Goal: Task Accomplishment & Management: Manage account settings

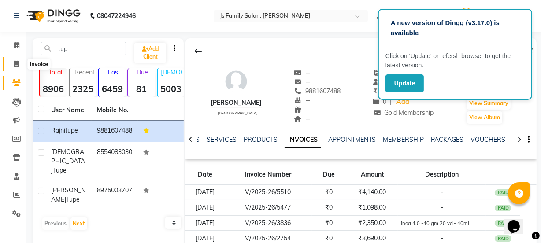
click at [15, 61] on icon at bounding box center [16, 64] width 5 height 7
select select "3729"
select select "service"
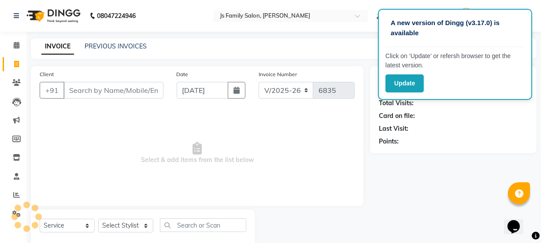
scroll to position [22, 0]
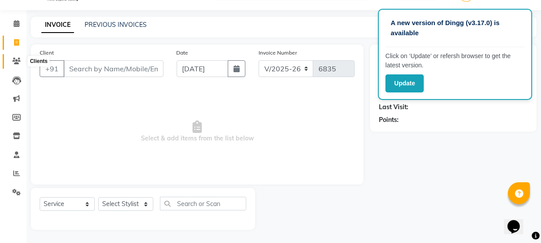
click at [16, 60] on icon at bounding box center [16, 61] width 8 height 7
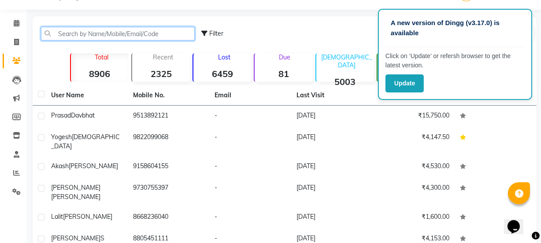
click at [84, 30] on input "text" at bounding box center [118, 34] width 154 height 14
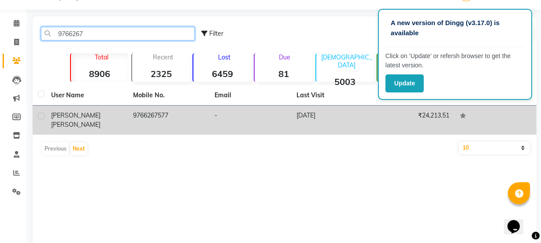
type input "9766267"
click at [60, 114] on span "[PERSON_NAME]" at bounding box center [75, 115] width 49 height 8
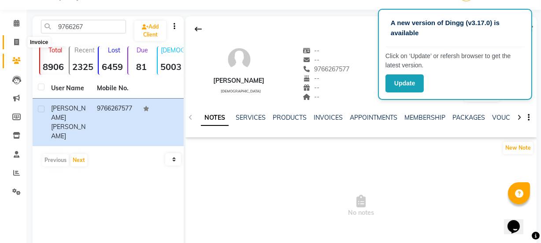
click at [16, 43] on icon at bounding box center [16, 42] width 5 height 7
select select "service"
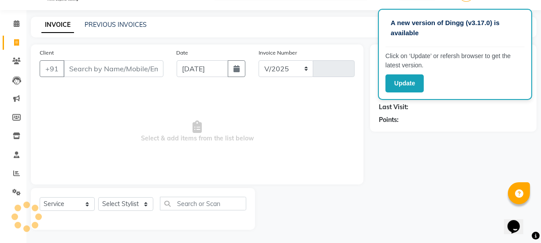
select select "3729"
type input "6835"
click at [78, 70] on input "Client" at bounding box center [113, 68] width 100 height 17
type input "4"
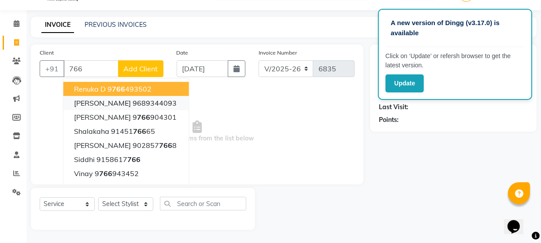
click at [113, 96] on ngb-typeahead-window "renuka d 9 766 493502 [PERSON_NAME] 9689344093 [PERSON_NAME] 9 766 904301 Shala…" at bounding box center [126, 152] width 126 height 149
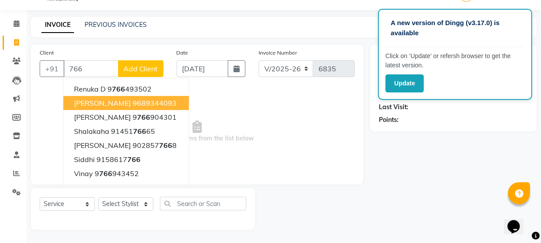
click at [113, 99] on span "[PERSON_NAME]" at bounding box center [102, 103] width 57 height 9
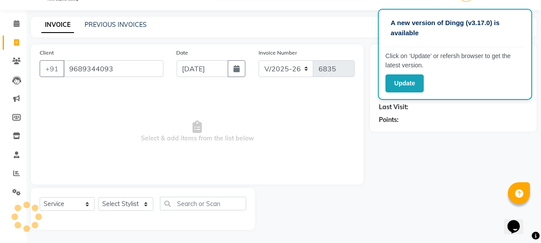
type input "9689344093"
select select "1: Object"
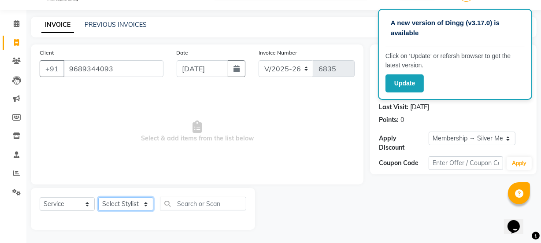
click at [121, 205] on select "Select Stylist [PERSON_NAME] Vaidyakar [PERSON_NAME] [PERSON_NAME] Mane Mosin […" at bounding box center [125, 204] width 55 height 14
select select "20007"
click at [98, 197] on select "Select Stylist [PERSON_NAME] Vaidyakar [PERSON_NAME] [PERSON_NAME] Mane Mosin […" at bounding box center [125, 204] width 55 height 14
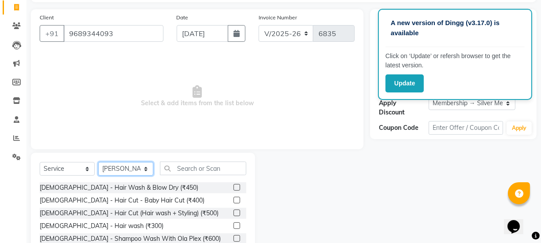
scroll to position [110, 0]
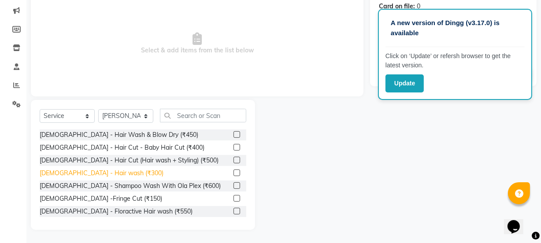
click at [63, 169] on div "[DEMOGRAPHIC_DATA] - Hair wash (₹300)" at bounding box center [102, 173] width 124 height 9
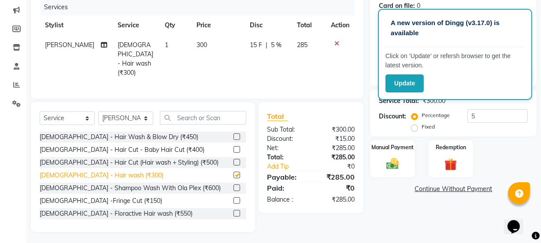
checkbox input "false"
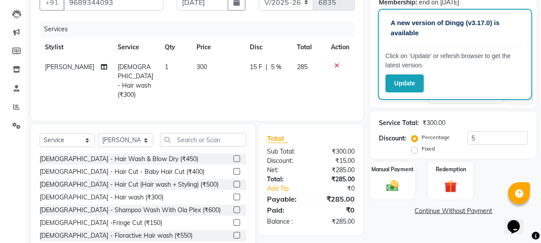
scroll to position [70, 0]
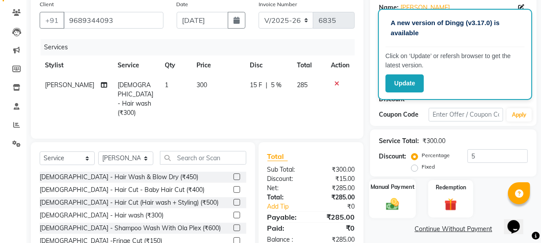
click at [392, 206] on img at bounding box center [392, 203] width 21 height 15
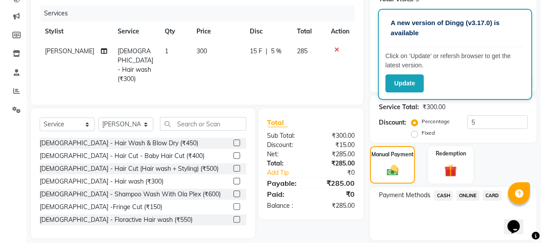
scroll to position [132, 0]
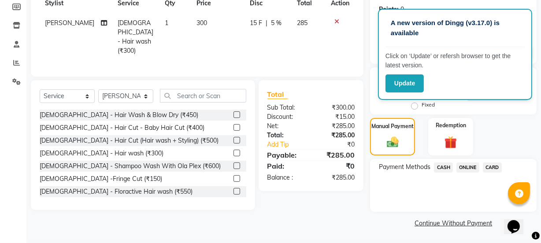
click at [438, 167] on span "CASH" at bounding box center [443, 167] width 19 height 10
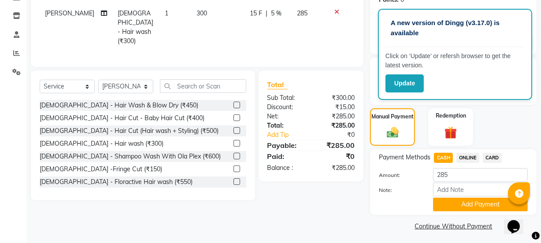
scroll to position [145, 0]
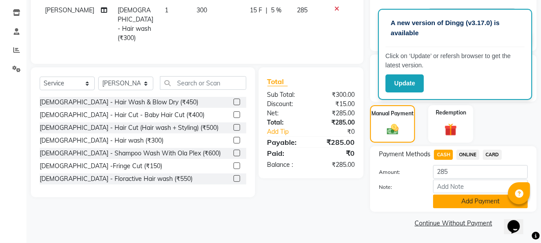
click at [463, 206] on button "Add Payment" at bounding box center [480, 202] width 95 height 14
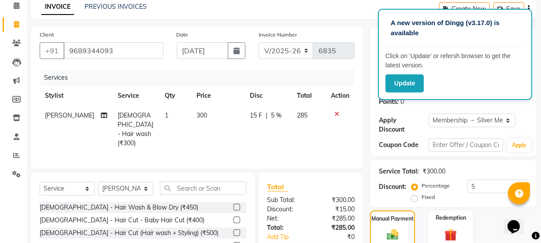
scroll to position [22, 0]
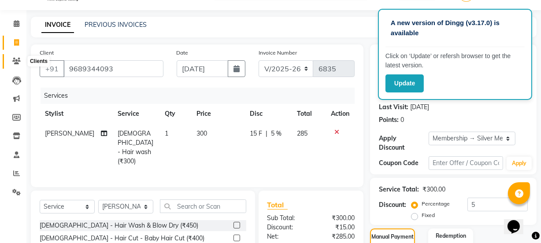
click at [11, 63] on span at bounding box center [16, 61] width 15 height 10
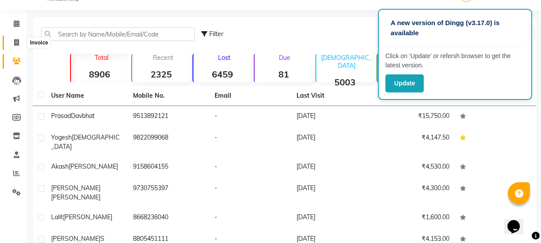
click at [21, 40] on span at bounding box center [16, 43] width 15 height 10
select select "service"
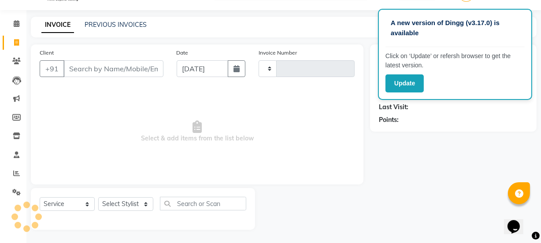
type input "6835"
select select "3729"
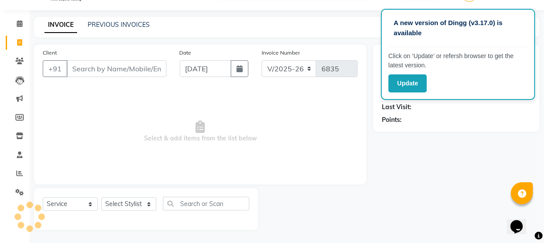
scroll to position [22, 0]
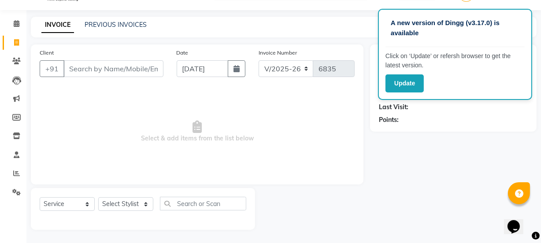
click at [85, 63] on input "Client" at bounding box center [113, 68] width 100 height 17
click at [84, 65] on input "Client" at bounding box center [113, 68] width 100 height 17
type input "8407970045"
click at [141, 66] on span "Add Client" at bounding box center [140, 68] width 35 height 9
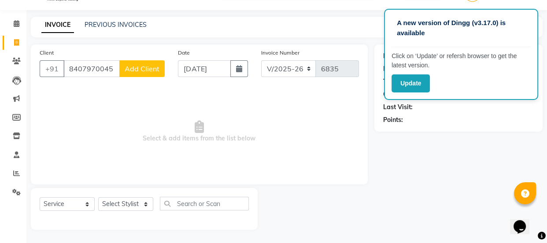
select select "22"
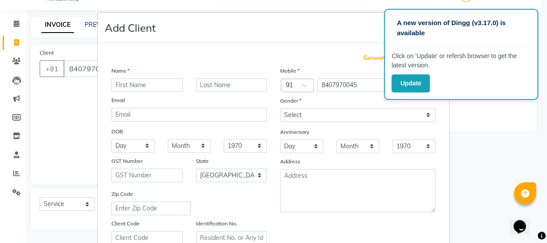
click at [135, 84] on input "text" at bounding box center [146, 85] width 71 height 14
type input "Rahul"
click at [244, 88] on input "text" at bounding box center [231, 85] width 71 height 14
type input "S"
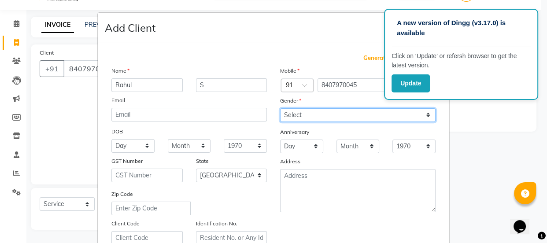
click at [308, 117] on select "Select [DEMOGRAPHIC_DATA] [DEMOGRAPHIC_DATA] Other Prefer Not To Say" at bounding box center [357, 115] width 155 height 14
select select "[DEMOGRAPHIC_DATA]"
click at [280, 108] on select "Select [DEMOGRAPHIC_DATA] [DEMOGRAPHIC_DATA] Other Prefer Not To Say" at bounding box center [357, 115] width 155 height 14
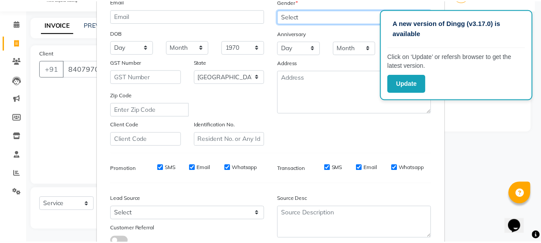
scroll to position [166, 0]
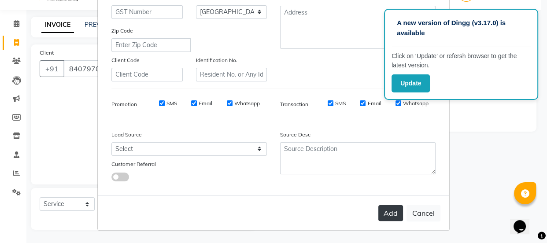
click at [397, 215] on button "Add" at bounding box center [390, 213] width 25 height 16
select select
select select "null"
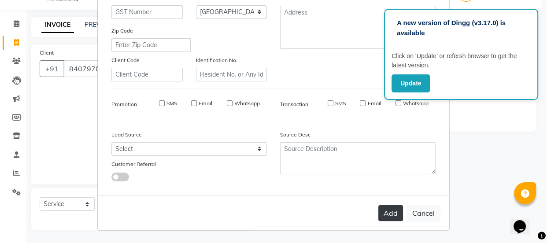
select select
checkbox input "false"
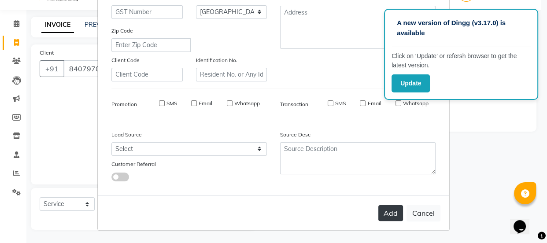
checkbox input "false"
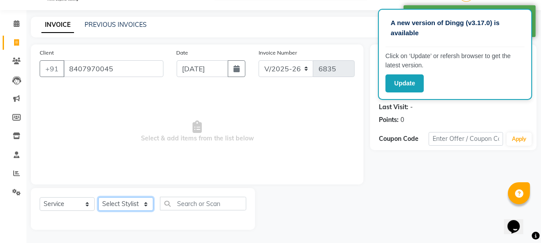
click at [132, 206] on select "Select Stylist [PERSON_NAME] Vaidyakar [PERSON_NAME] [PERSON_NAME] Mane Mosin […" at bounding box center [125, 204] width 55 height 14
select select "47417"
click at [98, 197] on select "Select Stylist [PERSON_NAME] Vaidyakar [PERSON_NAME] [PERSON_NAME] Mane Mosin […" at bounding box center [125, 204] width 55 height 14
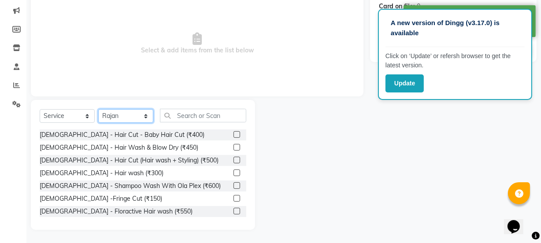
scroll to position [110, 0]
click at [181, 116] on input "text" at bounding box center [203, 116] width 86 height 14
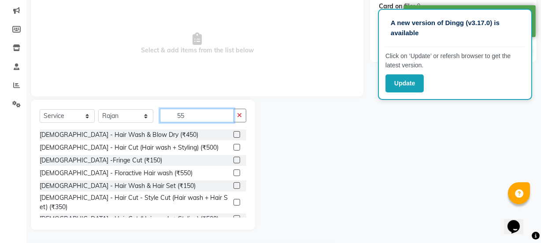
scroll to position [106, 0]
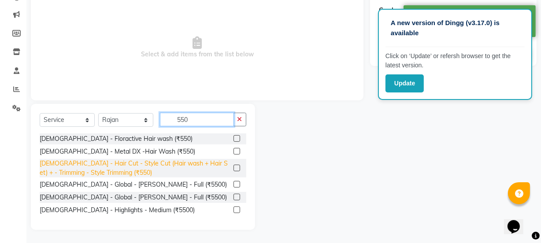
type input "550"
click at [132, 166] on div "[DEMOGRAPHIC_DATA] - Hair Cut - Style Cut (Hair wash + Hair Set) + - Trimming -…" at bounding box center [135, 168] width 190 height 18
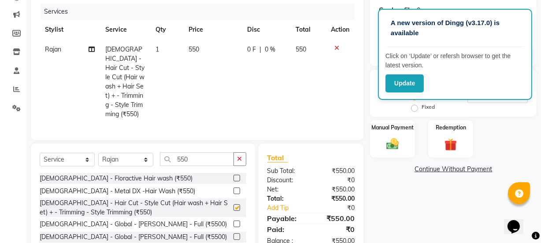
checkbox input "false"
click at [386, 147] on img at bounding box center [392, 143] width 21 height 15
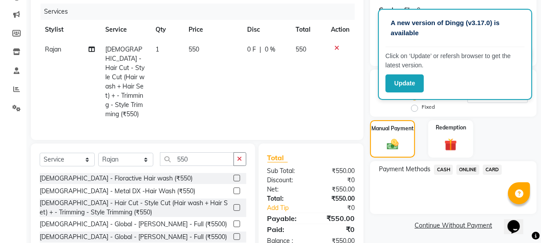
click at [461, 168] on span "ONLINE" at bounding box center [467, 170] width 23 height 10
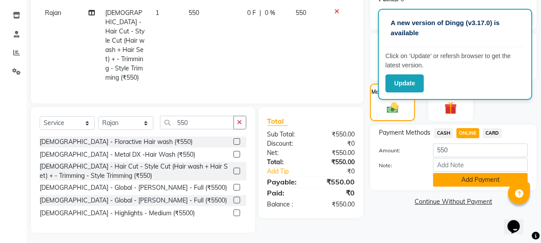
click at [474, 181] on button "Add Payment" at bounding box center [480, 180] width 95 height 14
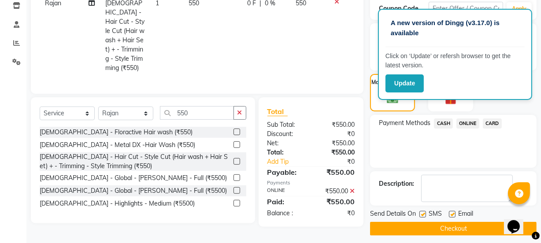
scroll to position [157, 0]
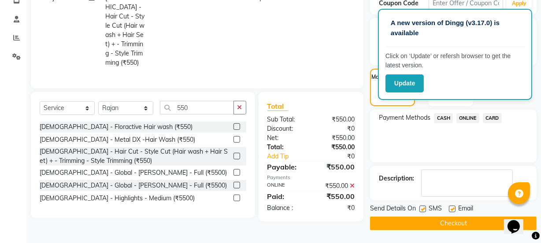
click at [468, 220] on button "Checkout" at bounding box center [453, 224] width 166 height 14
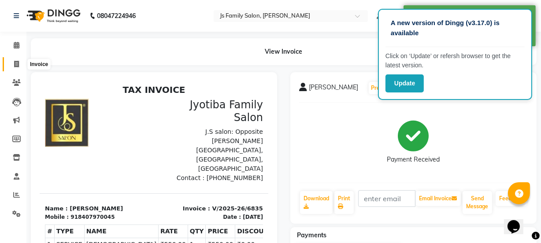
click at [16, 62] on icon at bounding box center [16, 64] width 5 height 7
select select "3729"
select select "service"
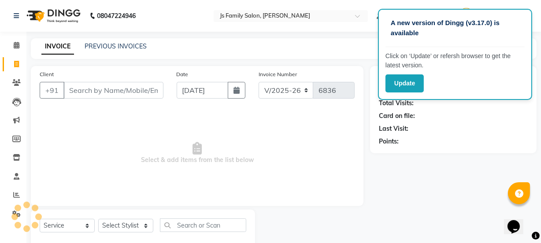
scroll to position [22, 0]
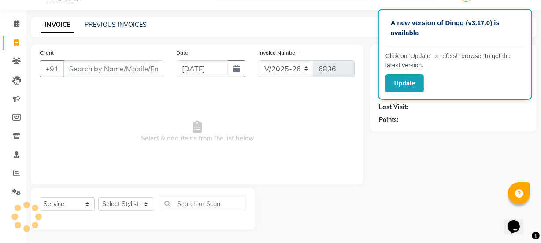
click at [82, 67] on input "Client" at bounding box center [113, 68] width 100 height 17
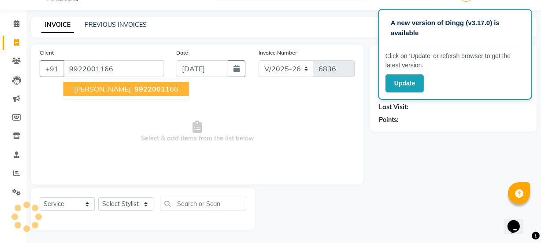
type input "9922001166"
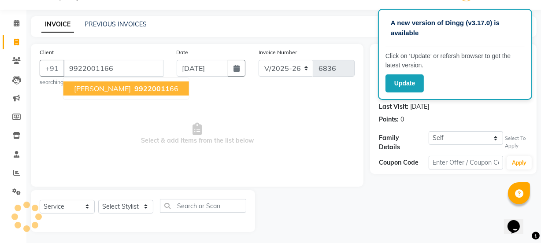
scroll to position [0, 0]
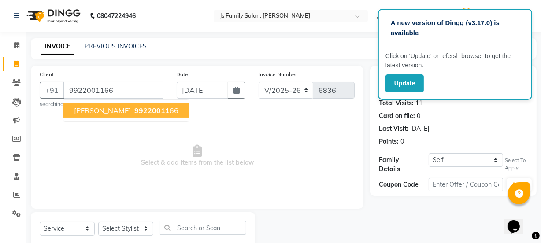
click at [91, 112] on span "[PERSON_NAME]" at bounding box center [102, 110] width 57 height 9
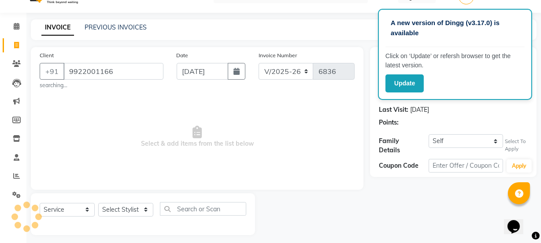
scroll to position [25, 0]
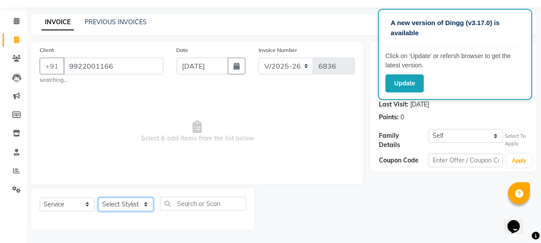
click at [131, 205] on select "Select Stylist [PERSON_NAME] Vaidyakar [PERSON_NAME] [PERSON_NAME] Mane Mosin […" at bounding box center [125, 205] width 55 height 14
select select "33251"
click at [98, 198] on select "Select Stylist [PERSON_NAME] Vaidyakar [PERSON_NAME] [PERSON_NAME] Mane Mosin […" at bounding box center [125, 205] width 55 height 14
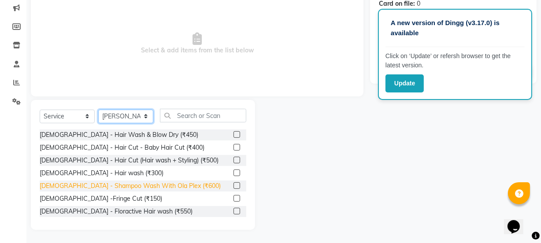
scroll to position [113, 0]
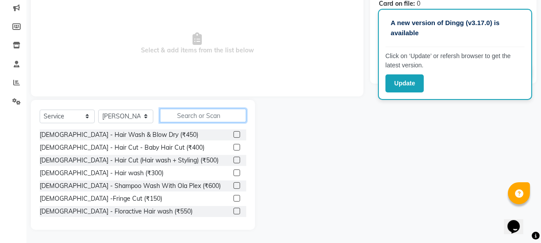
click at [181, 115] on input "text" at bounding box center [203, 116] width 86 height 14
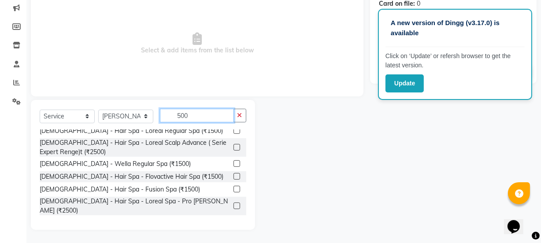
scroll to position [360, 0]
type input "500"
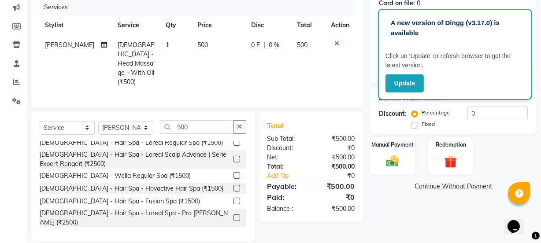
checkbox input "false"
click at [131, 127] on select "Select Stylist [PERSON_NAME] Vaidyakar [PERSON_NAME] [PERSON_NAME] Mane Mosin […" at bounding box center [125, 128] width 55 height 14
select select "58002"
click at [98, 121] on select "Select Stylist [PERSON_NAME] Vaidyakar [PERSON_NAME] [PERSON_NAME] Mane Mosin […" at bounding box center [125, 128] width 55 height 14
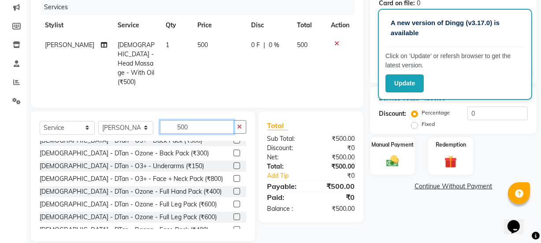
click at [210, 120] on input "500" at bounding box center [197, 127] width 74 height 14
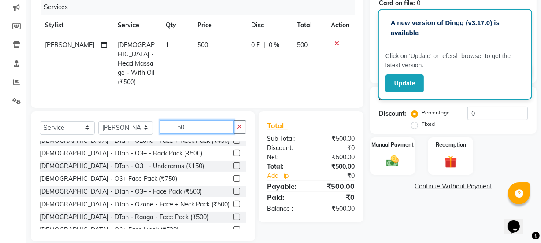
type input "5"
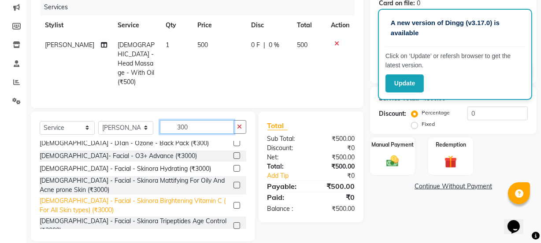
scroll to position [0, 0]
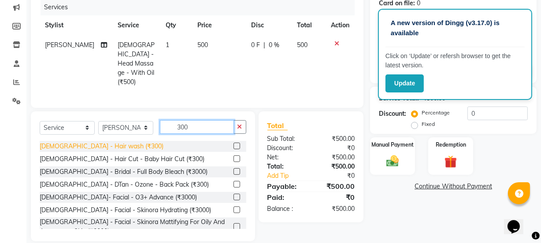
type input "300"
click at [57, 145] on div "[DEMOGRAPHIC_DATA] - Hair wash (₹300)" at bounding box center [102, 146] width 124 height 9
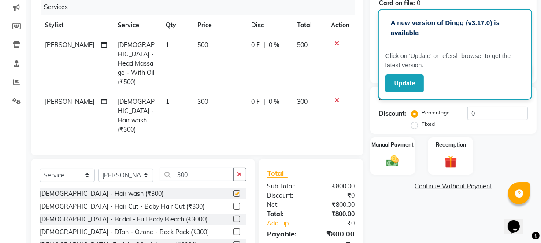
checkbox input "false"
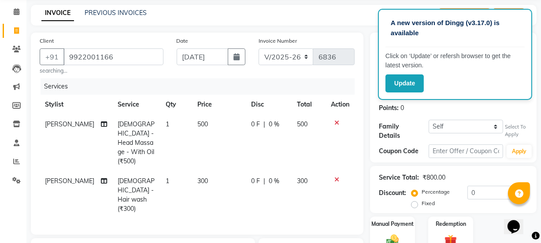
scroll to position [30, 0]
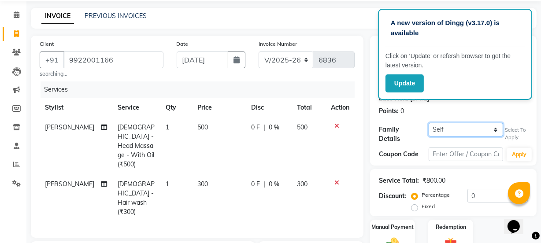
click at [461, 132] on select "Self [PERSON_NAME]" at bounding box center [465, 130] width 74 height 14
select select "37091"
click at [428, 123] on select "Self [PERSON_NAME]" at bounding box center [465, 130] width 74 height 14
select select "1: Object"
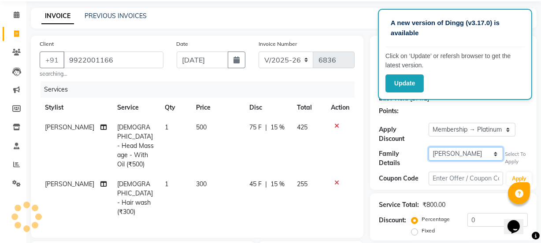
type input "15"
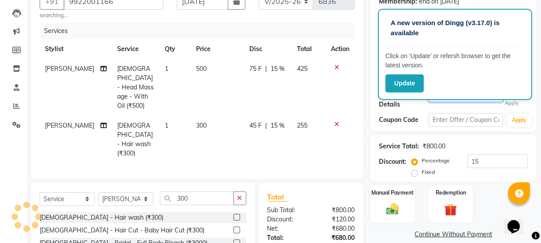
scroll to position [150, 0]
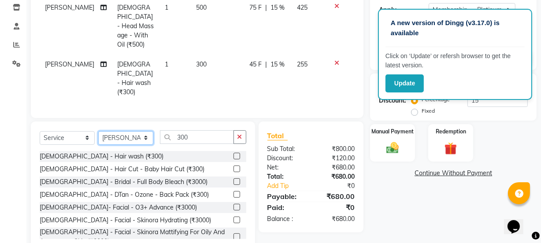
click at [144, 131] on select "Select Stylist [PERSON_NAME] Vaidyakar [PERSON_NAME] [PERSON_NAME] Mane Mosin […" at bounding box center [125, 138] width 55 height 14
select select "84579"
click at [98, 131] on select "Select Stylist [PERSON_NAME] Vaidyakar [PERSON_NAME] [PERSON_NAME] Mane Mosin […" at bounding box center [125, 138] width 55 height 14
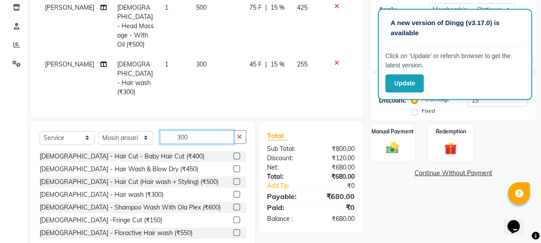
click at [191, 130] on input "300" at bounding box center [197, 137] width 74 height 14
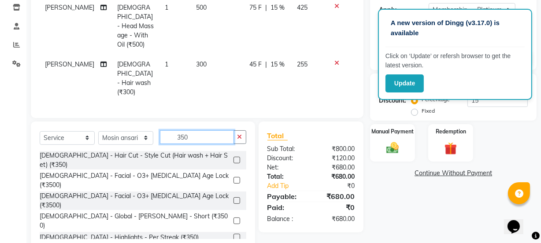
scroll to position [110, 0]
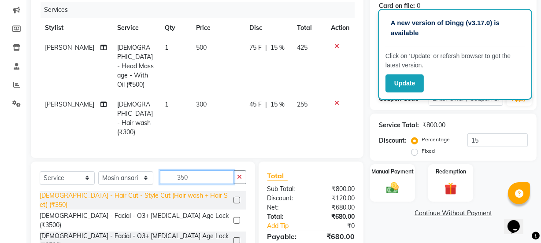
type input "350"
click at [168, 191] on div "[DEMOGRAPHIC_DATA] - Hair Cut - Style Cut (Hair wash + Hair Set) (₹350)" at bounding box center [135, 200] width 190 height 18
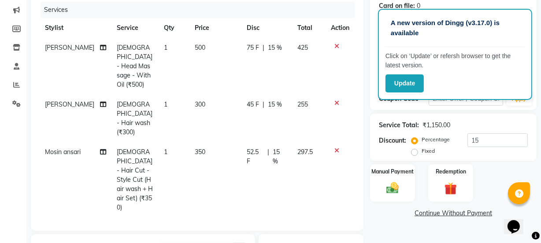
checkbox input "false"
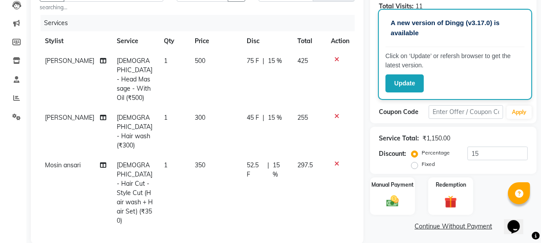
scroll to position [176, 0]
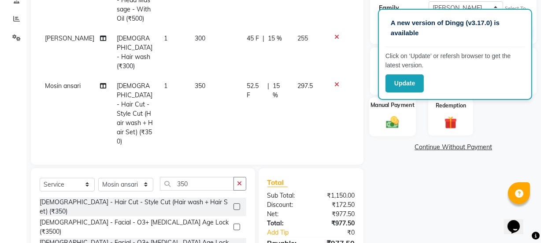
click at [396, 129] on div "Manual Payment" at bounding box center [392, 116] width 47 height 39
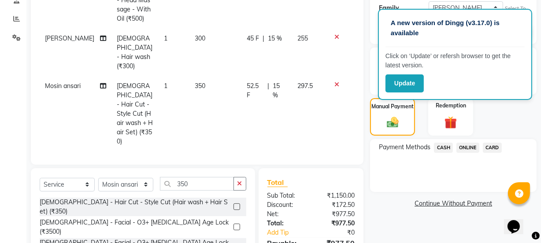
click at [462, 143] on span "ONLINE" at bounding box center [467, 148] width 23 height 10
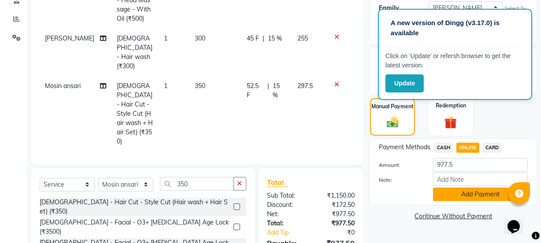
click at [466, 190] on button "Add Payment" at bounding box center [480, 195] width 95 height 14
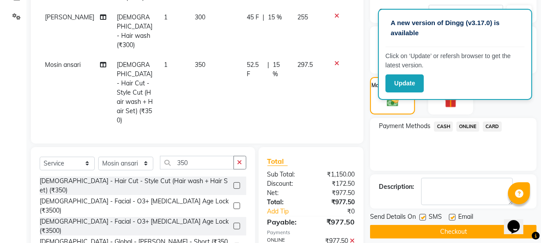
scroll to position [216, 0]
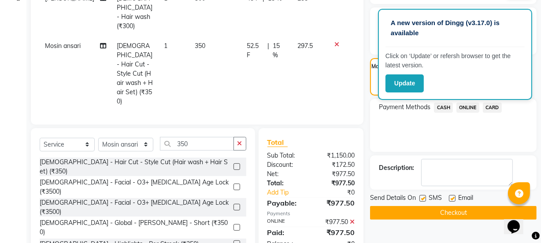
click at [474, 207] on button "Checkout" at bounding box center [453, 213] width 166 height 14
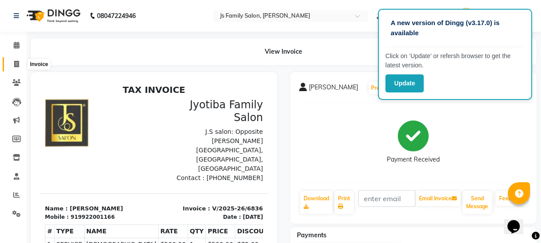
click at [17, 62] on icon at bounding box center [16, 64] width 5 height 7
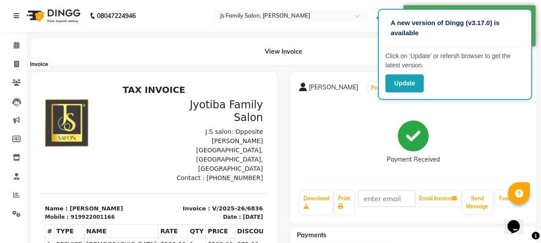
select select "service"
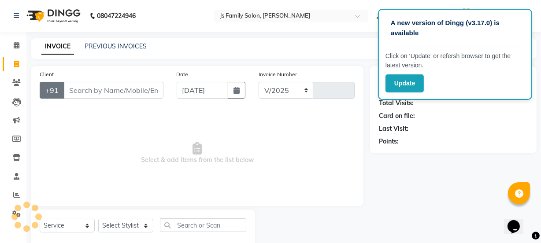
scroll to position [22, 0]
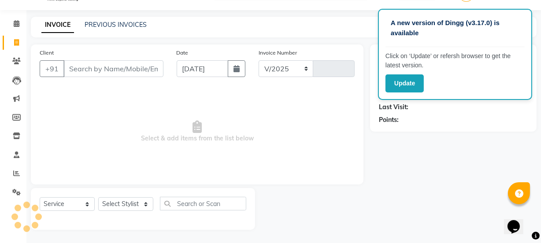
select select "3729"
type input "6837"
click at [75, 72] on input "Client" at bounding box center [113, 68] width 100 height 17
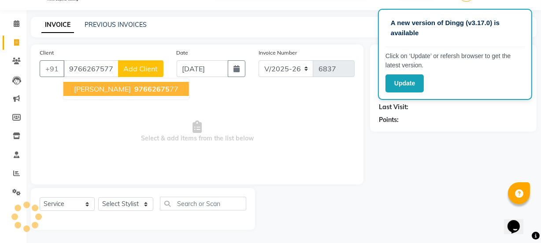
type input "9766267577"
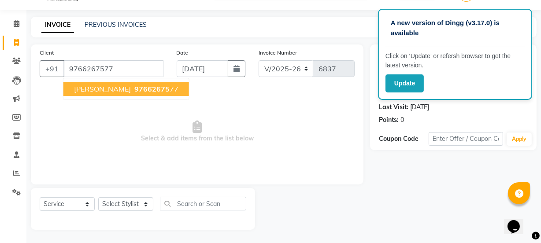
click at [68, 90] on button "[PERSON_NAME] 97662675 77" at bounding box center [125, 89] width 125 height 14
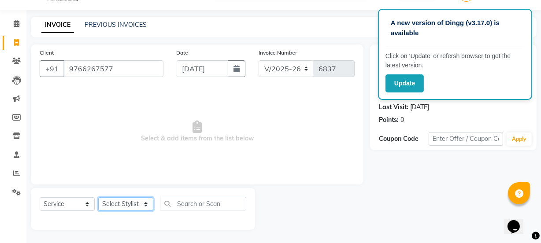
click at [140, 206] on select "Select Stylist [PERSON_NAME] Vaidyakar [PERSON_NAME] [PERSON_NAME] Mane Mosin […" at bounding box center [125, 204] width 55 height 14
select select "22902"
click at [98, 197] on select "Select Stylist [PERSON_NAME] Vaidyakar [PERSON_NAME] [PERSON_NAME] Mane Mosin […" at bounding box center [125, 204] width 55 height 14
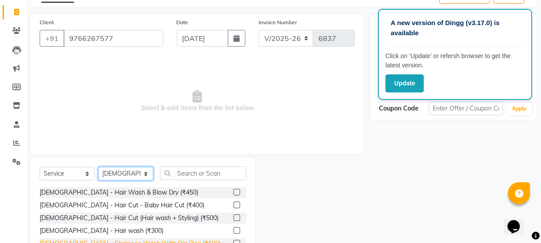
scroll to position [110, 0]
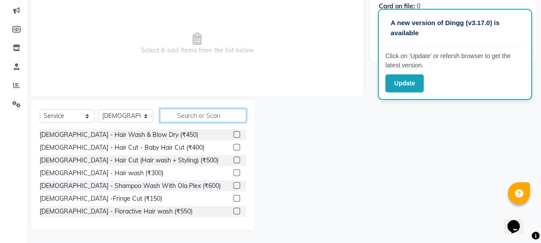
click at [179, 117] on input "text" at bounding box center [203, 116] width 86 height 14
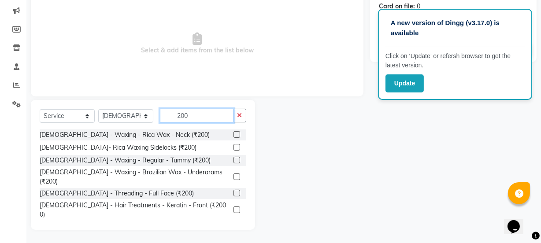
scroll to position [397, 0]
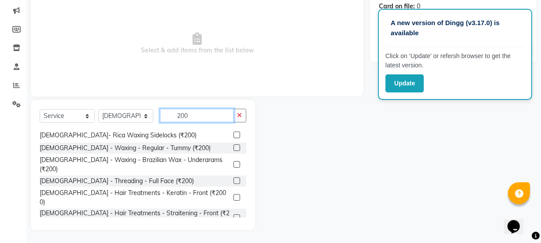
type input "200"
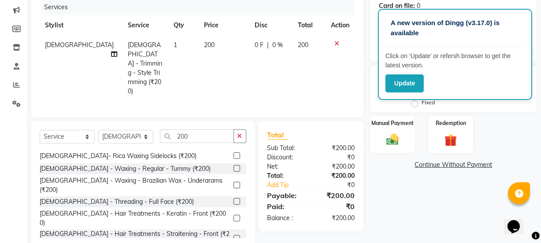
checkbox input "false"
click at [196, 129] on input "200" at bounding box center [197, 136] width 74 height 14
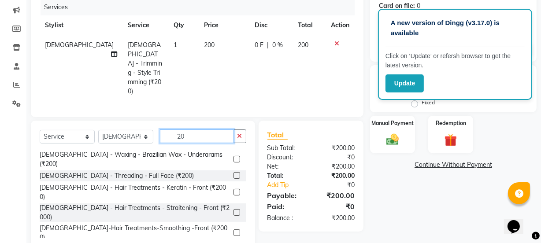
type input "2"
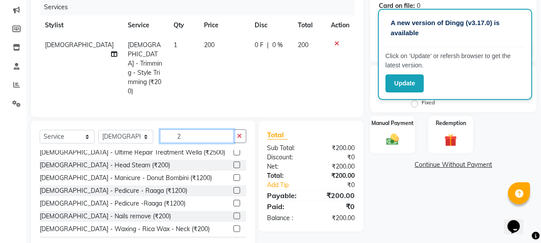
scroll to position [520, 0]
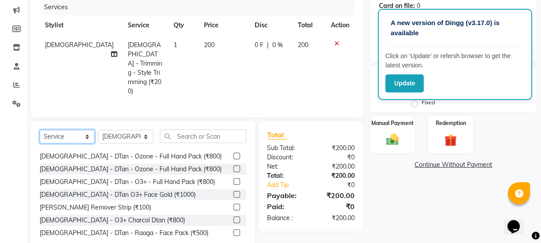
click at [82, 130] on select "Select Service Product Membership Package Voucher Prepaid Gift Card" at bounding box center [67, 137] width 55 height 14
select select "product"
click at [40, 130] on select "Select Service Product Membership Package Voucher Prepaid Gift Card" at bounding box center [67, 137] width 55 height 14
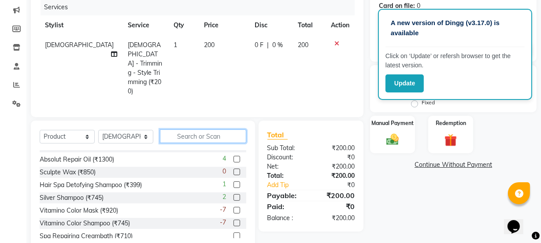
click at [203, 129] on input "text" at bounding box center [203, 136] width 86 height 14
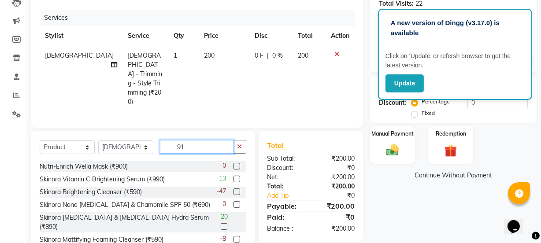
scroll to position [0, 0]
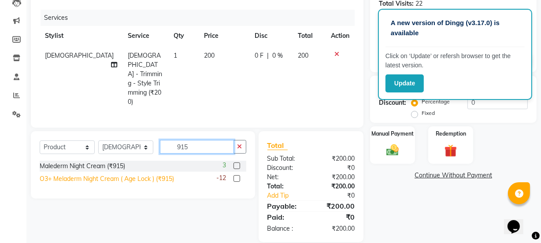
type input "915"
click at [111, 174] on div "O3+ Meladerm Night Cream ( Age Lock ) (₹915)" at bounding box center [107, 178] width 134 height 9
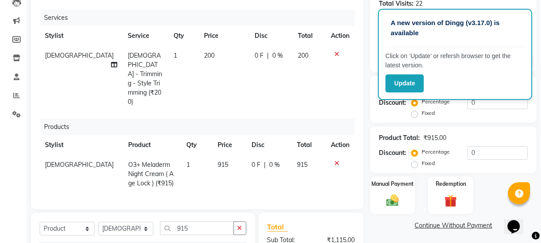
checkbox input "false"
click at [269, 160] on span "0 %" at bounding box center [274, 164] width 11 height 9
select select "22902"
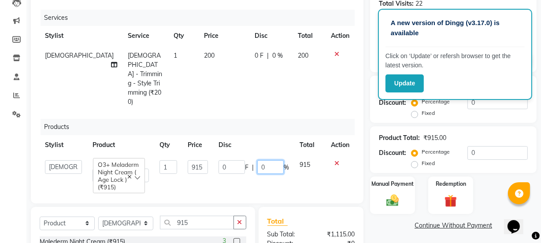
click at [269, 160] on input "0" at bounding box center [270, 167] width 26 height 14
type input "10"
click at [243, 168] on td "0 F | 10 %" at bounding box center [253, 171] width 81 height 33
select select "22902"
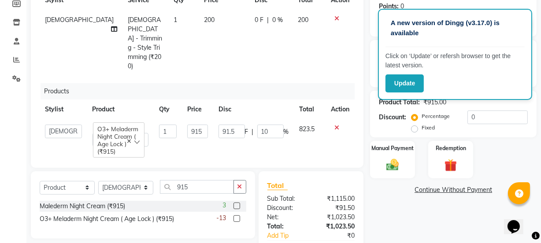
scroll to position [136, 0]
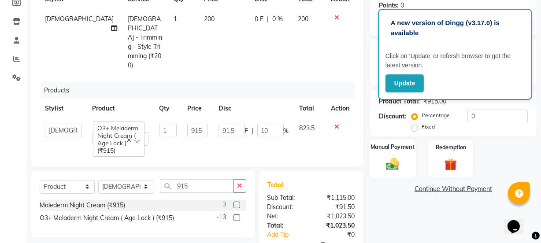
click at [384, 167] on img at bounding box center [392, 164] width 21 height 15
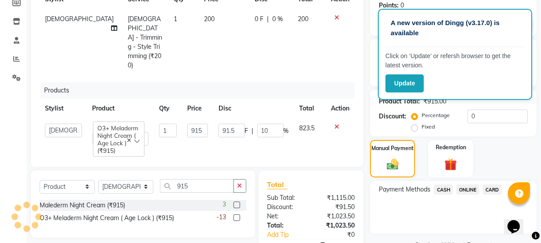
click at [444, 190] on span "CASH" at bounding box center [443, 189] width 19 height 10
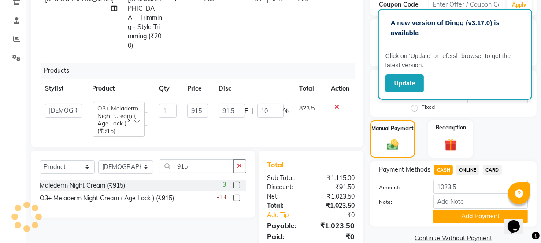
scroll to position [176, 0]
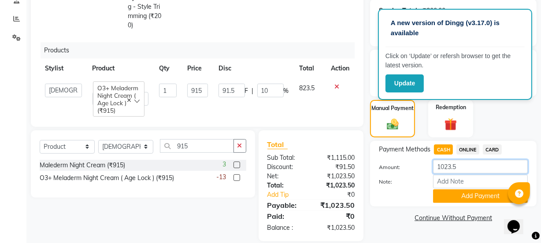
click at [453, 166] on input "1023.5" at bounding box center [480, 167] width 95 height 14
click at [451, 165] on input "1023.5" at bounding box center [480, 167] width 95 height 14
click at [458, 170] on input "10.5" at bounding box center [480, 167] width 95 height 14
type input "1000"
click at [454, 198] on button "Add Payment" at bounding box center [480, 196] width 95 height 14
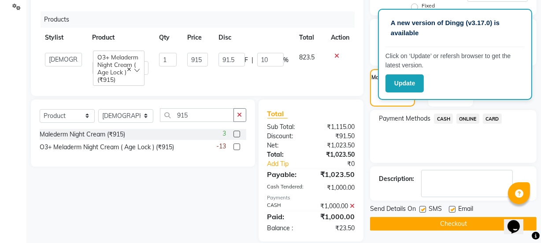
scroll to position [207, 0]
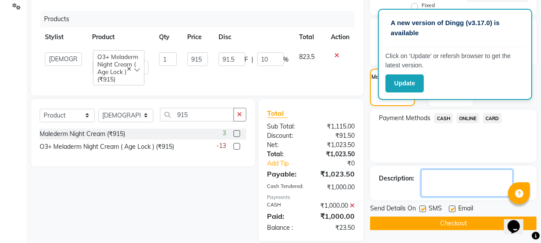
click at [452, 176] on textarea at bounding box center [467, 183] width 92 height 27
type textarea "proe face wash"
click at [461, 221] on button "Checkout" at bounding box center [453, 224] width 166 height 14
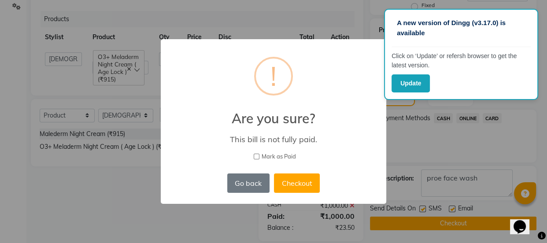
click at [254, 156] on input "Mark as Paid" at bounding box center [257, 157] width 6 height 6
checkbox input "true"
click at [290, 186] on button "Checkout" at bounding box center [297, 182] width 46 height 19
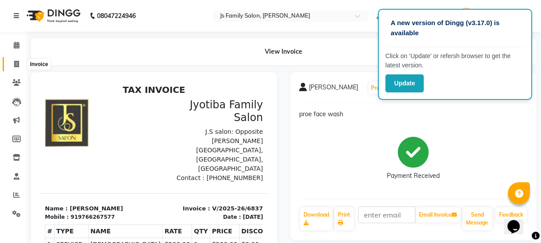
click at [12, 63] on span at bounding box center [16, 64] width 15 height 10
select select "3729"
select select "service"
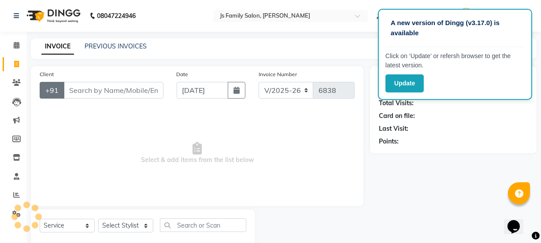
scroll to position [22, 0]
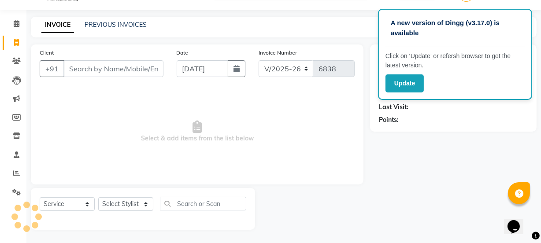
click at [74, 64] on input "Client" at bounding box center [113, 68] width 100 height 17
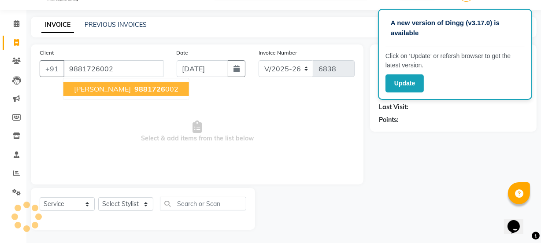
type input "9881726002"
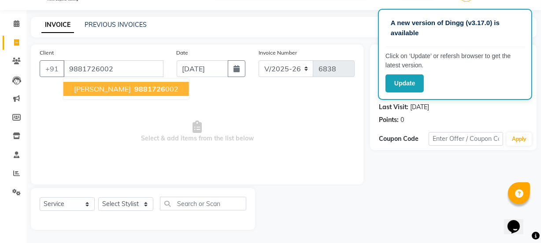
click at [80, 87] on span "[PERSON_NAME]" at bounding box center [102, 89] width 57 height 9
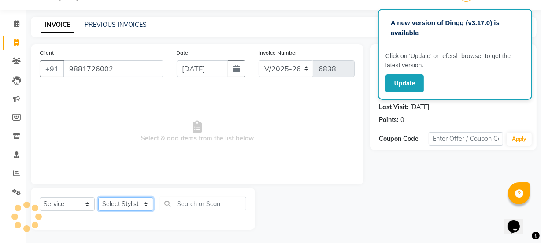
click at [124, 203] on select "Select Stylist [PERSON_NAME] Vaidyakar [PERSON_NAME] [PERSON_NAME] Mane Mosin […" at bounding box center [125, 204] width 55 height 14
select select "22902"
click at [98, 197] on select "Select Stylist [PERSON_NAME] Vaidyakar [PERSON_NAME] [PERSON_NAME] Mane Mosin […" at bounding box center [125, 204] width 55 height 14
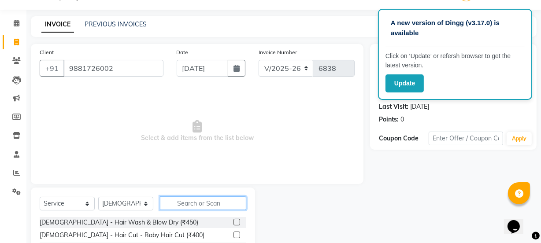
click at [179, 201] on input "text" at bounding box center [203, 203] width 86 height 14
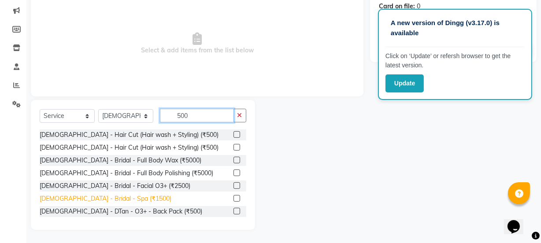
scroll to position [110, 0]
type input "500"
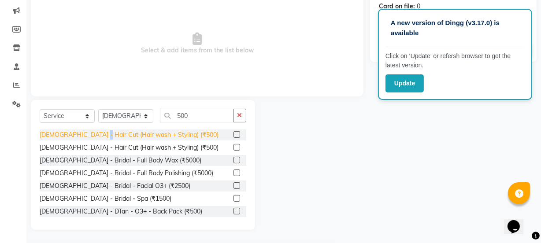
click at [96, 138] on div "[DEMOGRAPHIC_DATA] - Hair Cut (Hair wash + Styling) (₹500)" at bounding box center [143, 134] width 206 height 11
click at [96, 136] on div "[DEMOGRAPHIC_DATA] - Hair Cut (Hair wash + Styling) (₹500)" at bounding box center [129, 134] width 179 height 9
checkbox input "false"
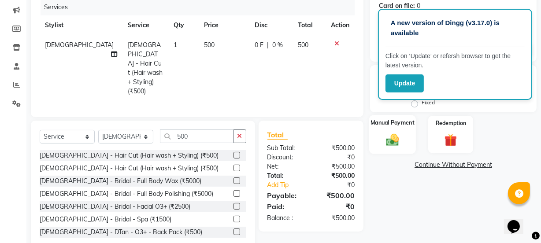
click at [396, 132] on img at bounding box center [392, 139] width 21 height 15
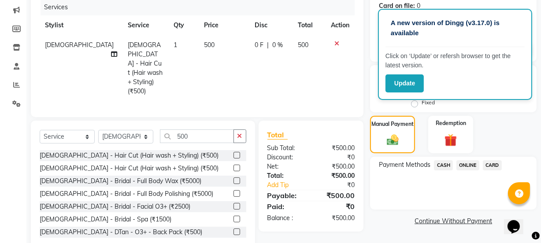
click at [467, 163] on span "ONLINE" at bounding box center [467, 165] width 23 height 10
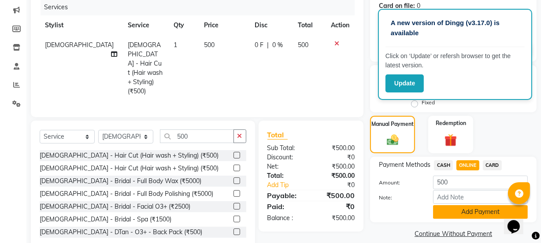
click at [487, 214] on button "Add Payment" at bounding box center [480, 212] width 95 height 14
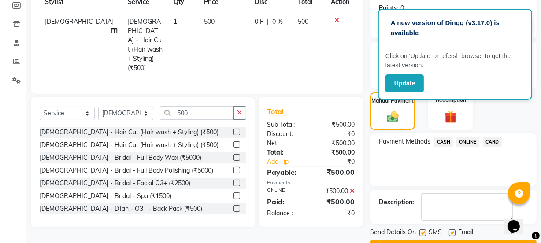
scroll to position [157, 0]
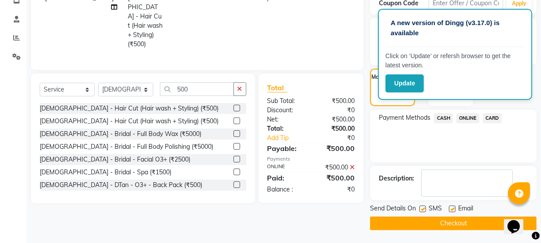
click at [480, 224] on button "Checkout" at bounding box center [453, 224] width 166 height 14
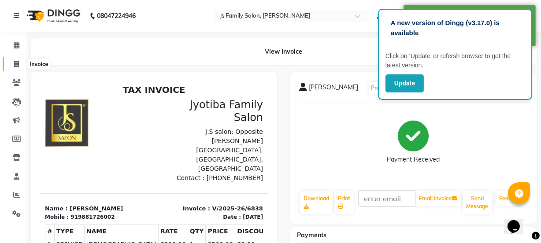
click at [12, 61] on span at bounding box center [16, 64] width 15 height 10
select select "3729"
select select "service"
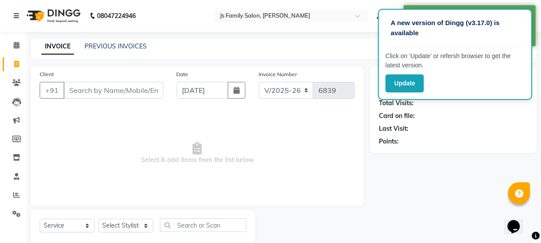
scroll to position [22, 0]
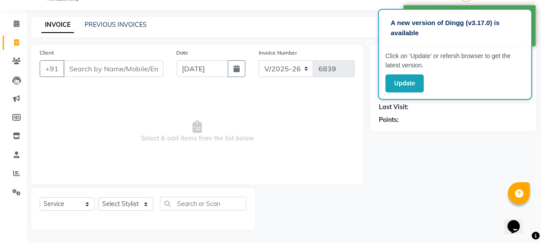
click at [80, 73] on input "Client" at bounding box center [113, 68] width 100 height 17
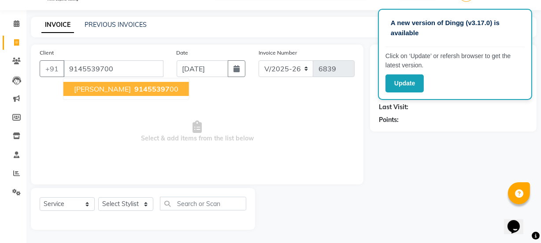
type input "9145539700"
click at [86, 85] on span "[PERSON_NAME]" at bounding box center [102, 89] width 57 height 9
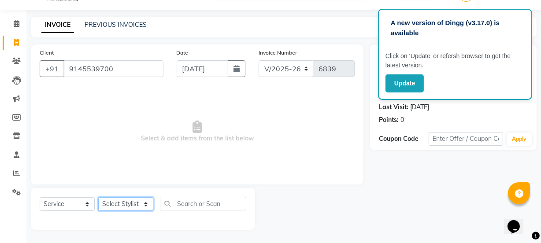
click at [122, 202] on select "Select Stylist [PERSON_NAME] Vaidyakar [PERSON_NAME] [PERSON_NAME] Mane Mosin […" at bounding box center [125, 204] width 55 height 14
select select "58002"
click at [98, 197] on select "Select Stylist [PERSON_NAME] Vaidyakar [PERSON_NAME] [PERSON_NAME] Mane Mosin […" at bounding box center [125, 204] width 55 height 14
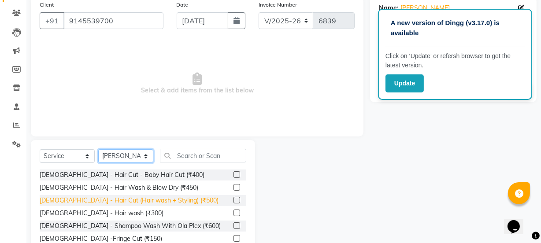
scroll to position [110, 0]
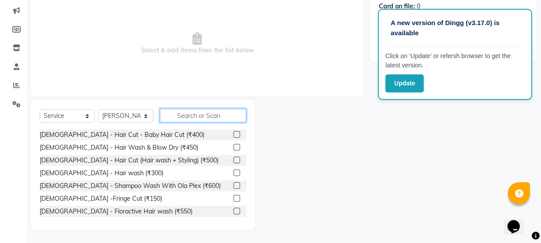
click at [206, 111] on input "text" at bounding box center [203, 116] width 86 height 14
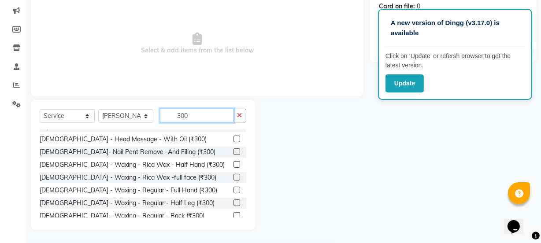
scroll to position [240, 0]
type input "300"
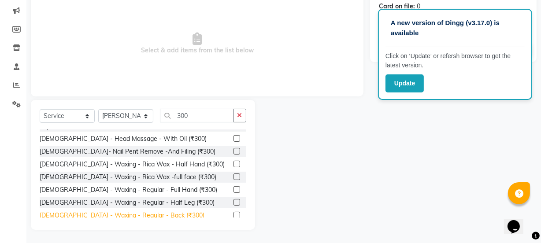
click at [128, 224] on div "[DEMOGRAPHIC_DATA] - Styling - Blow Dry - Short (₹300)" at bounding box center [124, 228] width 168 height 9
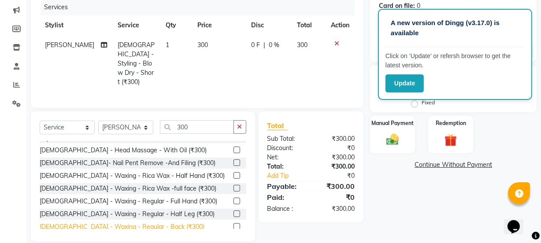
checkbox input "false"
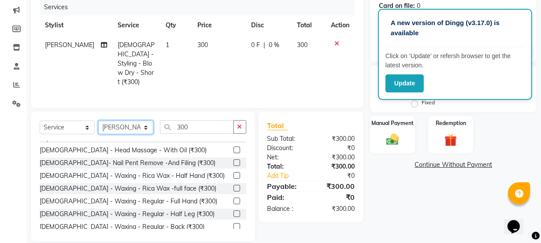
click at [147, 125] on select "Select Stylist [PERSON_NAME] Vaidyakar [PERSON_NAME] [PERSON_NAME] Mane Mosin […" at bounding box center [125, 128] width 55 height 14
select select "17712"
click at [98, 121] on select "Select Stylist [PERSON_NAME] Vaidyakar [PERSON_NAME] [PERSON_NAME] Mane Mosin […" at bounding box center [125, 128] width 55 height 14
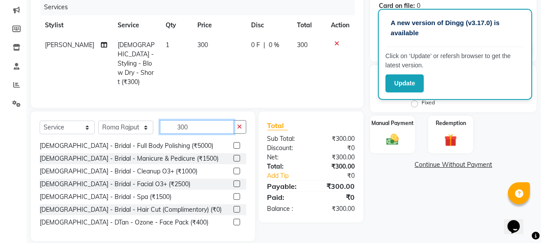
click at [181, 123] on input "300" at bounding box center [197, 127] width 74 height 14
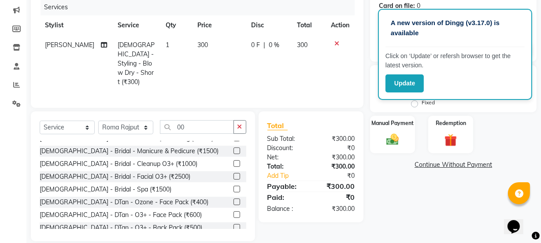
click at [202, 130] on div "Select Service Product Membership Package Voucher Prepaid Gift Card Select Styl…" at bounding box center [143, 130] width 206 height 21
click at [203, 128] on input "00" at bounding box center [197, 127] width 74 height 14
type input "0"
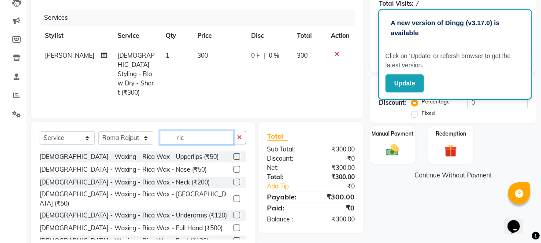
scroll to position [110, 0]
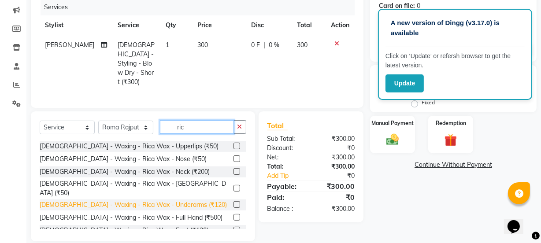
type input "ric"
click at [135, 200] on div "[DEMOGRAPHIC_DATA] - Waxing - Rica Wax - Underarms (₹120)" at bounding box center [133, 204] width 187 height 9
checkbox input "false"
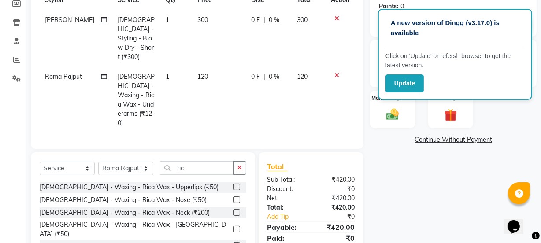
scroll to position [166, 0]
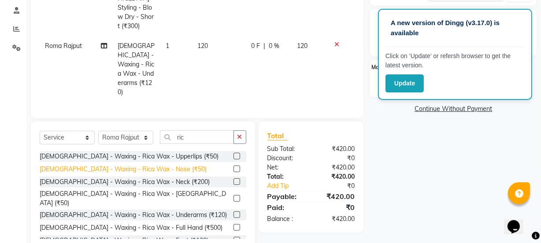
click at [141, 223] on div "[DEMOGRAPHIC_DATA] - Waxing - Rica Wax - Full Hand (₹500)" at bounding box center [131, 227] width 183 height 9
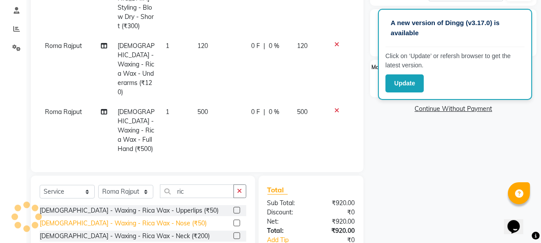
checkbox input "false"
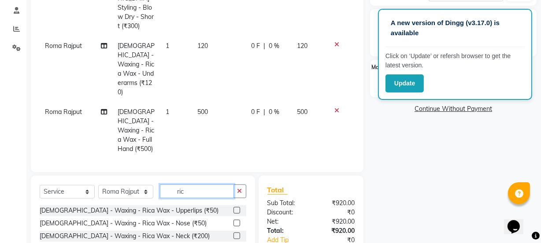
click at [206, 184] on input "ric" at bounding box center [197, 191] width 74 height 14
type input "r"
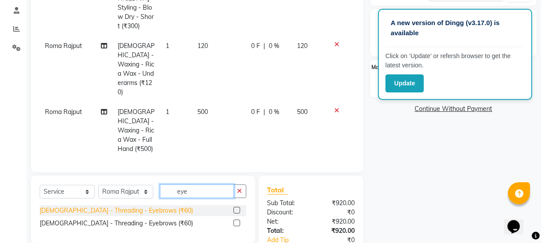
type input "eye"
click at [132, 206] on div "[DEMOGRAPHIC_DATA] - Threading - Eyebrows (₹60)" at bounding box center [116, 210] width 153 height 9
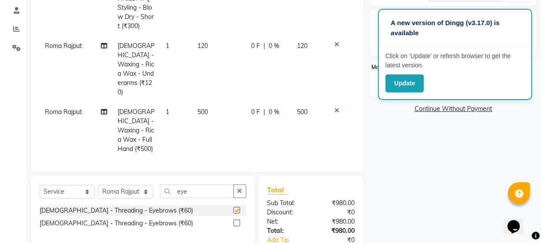
checkbox input "false"
click at [193, 195] on input "eye" at bounding box center [197, 191] width 74 height 14
type input "e"
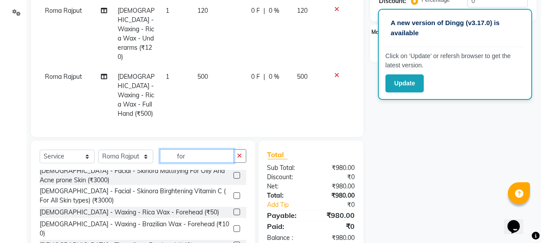
scroll to position [242, 0]
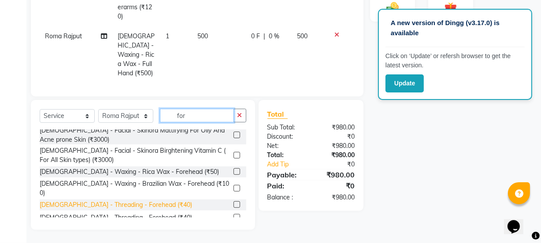
type input "for"
click at [114, 200] on div "[DEMOGRAPHIC_DATA] - Threading - Forehead (₹40)" at bounding box center [116, 204] width 152 height 9
checkbox input "false"
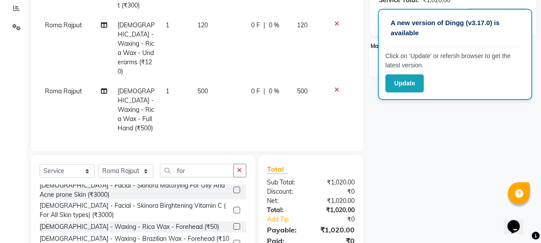
scroll to position [122, 0]
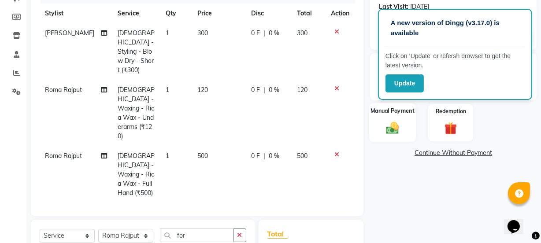
click at [394, 128] on img at bounding box center [392, 127] width 21 height 15
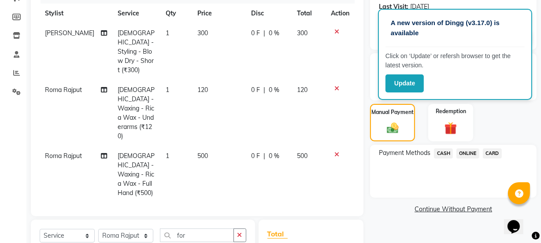
click at [467, 153] on span "ONLINE" at bounding box center [467, 153] width 23 height 10
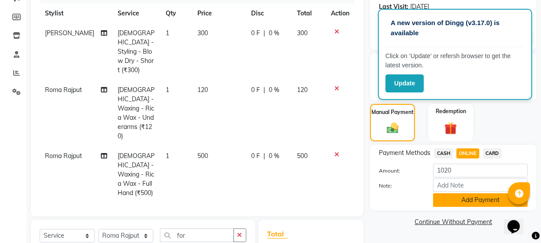
click at [457, 198] on button "Add Payment" at bounding box center [480, 200] width 95 height 14
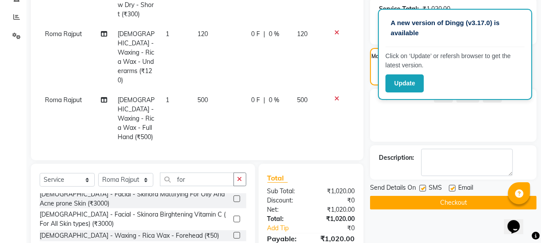
scroll to position [242, 0]
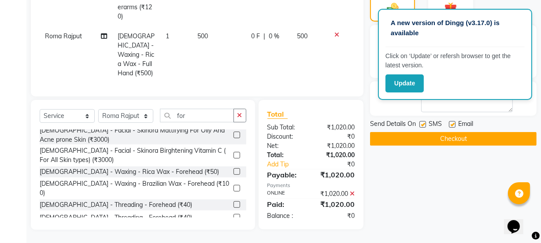
drag, startPoint x: 452, startPoint y: 139, endPoint x: 451, endPoint y: 133, distance: 5.8
click at [452, 138] on button "Checkout" at bounding box center [453, 139] width 166 height 14
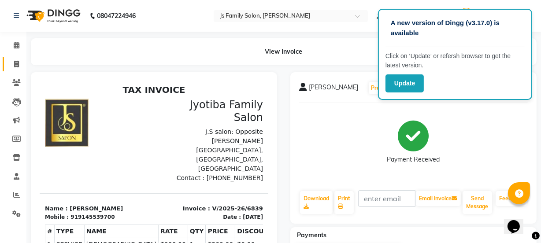
click at [17, 58] on link "Invoice" at bounding box center [13, 64] width 21 height 15
select select "3729"
select select "service"
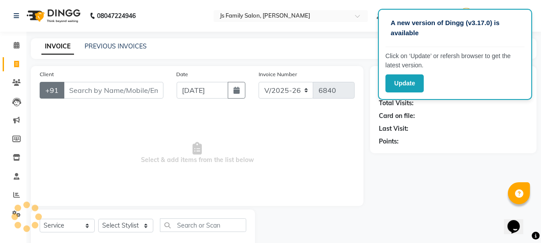
scroll to position [22, 0]
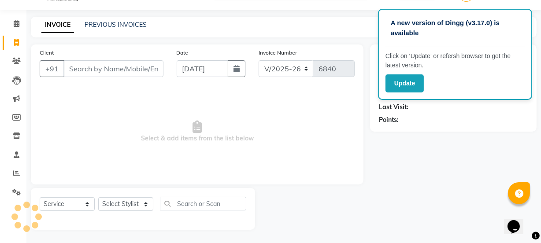
click at [74, 67] on input "Client" at bounding box center [113, 68] width 100 height 17
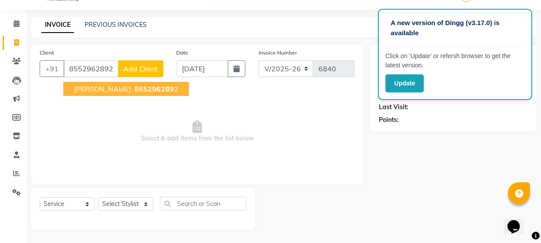
type input "8552962892"
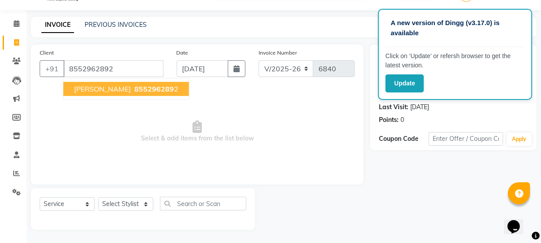
click at [88, 94] on button "[PERSON_NAME] 855296289 2" at bounding box center [125, 89] width 125 height 14
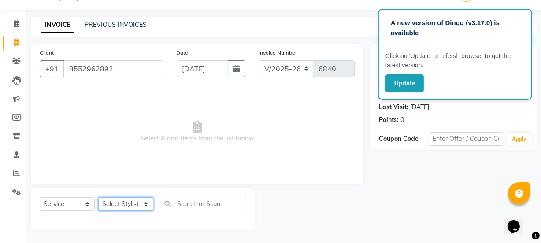
click at [128, 205] on select "Select Stylist [PERSON_NAME] Vaidyakar [PERSON_NAME] [PERSON_NAME] Mane Mosin […" at bounding box center [125, 204] width 55 height 14
select select "34315"
click at [98, 197] on select "Select Stylist [PERSON_NAME] Vaidyakar [PERSON_NAME] [PERSON_NAME] Mane Mosin […" at bounding box center [125, 204] width 55 height 14
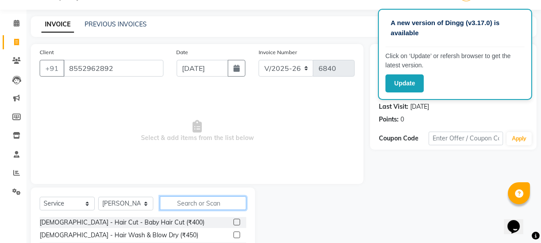
click at [182, 198] on input "text" at bounding box center [203, 203] width 86 height 14
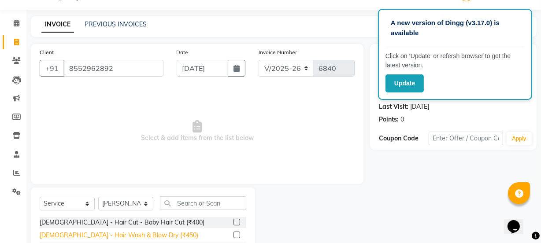
click at [134, 234] on div "[DEMOGRAPHIC_DATA] - Hair Wash & Blow Dry (₹450)" at bounding box center [119, 235] width 158 height 9
checkbox input "false"
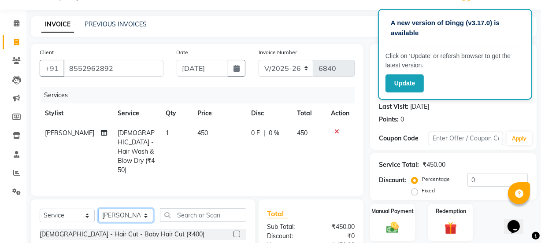
click at [130, 209] on select "Select Stylist [PERSON_NAME] Vaidyakar [PERSON_NAME] [PERSON_NAME] Mane Mosin […" at bounding box center [125, 216] width 55 height 14
select select "43386"
click at [98, 209] on select "Select Stylist [PERSON_NAME] Vaidyakar [PERSON_NAME] [PERSON_NAME] Mane Mosin […" at bounding box center [125, 216] width 55 height 14
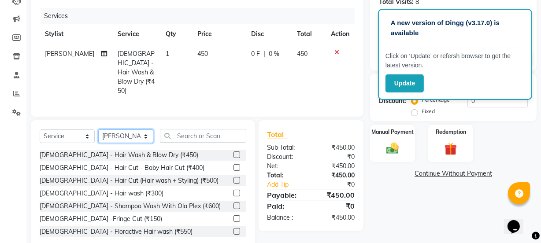
scroll to position [102, 0]
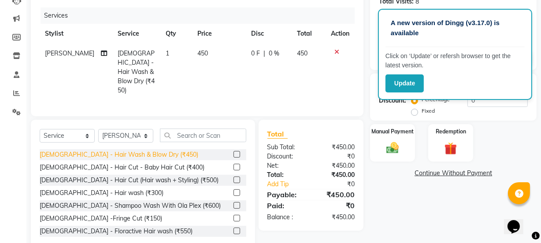
click at [124, 150] on div "[DEMOGRAPHIC_DATA] - Hair Wash & Blow Dry (₹450)" at bounding box center [119, 154] width 158 height 9
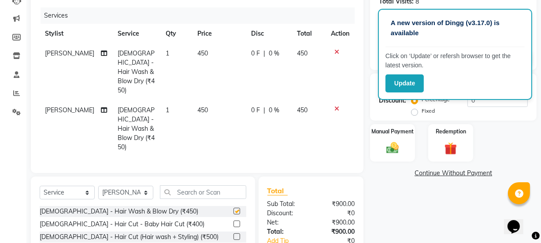
checkbox input "false"
click at [387, 144] on img at bounding box center [392, 147] width 21 height 15
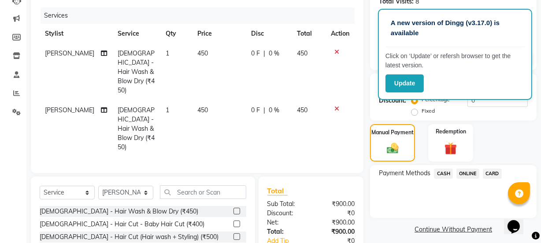
click at [489, 172] on span "CARD" at bounding box center [492, 174] width 19 height 10
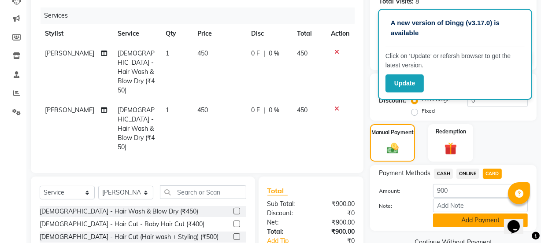
click at [463, 224] on button "Add Payment" at bounding box center [480, 221] width 95 height 14
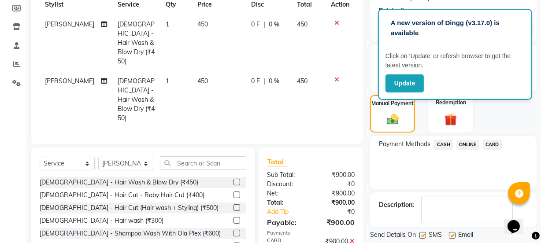
scroll to position [157, 0]
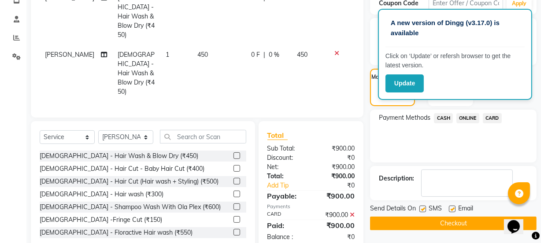
click at [457, 226] on button "Checkout" at bounding box center [453, 224] width 166 height 14
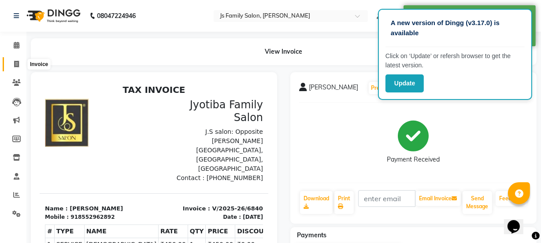
click at [14, 64] on icon at bounding box center [16, 64] width 5 height 7
select select "3729"
select select "service"
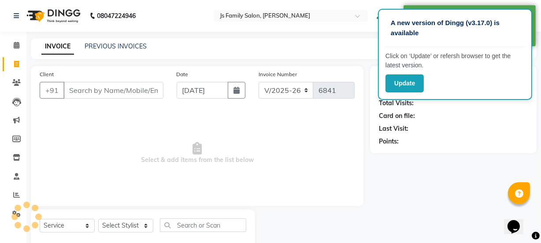
scroll to position [22, 0]
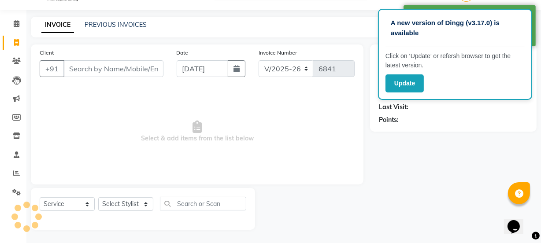
click at [87, 67] on input "Client" at bounding box center [113, 68] width 100 height 17
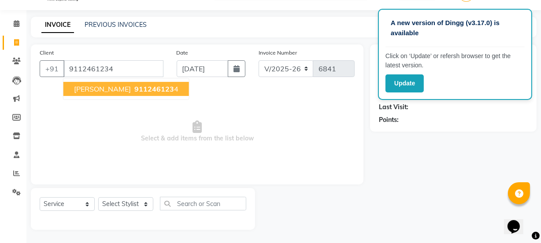
type input "9112461234"
click at [96, 89] on span "[PERSON_NAME]" at bounding box center [102, 89] width 57 height 9
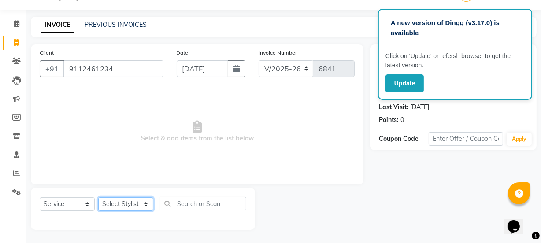
click at [127, 207] on select "Select Stylist [PERSON_NAME] Vaidyakar [PERSON_NAME] [PERSON_NAME] Mane Mosin […" at bounding box center [125, 204] width 55 height 14
select select "33251"
click at [98, 197] on select "Select Stylist [PERSON_NAME] Vaidyakar [PERSON_NAME] [PERSON_NAME] Mane Mosin […" at bounding box center [125, 204] width 55 height 14
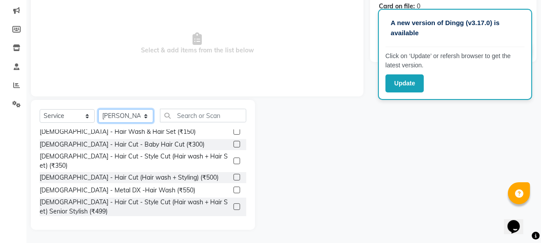
scroll to position [160, 0]
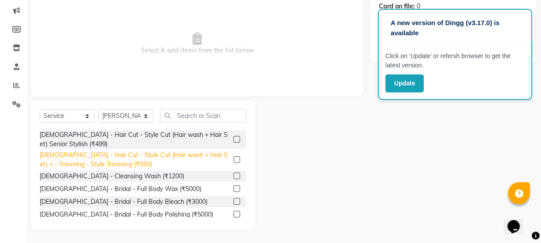
click at [122, 153] on div "[DEMOGRAPHIC_DATA] - Hair Cut - Style Cut (Hair wash + Hair Set) + - Trimming -…" at bounding box center [135, 160] width 190 height 18
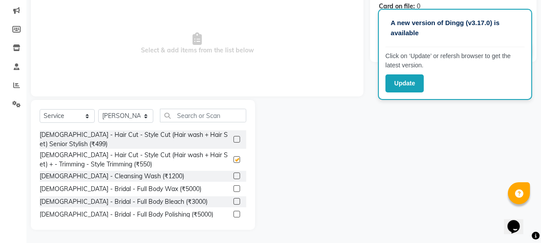
checkbox input "false"
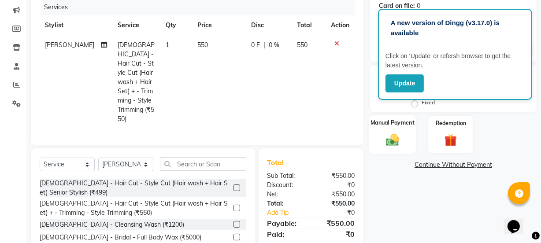
click at [387, 139] on img at bounding box center [392, 139] width 21 height 15
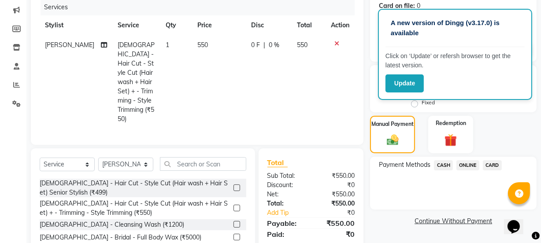
click at [446, 164] on span "CASH" at bounding box center [443, 165] width 19 height 10
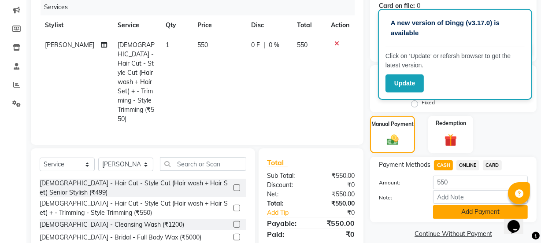
click at [450, 208] on button "Add Payment" at bounding box center [480, 212] width 95 height 14
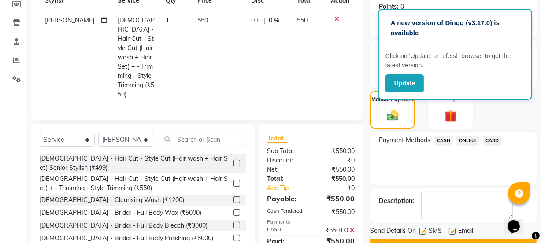
scroll to position [158, 0]
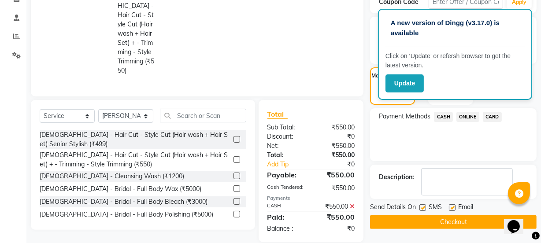
click at [455, 214] on div "Send Details On SMS Email Checkout" at bounding box center [453, 216] width 166 height 26
click at [460, 224] on button "Checkout" at bounding box center [453, 222] width 166 height 14
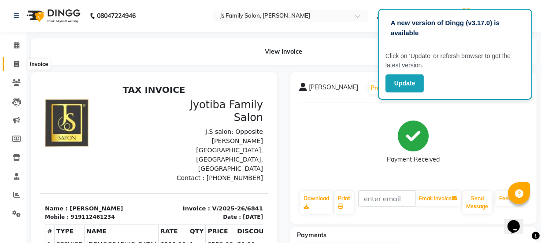
click at [19, 65] on span at bounding box center [16, 64] width 15 height 10
select select "3729"
select select "service"
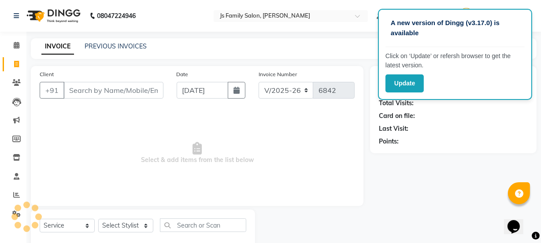
scroll to position [22, 0]
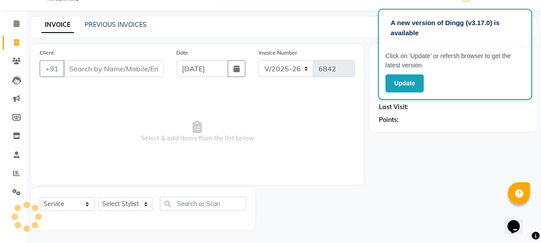
click at [66, 72] on input "Client" at bounding box center [113, 68] width 100 height 17
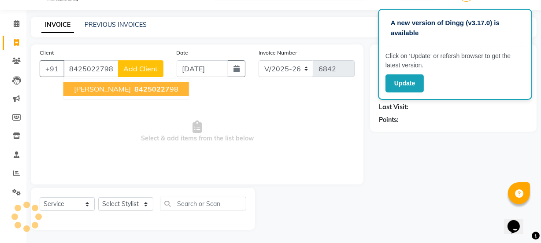
type input "8425022798"
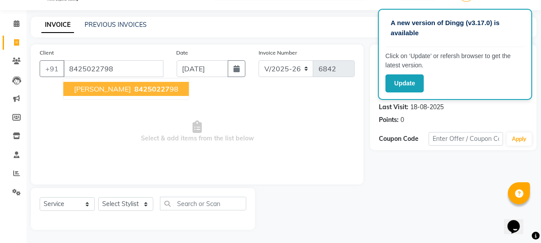
click at [79, 89] on span "[PERSON_NAME]" at bounding box center [102, 89] width 57 height 9
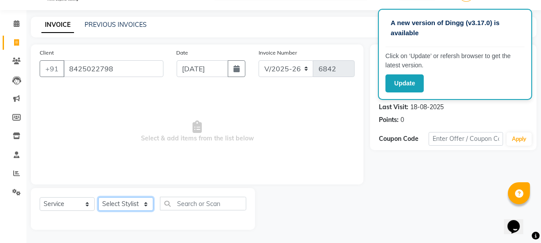
click at [132, 207] on select "Select Stylist [PERSON_NAME] Vaidyakar [PERSON_NAME] [PERSON_NAME] Mane Mosin […" at bounding box center [125, 204] width 55 height 14
select select "47417"
click at [98, 197] on select "Select Stylist [PERSON_NAME] Vaidyakar [PERSON_NAME] [PERSON_NAME] Mane Mosin […" at bounding box center [125, 204] width 55 height 14
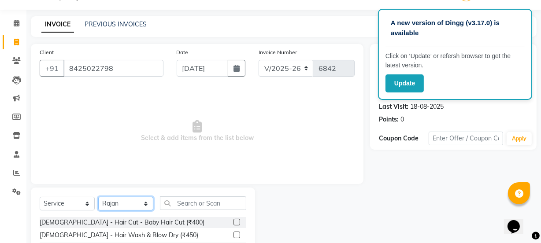
scroll to position [62, 0]
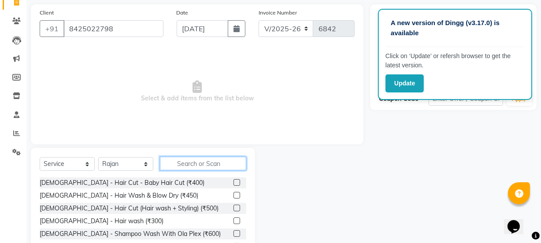
click at [194, 162] on input "text" at bounding box center [203, 164] width 86 height 14
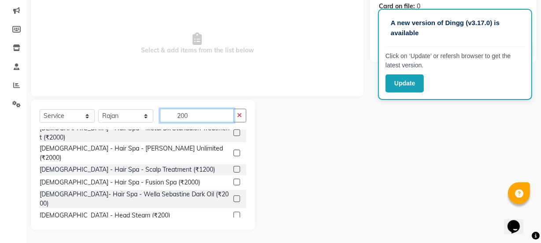
scroll to position [397, 0]
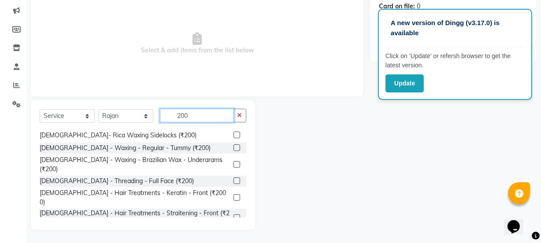
type input "200"
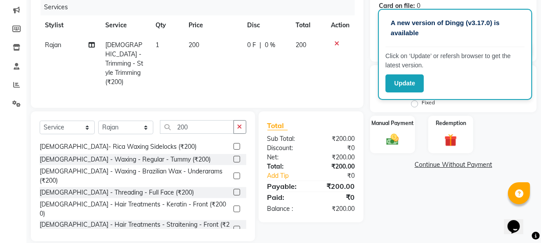
checkbox input "false"
click at [194, 125] on input "200" at bounding box center [197, 127] width 74 height 14
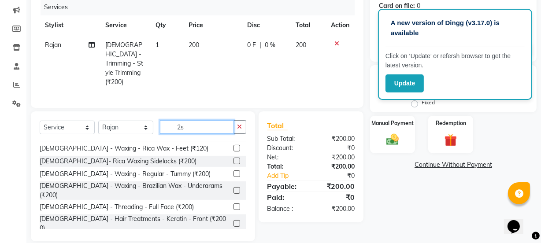
scroll to position [99, 0]
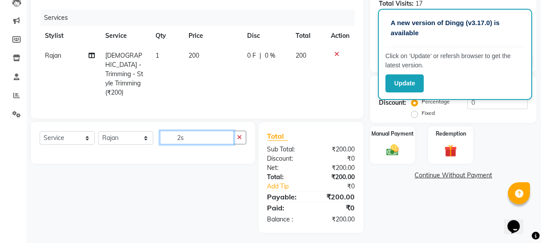
type input "2"
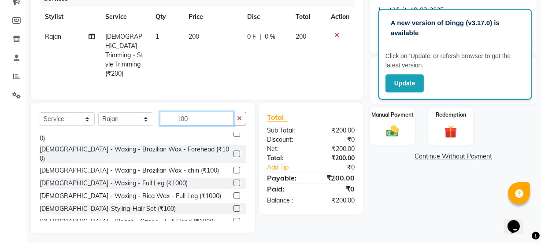
scroll to position [240, 0]
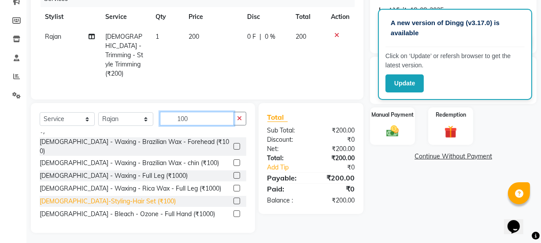
type input "100"
click at [78, 197] on div "[DEMOGRAPHIC_DATA]-Styling-Hair Set (₹100)" at bounding box center [108, 201] width 136 height 9
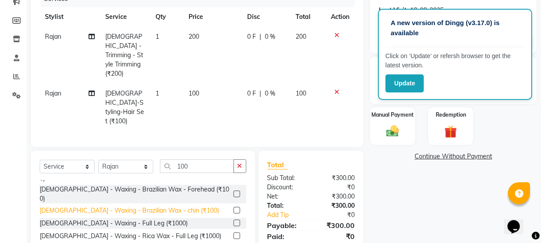
checkbox input "false"
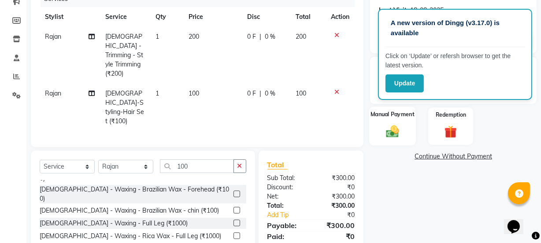
click at [392, 133] on img at bounding box center [392, 131] width 21 height 15
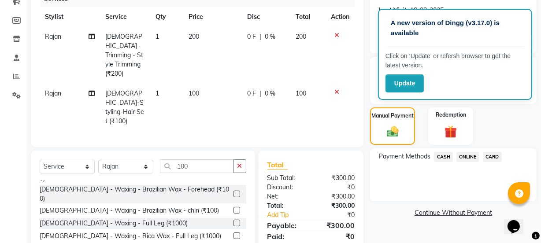
click at [471, 156] on span "ONLINE" at bounding box center [467, 157] width 23 height 10
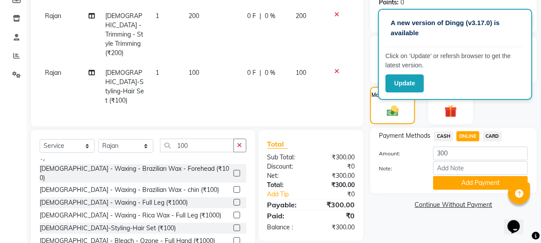
scroll to position [157, 0]
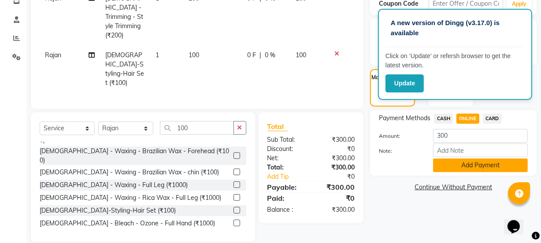
click at [465, 169] on button "Add Payment" at bounding box center [480, 165] width 95 height 14
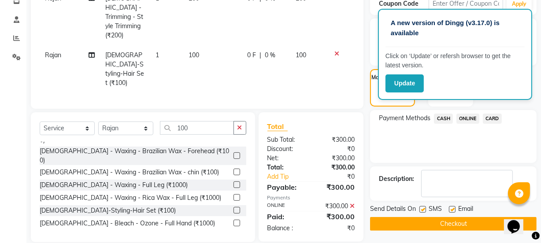
scroll to position [157, 0]
click at [444, 219] on button "Checkout" at bounding box center [453, 224] width 166 height 14
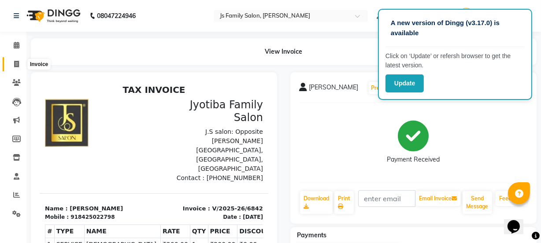
click at [15, 62] on icon at bounding box center [16, 64] width 5 height 7
select select "service"
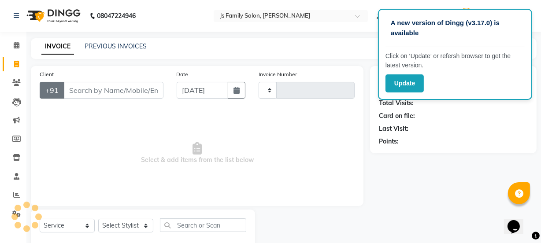
scroll to position [22, 0]
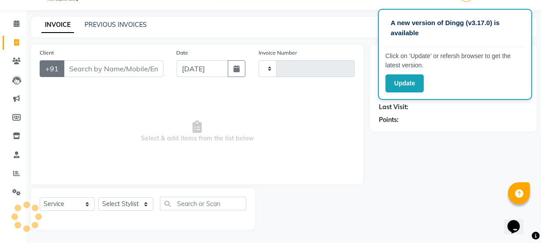
type input "6843"
select select "3729"
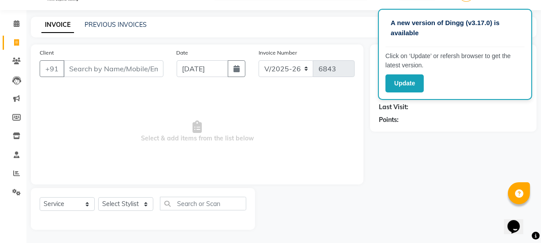
click at [103, 65] on input "Client" at bounding box center [113, 68] width 100 height 17
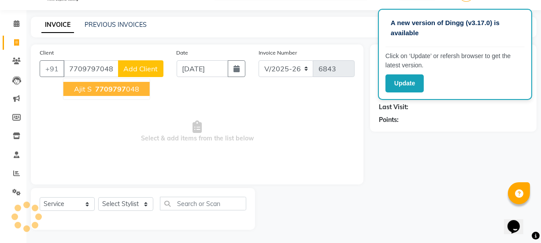
type input "7709797048"
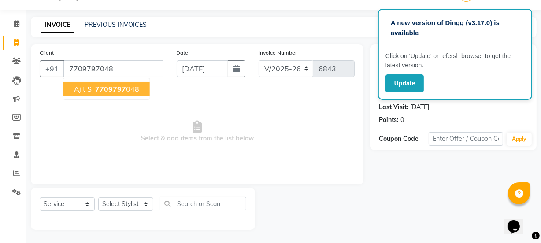
click at [102, 86] on span "7709797" at bounding box center [110, 89] width 31 height 9
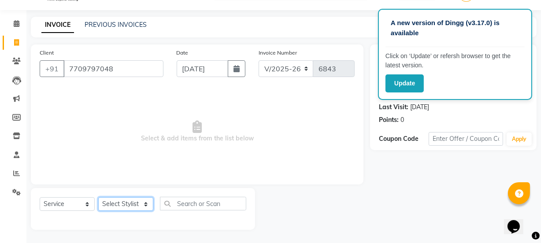
click at [118, 199] on select "Select Stylist [PERSON_NAME] Vaidyakar [PERSON_NAME] [PERSON_NAME] Mane Mosin […" at bounding box center [125, 204] width 55 height 14
select select "43386"
click at [98, 197] on select "Select Stylist [PERSON_NAME] Vaidyakar [PERSON_NAME] [PERSON_NAME] Mane Mosin […" at bounding box center [125, 204] width 55 height 14
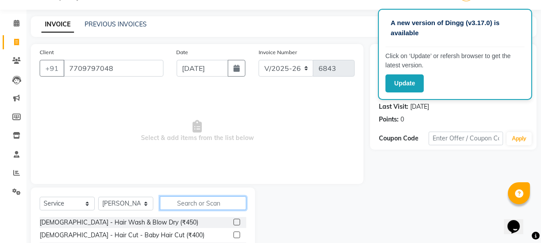
click at [191, 206] on input "text" at bounding box center [203, 203] width 86 height 14
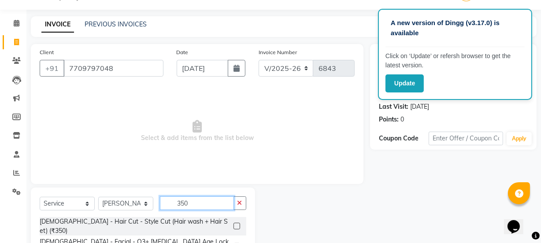
type input "350"
click at [155, 217] on div "[DEMOGRAPHIC_DATA] - Hair Cut - Style Cut (Hair wash + Hair Set) (₹350)" at bounding box center [143, 226] width 206 height 18
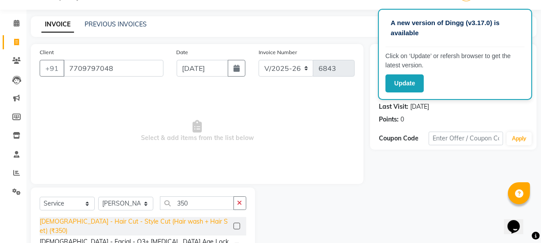
click at [177, 223] on div "[DEMOGRAPHIC_DATA] - Hair Cut - Style Cut (Hair wash + Hair Set) (₹350)" at bounding box center [135, 226] width 190 height 18
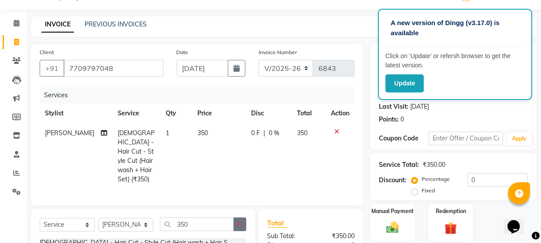
checkbox input "false"
click at [388, 227] on img at bounding box center [392, 227] width 21 height 15
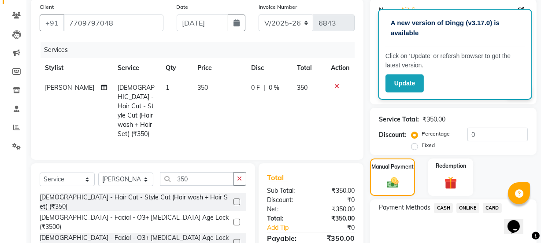
scroll to position [102, 0]
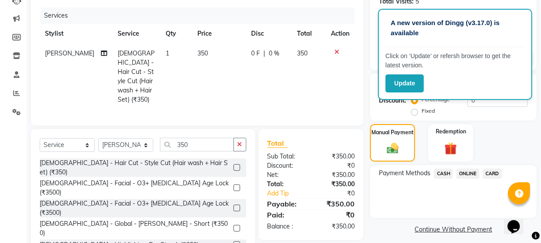
click at [464, 172] on span "ONLINE" at bounding box center [467, 174] width 23 height 10
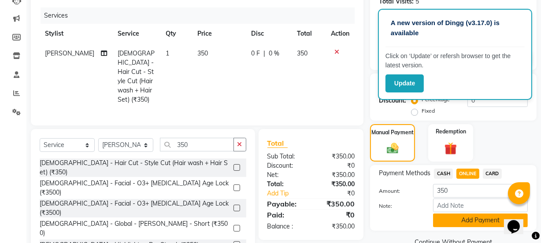
click at [457, 221] on button "Add Payment" at bounding box center [480, 221] width 95 height 14
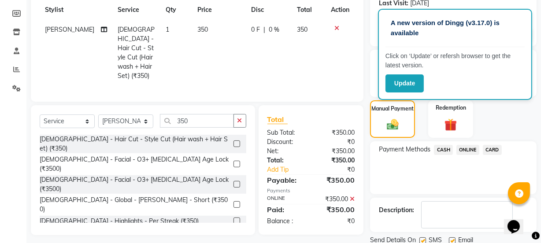
scroll to position [157, 0]
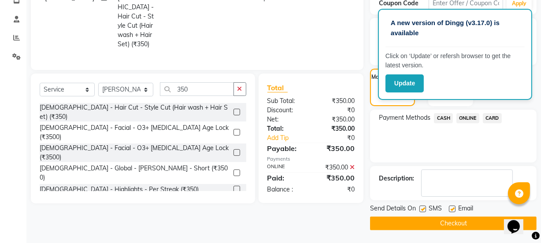
click at [452, 221] on button "Checkout" at bounding box center [453, 224] width 166 height 14
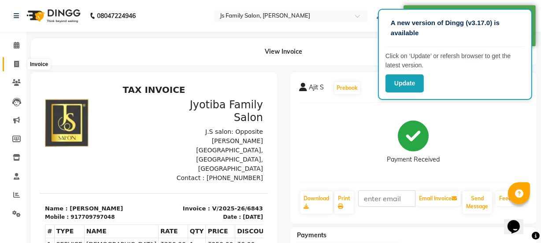
click at [17, 62] on icon at bounding box center [16, 64] width 5 height 7
select select "service"
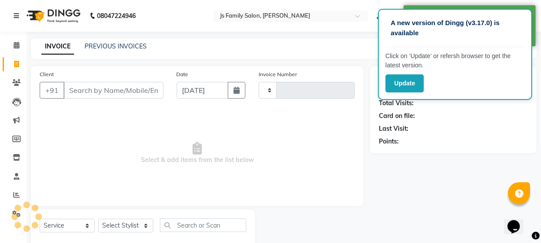
scroll to position [22, 0]
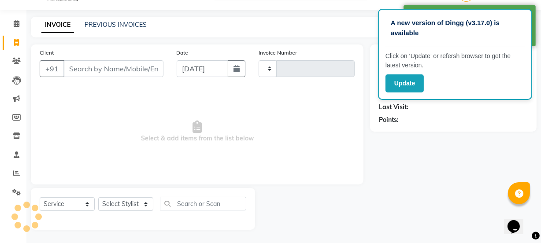
type input "6844"
select select "3729"
click at [75, 70] on input "Client" at bounding box center [113, 68] width 100 height 17
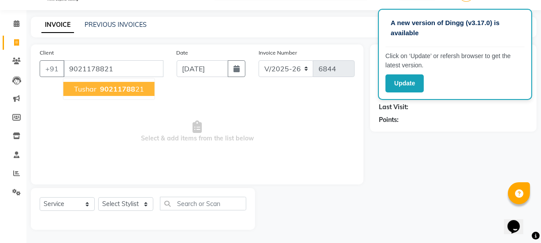
type input "9021178821"
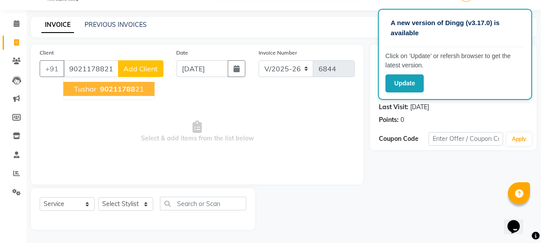
click at [64, 87] on button "Tushar 90211788 21" at bounding box center [108, 89] width 91 height 14
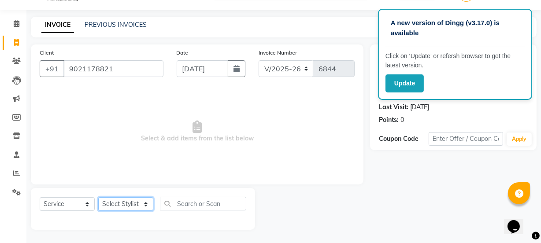
click at [127, 203] on select "Select Stylist [PERSON_NAME] Vaidyakar [PERSON_NAME] [PERSON_NAME] Mane Mosin […" at bounding box center [125, 204] width 55 height 14
select select "84579"
click at [98, 197] on select "Select Stylist [PERSON_NAME] Vaidyakar [PERSON_NAME] [PERSON_NAME] Mane Mosin […" at bounding box center [125, 204] width 55 height 14
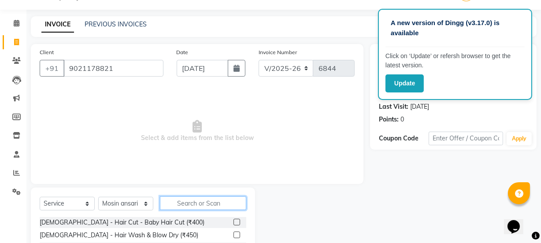
click at [198, 206] on input "text" at bounding box center [203, 203] width 86 height 14
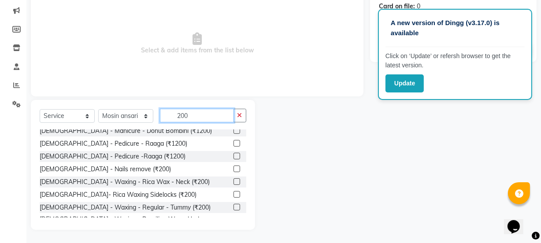
scroll to position [397, 0]
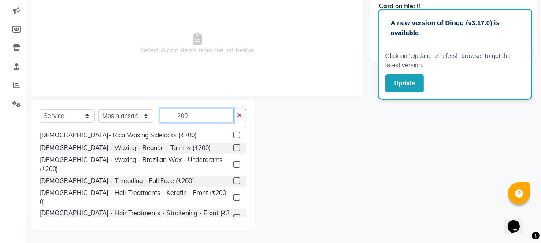
type input "200"
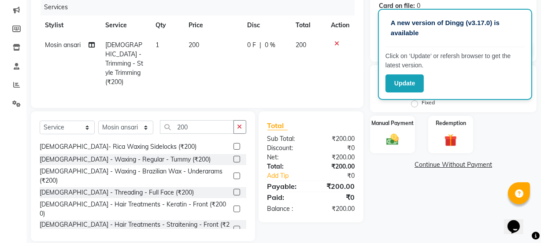
checkbox input "false"
click at [391, 135] on img at bounding box center [392, 139] width 21 height 15
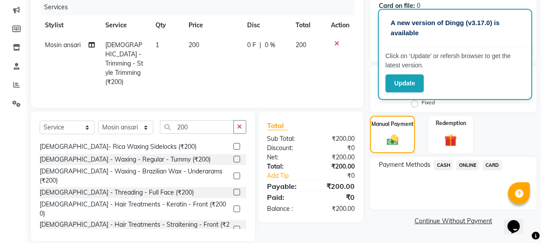
click at [468, 165] on span "ONLINE" at bounding box center [467, 165] width 23 height 10
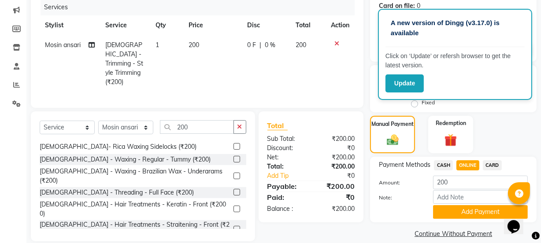
click at [446, 162] on span "CASH" at bounding box center [443, 165] width 19 height 10
click at [453, 213] on button "Add Payment" at bounding box center [480, 212] width 95 height 14
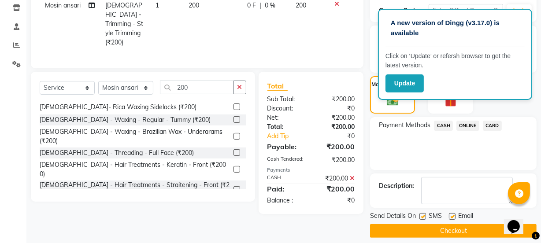
scroll to position [157, 0]
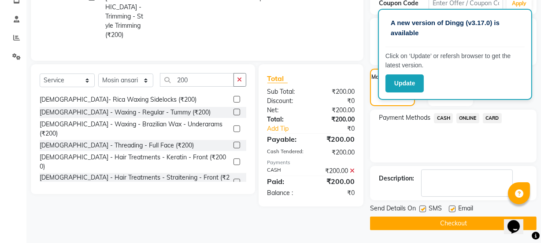
click at [445, 227] on button "Checkout" at bounding box center [453, 224] width 166 height 14
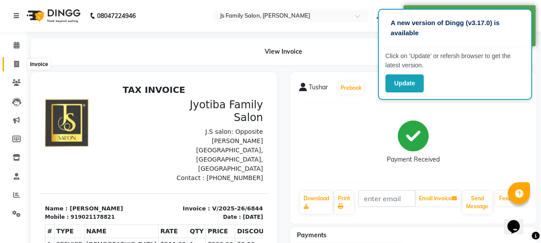
click at [14, 65] on icon at bounding box center [16, 64] width 5 height 7
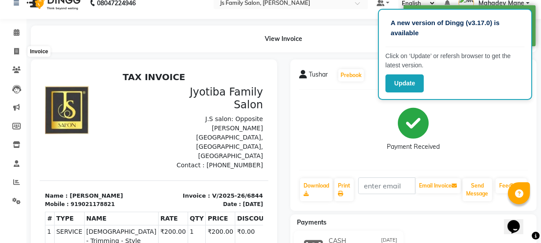
select select "3729"
select select "service"
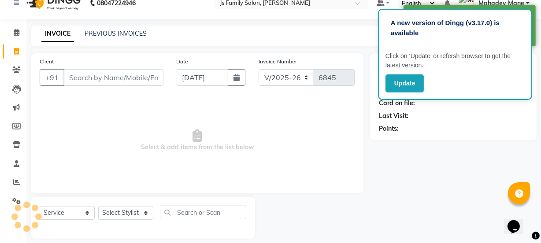
scroll to position [22, 0]
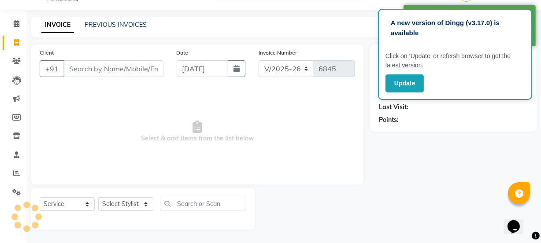
click at [116, 70] on input "Client" at bounding box center [113, 68] width 100 height 17
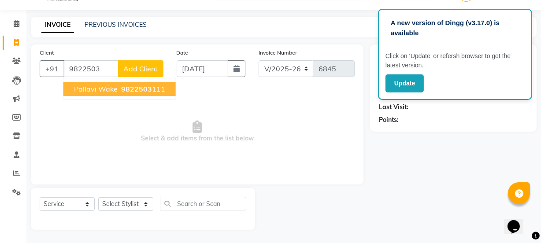
scroll to position [0, 0]
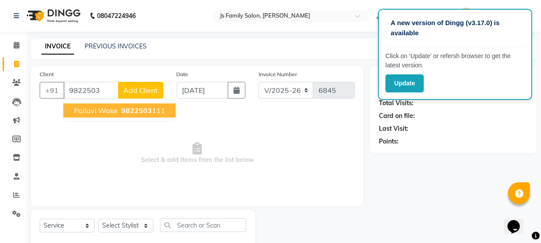
click at [117, 116] on button "Pallavi Wake 9822503 111" at bounding box center [119, 110] width 112 height 14
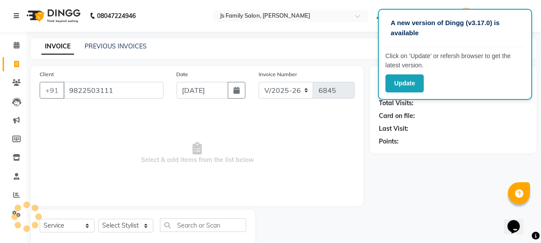
type input "9822503111"
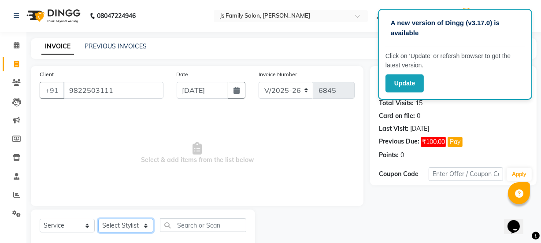
click at [128, 228] on select "Select Stylist [PERSON_NAME] Vaidyakar [PERSON_NAME] [PERSON_NAME] Mane Mosin […" at bounding box center [125, 226] width 55 height 14
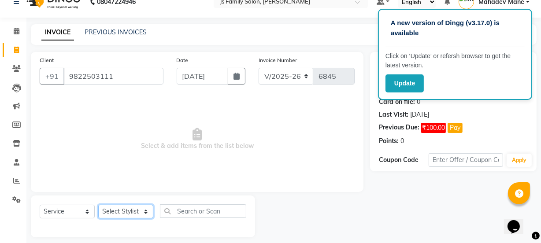
scroll to position [22, 0]
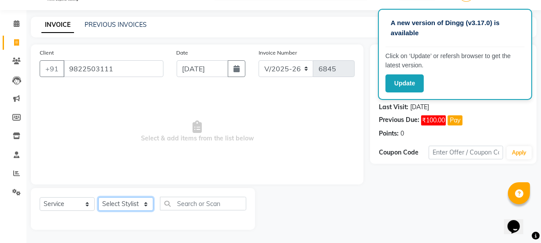
click at [120, 206] on select "Select Stylist [PERSON_NAME] Vaidyakar [PERSON_NAME] [PERSON_NAME] Mane Mosin […" at bounding box center [125, 204] width 55 height 14
select select "88914"
click at [98, 197] on select "Select Stylist [PERSON_NAME] Vaidyakar [PERSON_NAME] [PERSON_NAME] Mane Mosin […" at bounding box center [125, 204] width 55 height 14
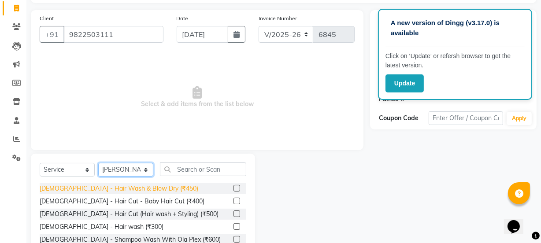
scroll to position [110, 0]
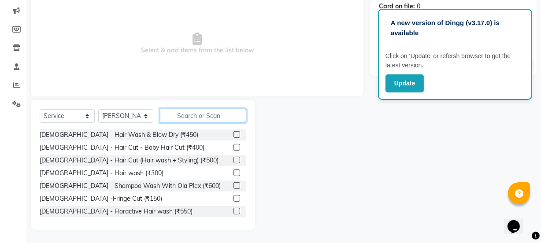
click at [188, 118] on input "text" at bounding box center [203, 116] width 86 height 14
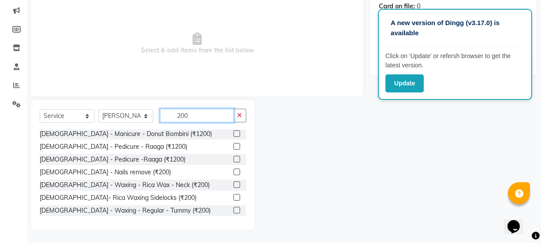
scroll to position [320, 0]
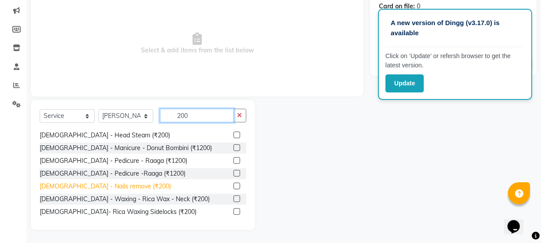
type input "200"
click at [85, 182] on div "[DEMOGRAPHIC_DATA] - Nails remove (₹200)" at bounding box center [105, 186] width 131 height 9
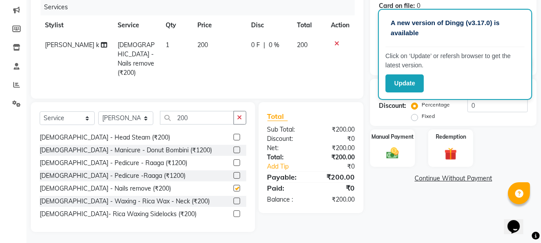
checkbox input "false"
click at [195, 116] on input "200" at bounding box center [197, 118] width 74 height 14
type input "2"
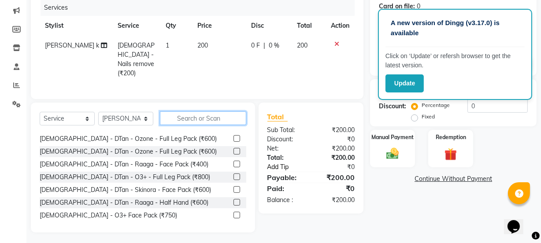
scroll to position [110, 0]
click at [239, 135] on div "[DEMOGRAPHIC_DATA] - Hair Wash & Blow Dry (₹450) [DEMOGRAPHIC_DATA] - Hair Cut …" at bounding box center [143, 176] width 206 height 88
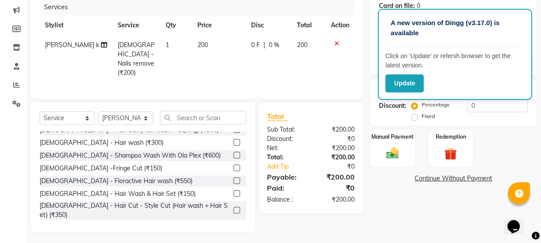
scroll to position [0, 0]
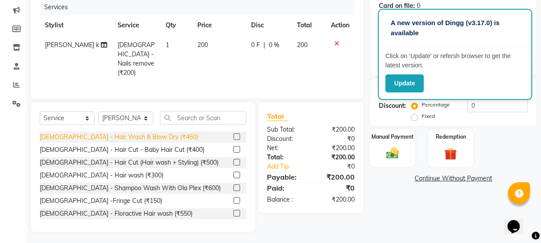
click at [142, 133] on div "[DEMOGRAPHIC_DATA] - Hair Wash & Blow Dry (₹450)" at bounding box center [119, 137] width 158 height 9
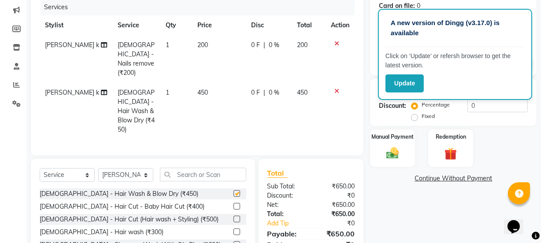
checkbox input "false"
click at [48, 88] on span "[PERSON_NAME] k" at bounding box center [72, 92] width 54 height 8
select select "88914"
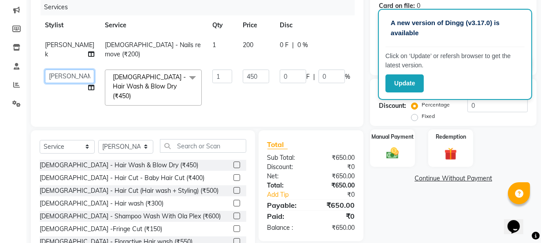
click at [57, 77] on select "[PERSON_NAME] Vaidyakar [PERSON_NAME] [PERSON_NAME] Mane Mosin [PERSON_NAME] [P…" at bounding box center [69, 77] width 49 height 14
select select "88915"
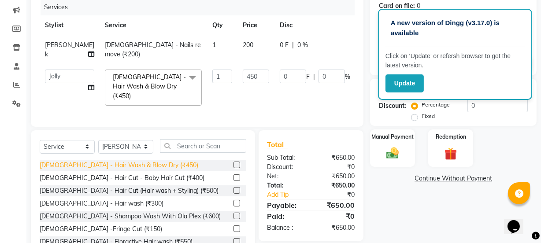
click at [145, 161] on div "[DEMOGRAPHIC_DATA] - Hair Wash & Blow Dry (₹450)" at bounding box center [119, 165] width 158 height 9
checkbox input "false"
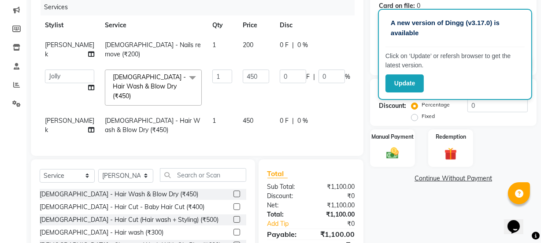
click at [44, 114] on td "[PERSON_NAME] k" at bounding box center [70, 125] width 60 height 29
select select "88914"
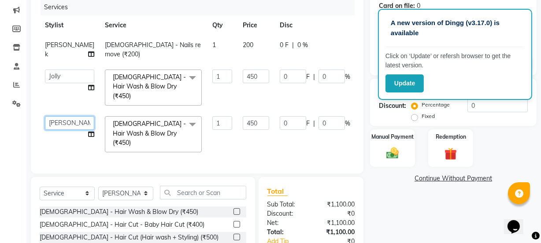
click at [50, 116] on select "[PERSON_NAME] Vaidyakar [PERSON_NAME] [PERSON_NAME] Mane Mosin [PERSON_NAME] [P…" at bounding box center [69, 123] width 49 height 14
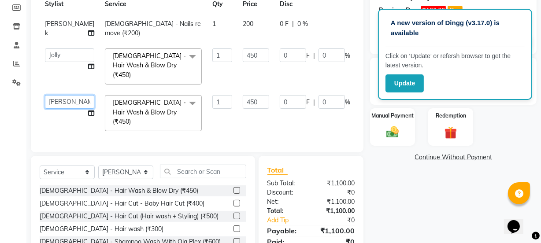
scroll to position [174, 0]
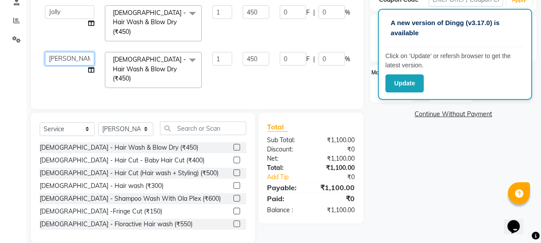
click at [57, 52] on select "[PERSON_NAME] Vaidyakar [PERSON_NAME] [PERSON_NAME] Mane Mosin [PERSON_NAME] [P…" at bounding box center [69, 59] width 49 height 14
select select "58002"
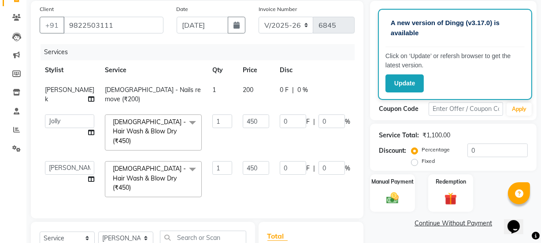
scroll to position [54, 0]
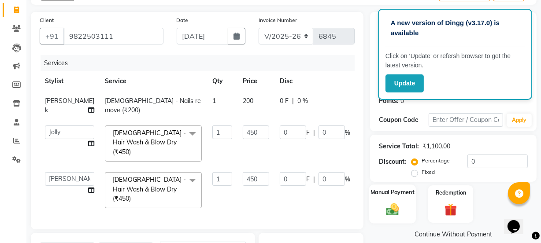
click at [391, 210] on img at bounding box center [392, 209] width 21 height 15
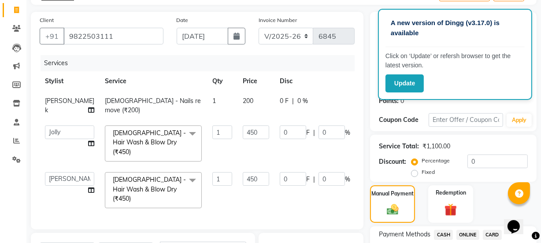
click at [468, 232] on span "ONLINE" at bounding box center [467, 235] width 23 height 10
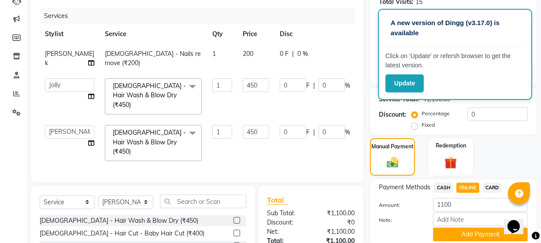
scroll to position [174, 0]
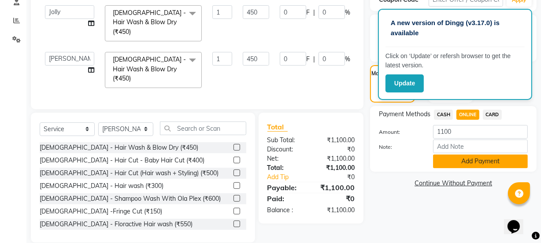
click at [483, 156] on button "Add Payment" at bounding box center [480, 162] width 95 height 14
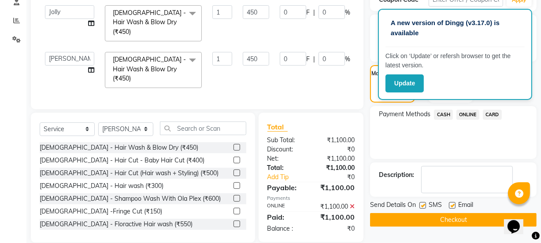
click at [476, 221] on button "Checkout" at bounding box center [453, 220] width 166 height 14
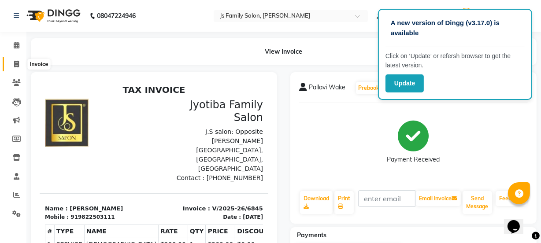
click at [18, 63] on icon at bounding box center [16, 64] width 5 height 7
select select "service"
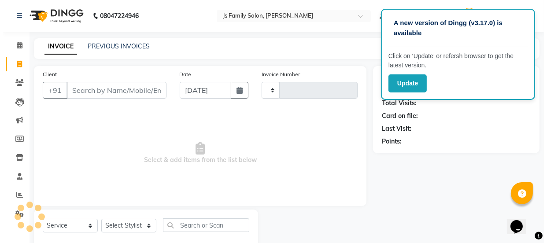
scroll to position [22, 0]
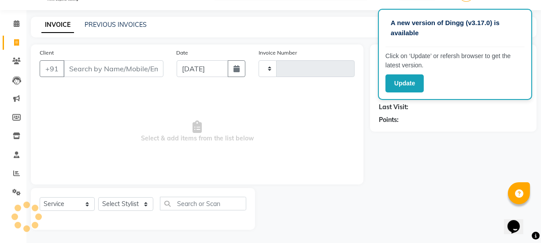
type input "6846"
select select "3729"
click at [83, 74] on input "Client" at bounding box center [113, 68] width 100 height 17
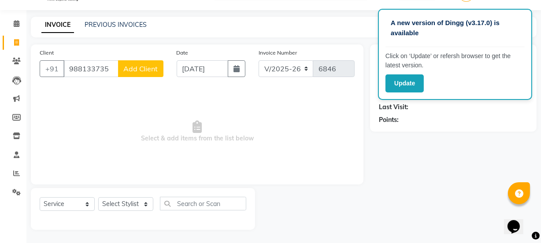
type input "988133735"
click at [132, 67] on span "Add Client" at bounding box center [140, 68] width 35 height 9
select select "22"
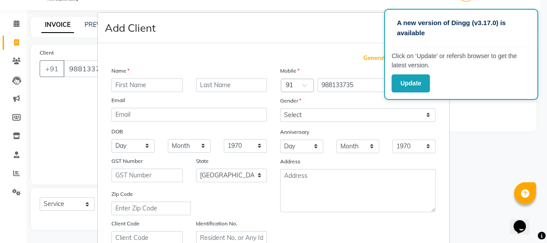
click at [136, 87] on input "text" at bounding box center [146, 85] width 71 height 14
type input "[PERSON_NAME]"
click at [209, 86] on input "text" at bounding box center [231, 85] width 71 height 14
type input "[PERSON_NAME]"
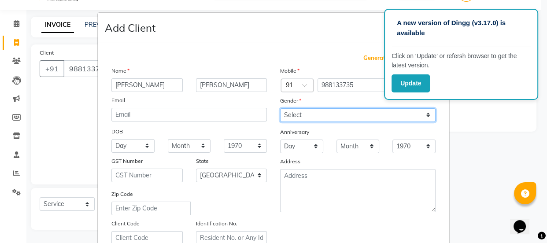
click at [282, 111] on select "Select [DEMOGRAPHIC_DATA] [DEMOGRAPHIC_DATA] Other Prefer Not To Say" at bounding box center [357, 115] width 155 height 14
select select "[DEMOGRAPHIC_DATA]"
click at [280, 108] on select "Select [DEMOGRAPHIC_DATA] [DEMOGRAPHIC_DATA] Other Prefer Not To Say" at bounding box center [357, 115] width 155 height 14
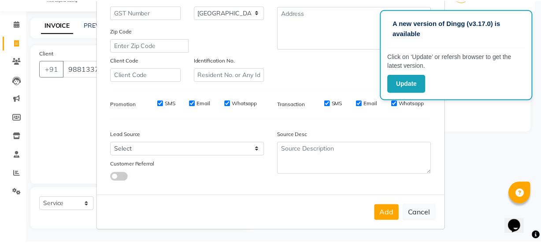
scroll to position [166, 0]
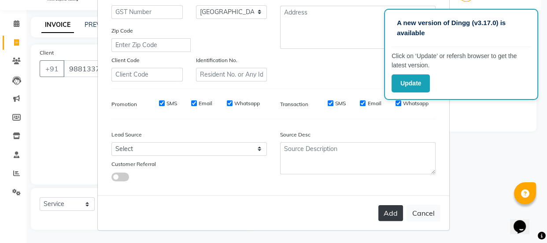
click at [384, 209] on button "Add" at bounding box center [390, 213] width 25 height 16
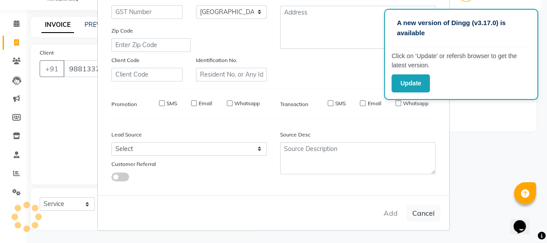
select select
select select "null"
select select
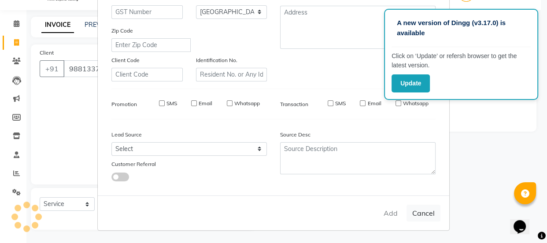
select select
checkbox input "false"
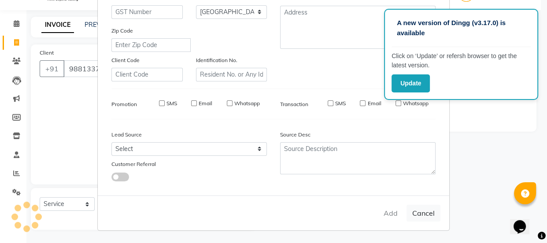
checkbox input "false"
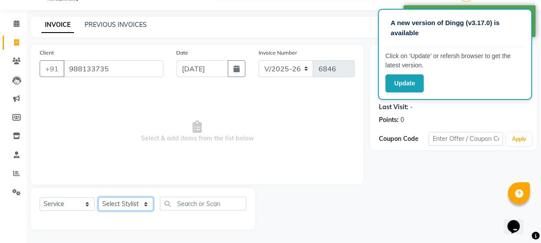
click at [128, 203] on select "Select Stylist [PERSON_NAME] Vaidyakar [PERSON_NAME] [PERSON_NAME] Mane Mosin […" at bounding box center [125, 204] width 55 height 14
select select "34315"
click at [98, 197] on select "Select Stylist [PERSON_NAME] Vaidyakar [PERSON_NAME] [PERSON_NAME] Mane Mosin […" at bounding box center [125, 204] width 55 height 14
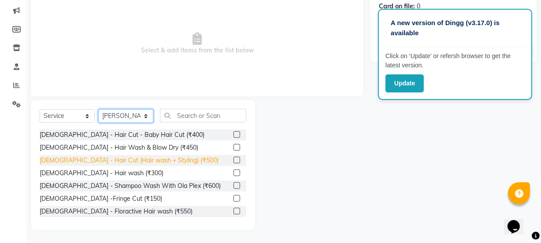
scroll to position [110, 0]
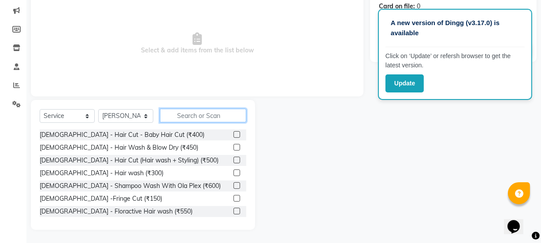
click at [200, 111] on input "text" at bounding box center [203, 116] width 86 height 14
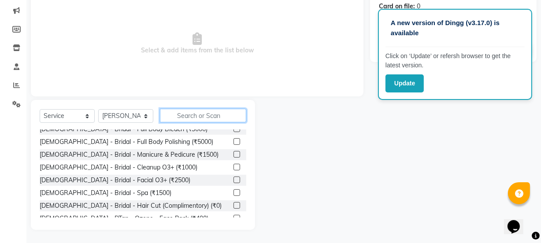
scroll to position [240, 0]
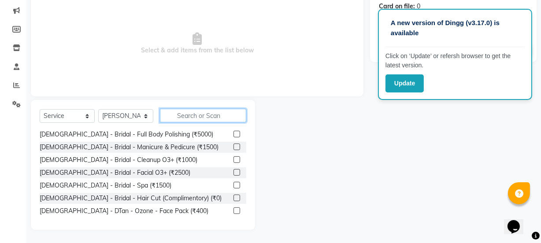
click at [211, 114] on input "text" at bounding box center [203, 116] width 86 height 14
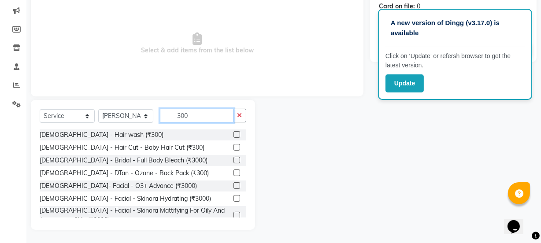
scroll to position [40, 0]
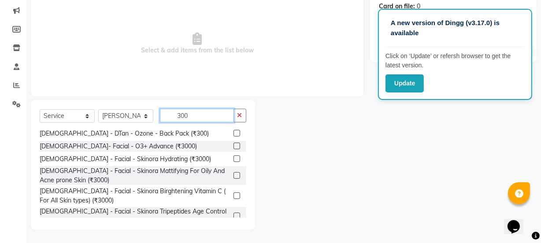
click at [203, 119] on input "300" at bounding box center [197, 116] width 74 height 14
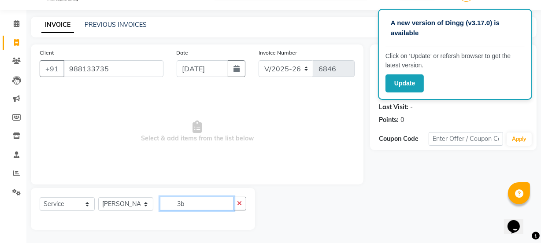
scroll to position [0, 0]
type input "3"
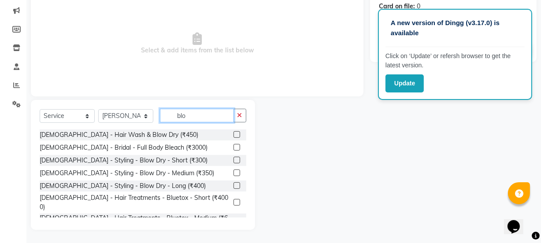
scroll to position [73, 0]
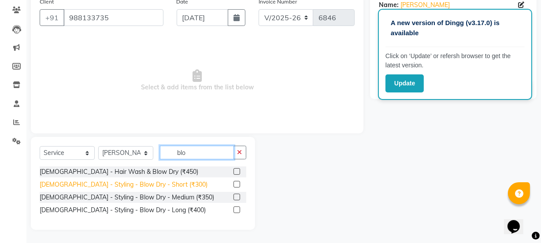
type input "blo"
click at [146, 181] on div "[DEMOGRAPHIC_DATA] - Styling - Blow Dry - Short (₹300)" at bounding box center [124, 184] width 168 height 9
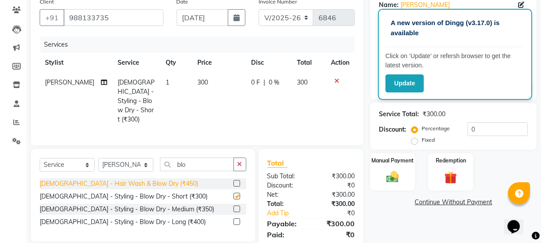
checkbox input "false"
click at [399, 173] on img at bounding box center [392, 177] width 21 height 15
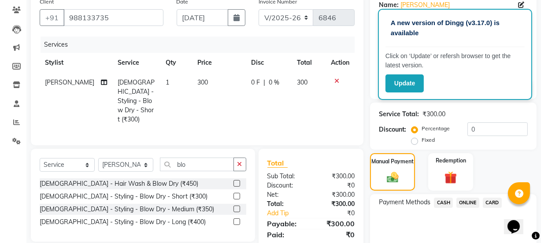
click at [461, 203] on span "ONLINE" at bounding box center [467, 203] width 23 height 10
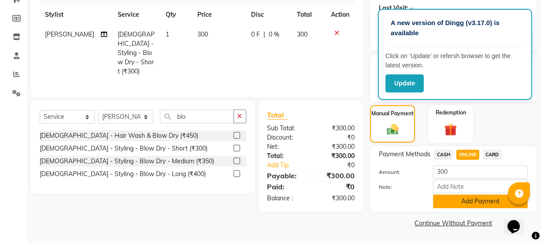
click at [443, 199] on button "Add Payment" at bounding box center [480, 202] width 95 height 14
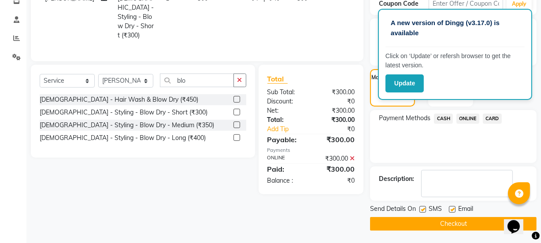
scroll to position [157, 0]
click at [439, 215] on div "Send Details On SMS Email Checkout" at bounding box center [453, 217] width 166 height 26
click at [426, 224] on button "Checkout" at bounding box center [453, 224] width 166 height 14
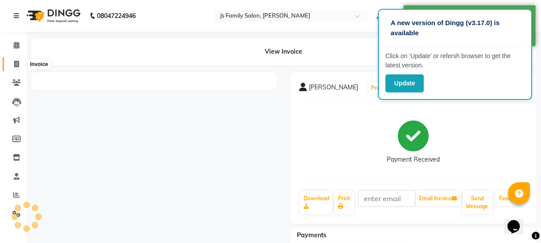
click at [18, 62] on icon at bounding box center [16, 64] width 5 height 7
select select "service"
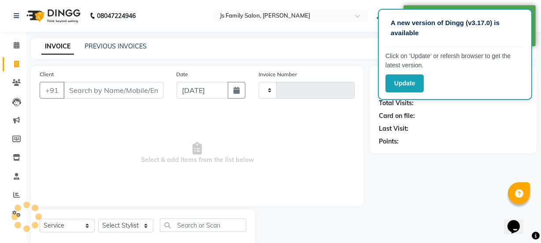
type input "6847"
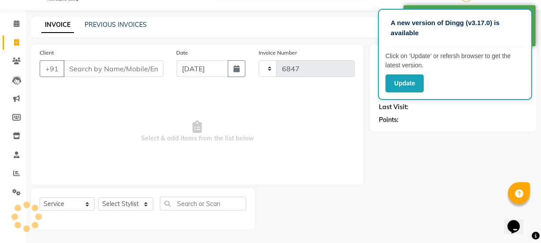
select select "3729"
click at [98, 25] on link "PREVIOUS INVOICES" at bounding box center [116, 25] width 62 height 8
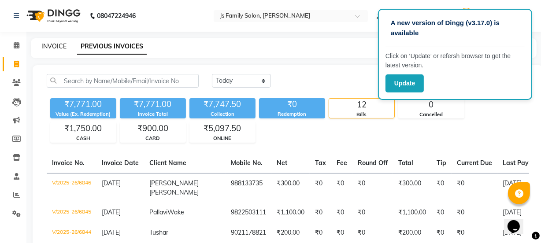
click at [52, 43] on link "INVOICE" at bounding box center [53, 46] width 25 height 8
select select "service"
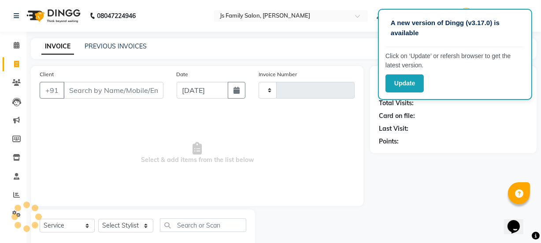
scroll to position [22, 0]
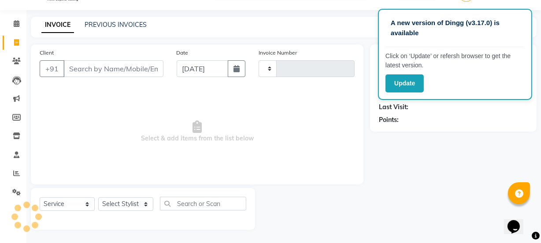
type input "6847"
select select "3729"
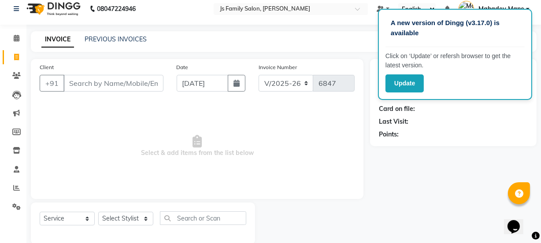
scroll to position [0, 0]
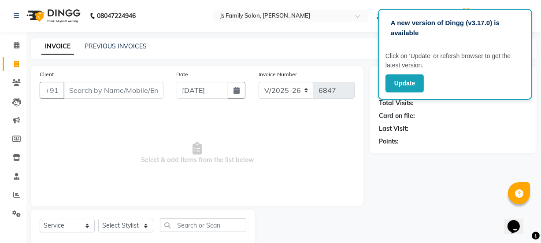
click at [110, 93] on input "Client" at bounding box center [113, 90] width 100 height 17
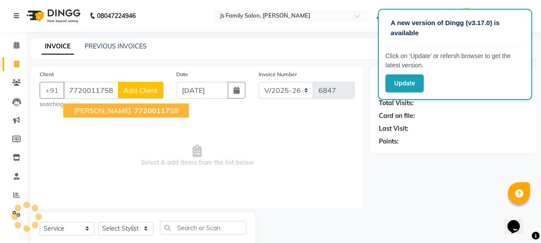
type input "7720011758"
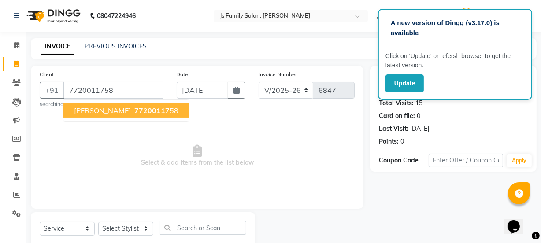
click at [133, 110] on ngb-highlight "77200117 58" at bounding box center [156, 110] width 46 height 9
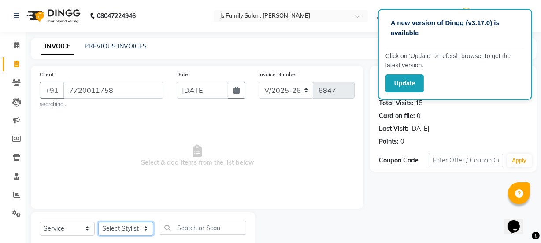
click at [127, 229] on select "Select Stylist [PERSON_NAME] Vaidyakar [PERSON_NAME] [PERSON_NAME] Mane Mosin […" at bounding box center [125, 229] width 55 height 14
select select "43386"
click at [98, 222] on select "Select Stylist [PERSON_NAME] Vaidyakar [PERSON_NAME] [PERSON_NAME] Mane Mosin […" at bounding box center [125, 229] width 55 height 14
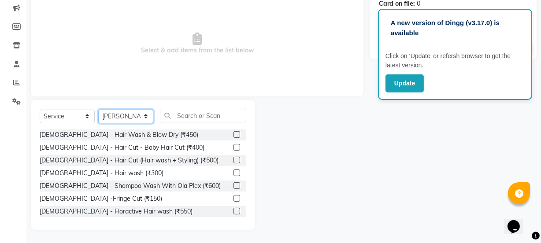
scroll to position [113, 0]
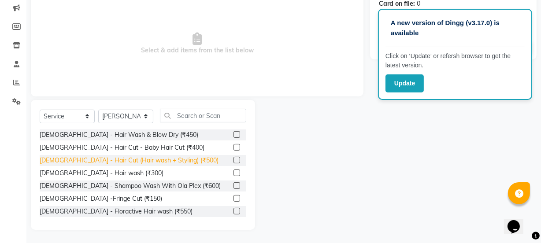
click at [151, 162] on div "[DEMOGRAPHIC_DATA] - Hair Cut (Hair wash + Styling) (₹500)" at bounding box center [129, 160] width 179 height 9
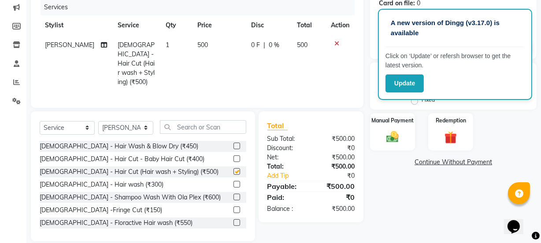
checkbox input "false"
click at [382, 132] on img at bounding box center [392, 136] width 21 height 15
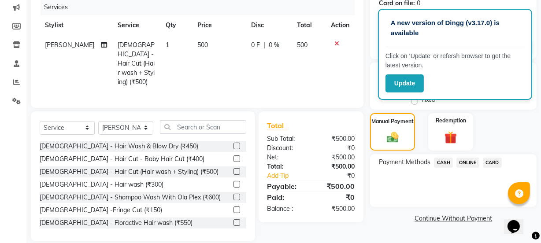
click at [461, 163] on span "ONLINE" at bounding box center [467, 163] width 23 height 10
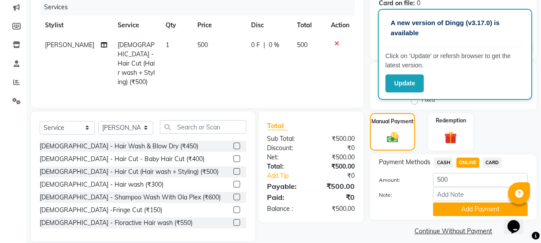
click at [490, 162] on span "CARD" at bounding box center [492, 163] width 19 height 10
click at [464, 212] on button "Add Payment" at bounding box center [480, 210] width 95 height 14
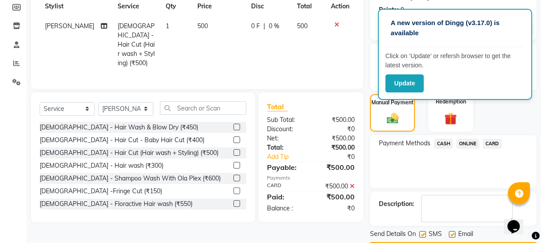
scroll to position [157, 0]
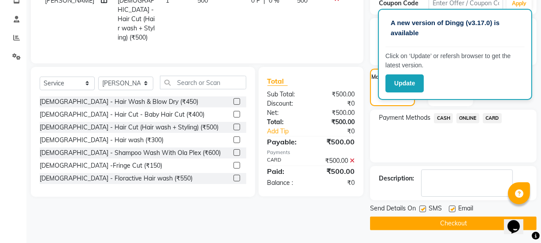
click at [464, 221] on button "Checkout" at bounding box center [453, 224] width 166 height 14
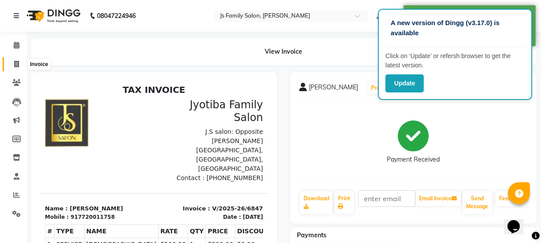
click at [13, 65] on span at bounding box center [16, 64] width 15 height 10
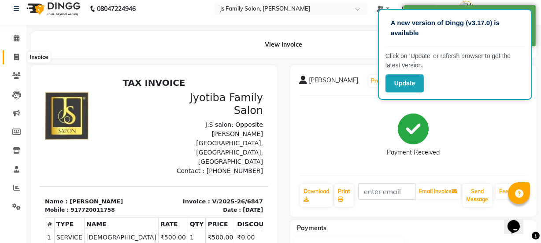
select select "3729"
select select "service"
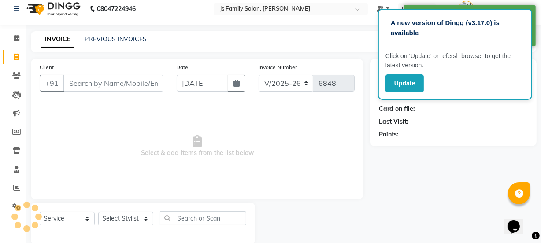
scroll to position [22, 0]
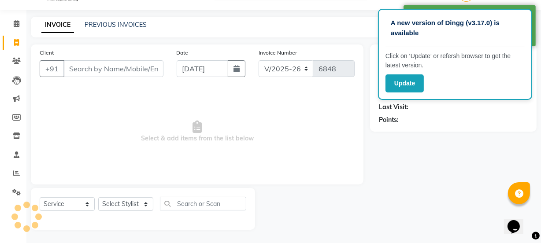
click at [75, 70] on input "Client" at bounding box center [113, 68] width 100 height 17
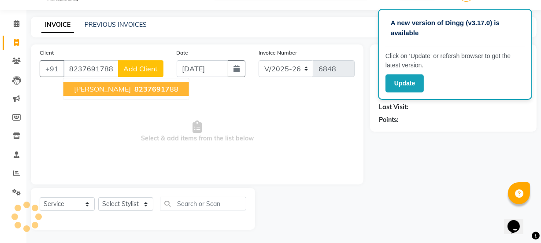
type input "8237691788"
select select "1: Object"
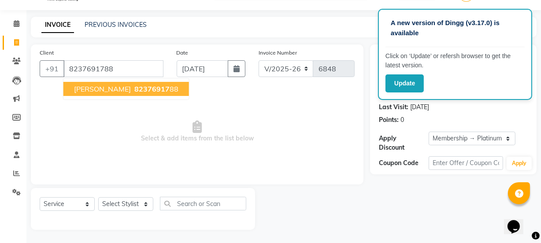
click at [81, 88] on span "[PERSON_NAME]" at bounding box center [102, 89] width 57 height 9
select select "1: Object"
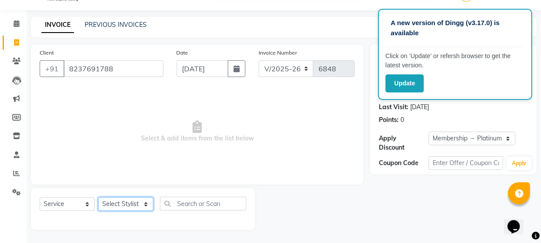
click at [122, 204] on select "Select Stylist [PERSON_NAME] Vaidyakar [PERSON_NAME] [PERSON_NAME] Mane Mosin […" at bounding box center [125, 204] width 55 height 14
select select "47417"
click at [98, 197] on select "Select Stylist [PERSON_NAME] Vaidyakar [PERSON_NAME] [PERSON_NAME] Mane Mosin […" at bounding box center [125, 204] width 55 height 14
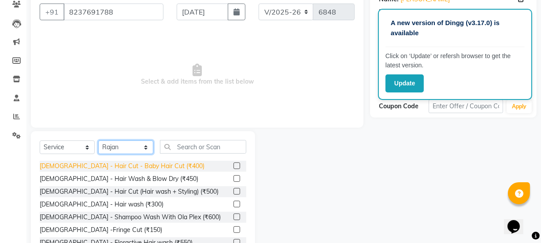
scroll to position [110, 0]
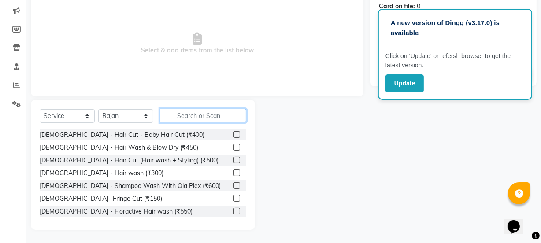
click at [205, 114] on input "text" at bounding box center [203, 116] width 86 height 14
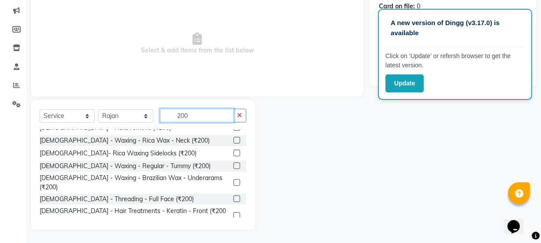
scroll to position [397, 0]
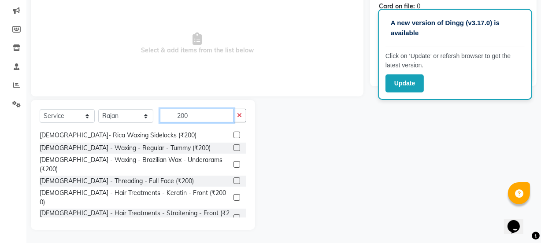
type input "200"
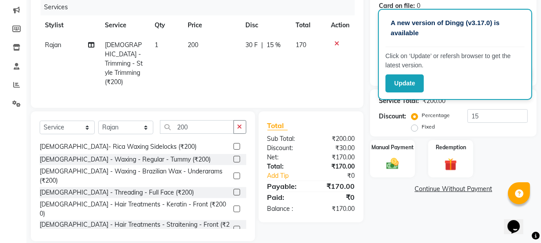
checkbox input "false"
click at [394, 168] on img at bounding box center [392, 163] width 21 height 15
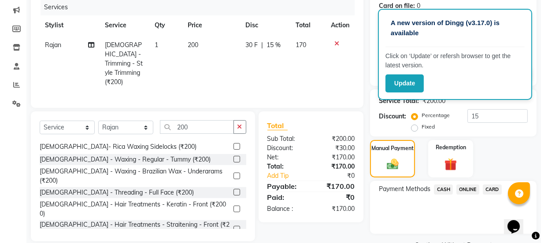
drag, startPoint x: 459, startPoint y: 187, endPoint x: 462, endPoint y: 193, distance: 7.5
click at [459, 187] on span "ONLINE" at bounding box center [467, 189] width 23 height 10
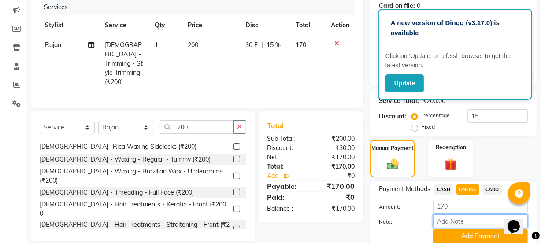
click at [473, 223] on input "Note:" at bounding box center [480, 221] width 95 height 14
click at [475, 236] on button "Add Payment" at bounding box center [480, 236] width 95 height 14
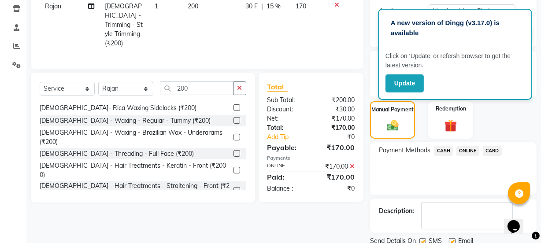
scroll to position [181, 0]
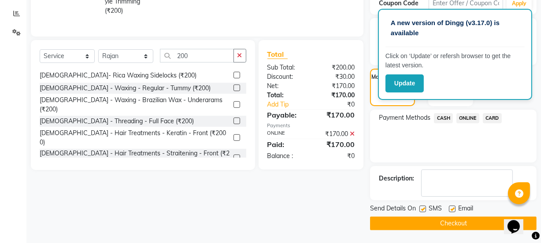
click at [476, 224] on button "Checkout" at bounding box center [453, 224] width 166 height 14
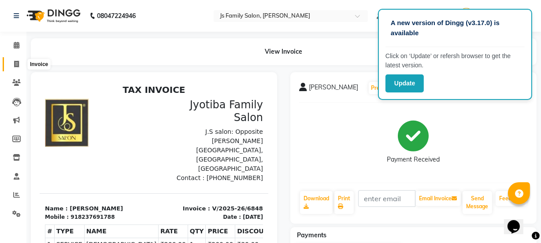
click at [14, 66] on icon at bounding box center [16, 64] width 5 height 7
select select "service"
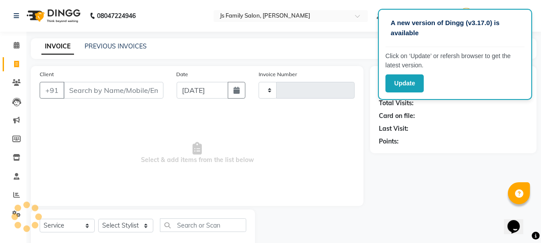
scroll to position [22, 0]
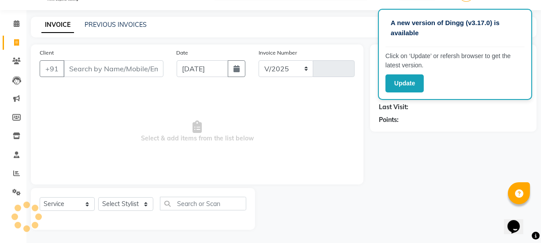
select select "3729"
type input "6849"
click at [241, 68] on button "button" at bounding box center [237, 68] width 18 height 17
select select "9"
select select "2025"
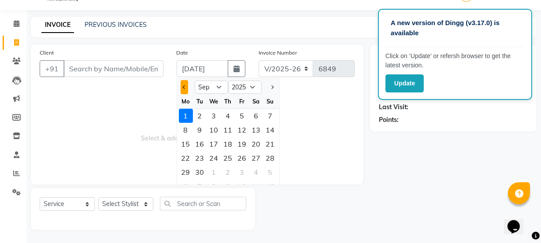
click at [181, 87] on button "Previous month" at bounding box center [184, 87] width 7 height 14
select select "8"
click at [270, 172] on div "31" at bounding box center [270, 172] width 14 height 14
type input "[DATE]"
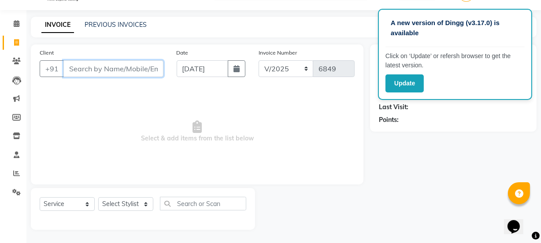
click at [138, 73] on input "Client" at bounding box center [113, 68] width 100 height 17
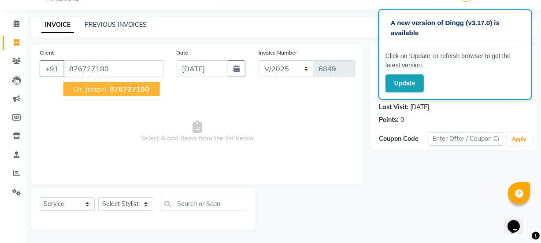
click at [126, 88] on span "876727180" at bounding box center [130, 89] width 40 height 9
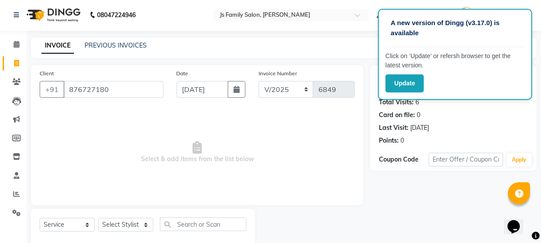
scroll to position [0, 0]
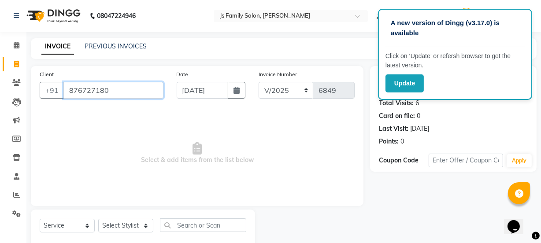
click at [113, 89] on input "876727180" at bounding box center [113, 90] width 100 height 17
click at [441, 114] on div "Card on file: 0" at bounding box center [453, 115] width 149 height 9
click at [121, 91] on input "876727180" at bounding box center [113, 90] width 100 height 17
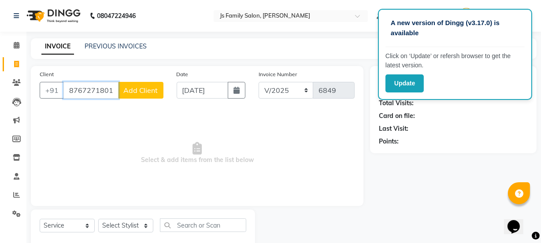
type input "8767271801"
click at [144, 95] on button "Add Client" at bounding box center [140, 90] width 45 height 17
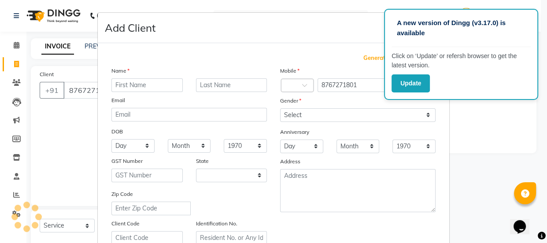
select select "22"
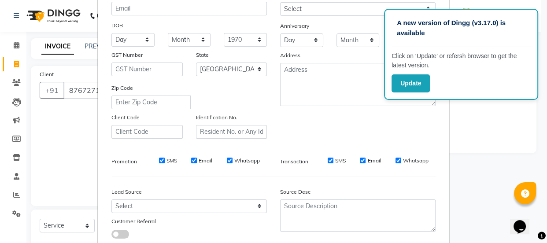
scroll to position [166, 0]
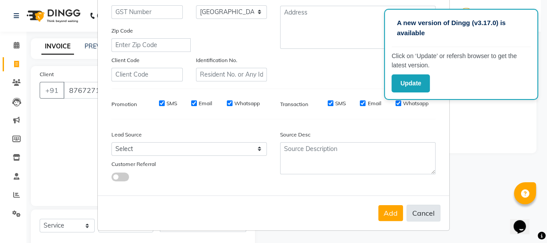
drag, startPoint x: 413, startPoint y: 220, endPoint x: 418, endPoint y: 218, distance: 4.9
click at [414, 220] on button "Cancel" at bounding box center [423, 213] width 34 height 17
select select
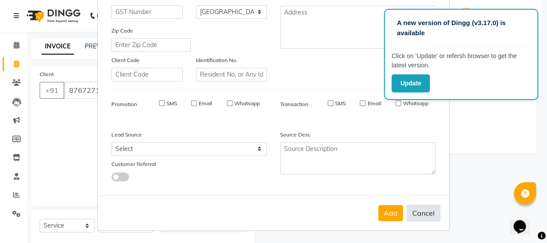
select select "null"
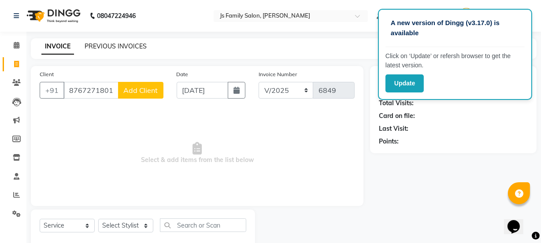
click at [109, 45] on link "PREVIOUS INVOICES" at bounding box center [116, 46] width 62 height 8
click at [128, 90] on span "Add Client" at bounding box center [140, 90] width 35 height 9
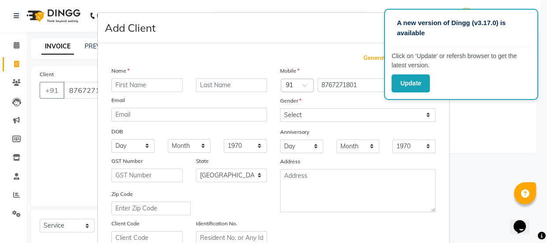
click at [130, 88] on input "text" at bounding box center [146, 85] width 71 height 14
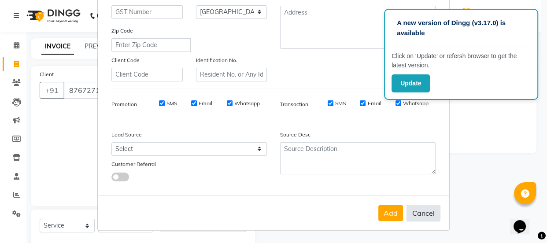
click at [421, 214] on button "Cancel" at bounding box center [423, 213] width 34 height 17
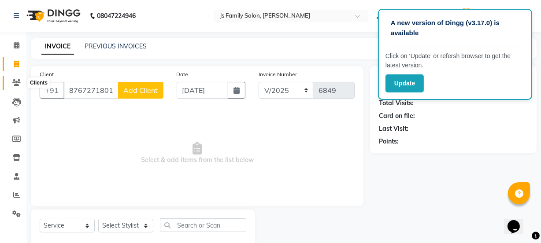
click at [12, 81] on icon at bounding box center [16, 82] width 8 height 7
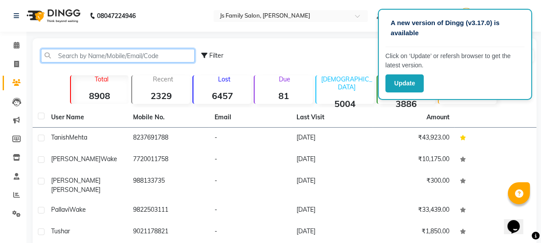
click at [105, 58] on input "text" at bounding box center [118, 56] width 154 height 14
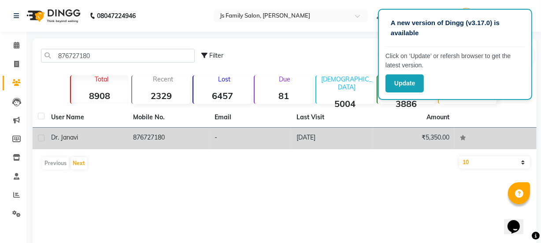
click at [154, 132] on td "876727180" at bounding box center [169, 139] width 82 height 22
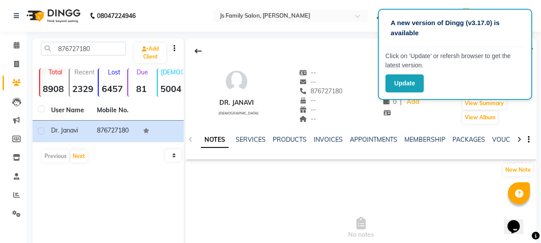
click at [540, 225] on main "876727180 Add Client Total 8908 Recent 2329 Lost 6457 Due 81 [DEMOGRAPHIC_DATA]…" at bounding box center [283, 176] width 514 height 277
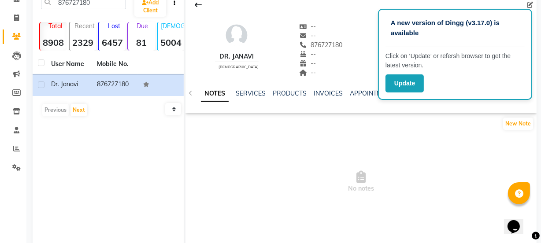
scroll to position [73, 0]
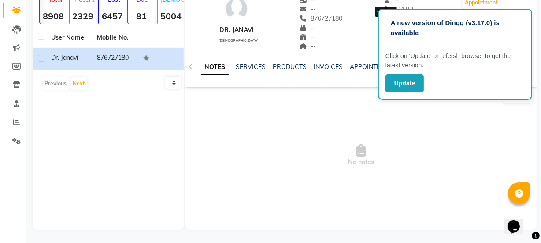
click at [393, 1] on span "--" at bounding box center [391, 0] width 17 height 8
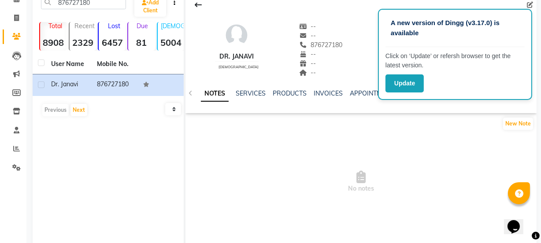
scroll to position [0, 0]
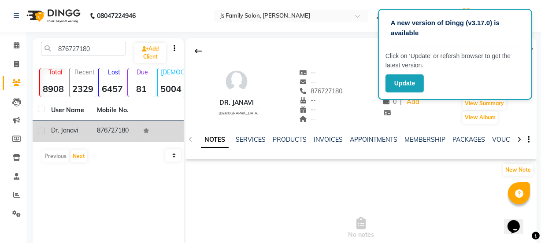
click at [122, 129] on td "876727180" at bounding box center [115, 132] width 46 height 22
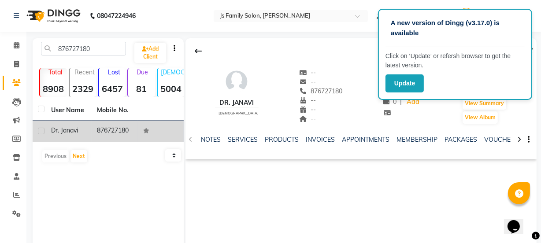
click at [122, 129] on td "876727180" at bounding box center [115, 132] width 46 height 22
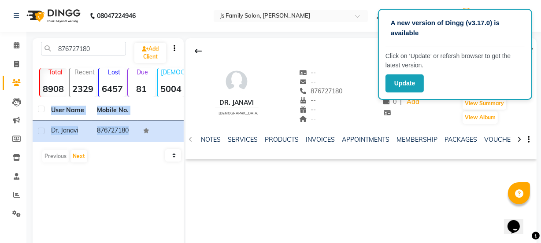
drag, startPoint x: 122, startPoint y: 129, endPoint x: 47, endPoint y: 105, distance: 79.4
click at [54, 109] on table "User Name Mobile No. Dr. Janavi 876727180" at bounding box center [108, 121] width 151 height 42
click at [335, 84] on div "Dr. Janavi [DEMOGRAPHIC_DATA] -- -- 876727180 -- -- -- -- [DATE] ₹ 5350 0 | Add…" at bounding box center [360, 91] width 351 height 65
click at [335, 73] on div "Dr. Janavi [DEMOGRAPHIC_DATA] -- -- 876727180 -- -- -- -- [DATE] ₹ 5350 0 | Add…" at bounding box center [360, 91] width 351 height 65
click at [225, 99] on div "Dr. Janavi" at bounding box center [237, 102] width 44 height 9
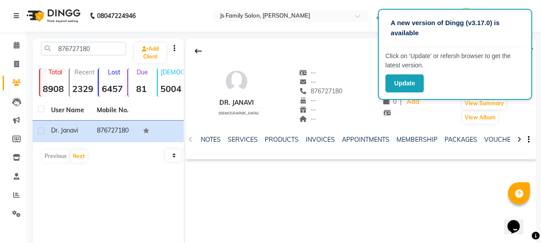
click at [228, 103] on div "Dr. Janavi" at bounding box center [237, 102] width 44 height 9
click at [230, 109] on div "Dr. Janavi [DEMOGRAPHIC_DATA]" at bounding box center [237, 96] width 44 height 56
drag, startPoint x: 241, startPoint y: 123, endPoint x: 231, endPoint y: 123, distance: 10.1
click at [231, 123] on div "Dr. Janavi [DEMOGRAPHIC_DATA]" at bounding box center [237, 96] width 44 height 56
click at [13, 101] on icon at bounding box center [16, 102] width 9 height 9
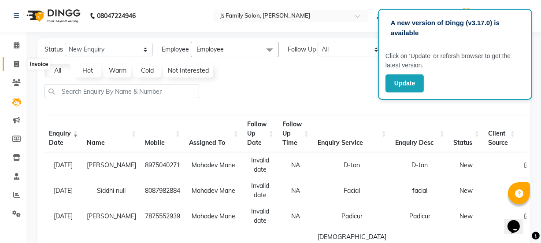
click at [16, 66] on icon at bounding box center [16, 64] width 5 height 7
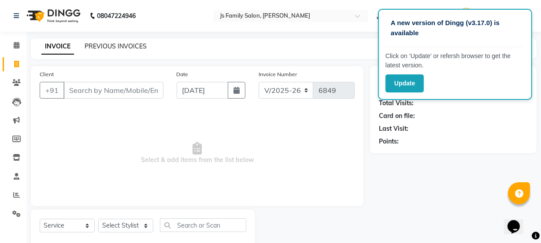
click at [115, 48] on link "PREVIOUS INVOICES" at bounding box center [116, 46] width 62 height 8
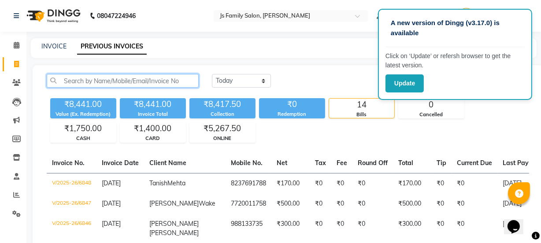
click at [101, 82] on input "text" at bounding box center [123, 81] width 152 height 14
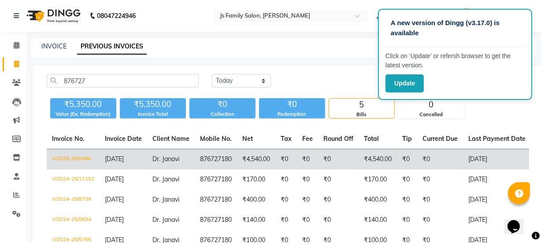
click at [121, 159] on span "[DATE]" at bounding box center [114, 159] width 19 height 8
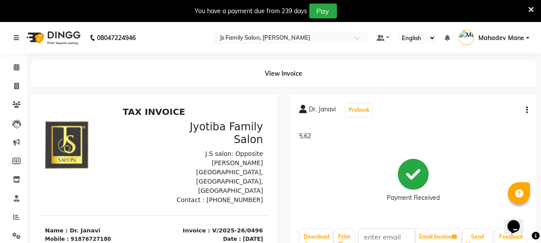
click at [526, 111] on icon "button" at bounding box center [527, 110] width 2 height 0
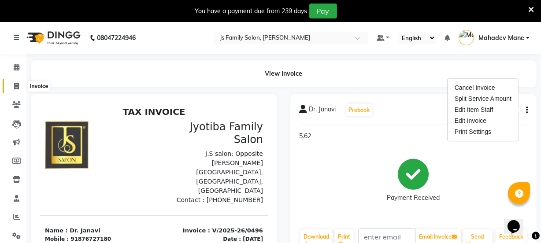
click at [15, 88] on icon at bounding box center [16, 86] width 5 height 7
select select "3729"
select select "service"
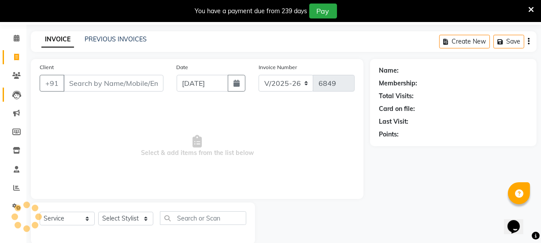
scroll to position [44, 0]
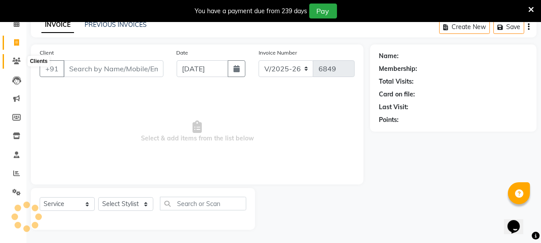
click at [15, 59] on icon at bounding box center [16, 61] width 8 height 7
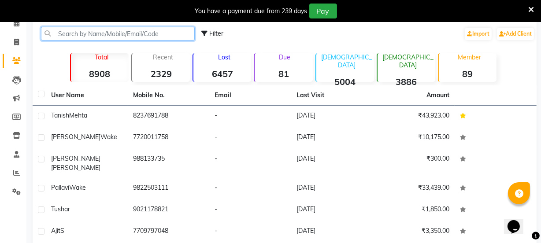
click at [81, 36] on input "text" at bounding box center [118, 34] width 154 height 14
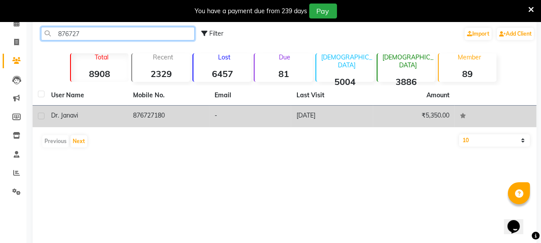
type input "876727"
click at [95, 115] on div "Dr. Janavi" at bounding box center [86, 115] width 71 height 9
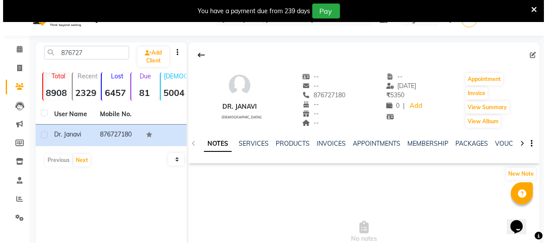
scroll to position [4, 0]
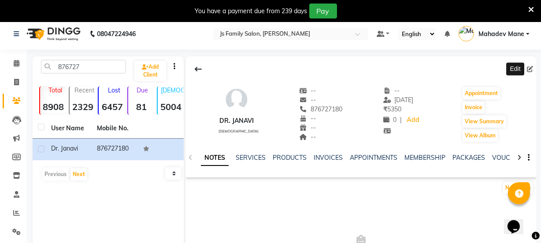
click at [529, 70] on icon at bounding box center [530, 69] width 6 height 6
select select "22"
select select "[DEMOGRAPHIC_DATA]"
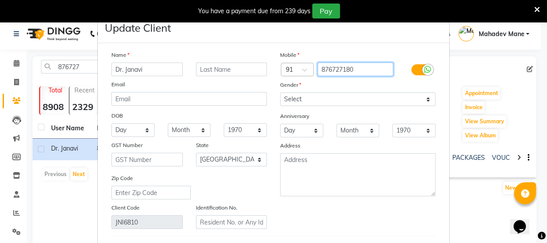
click at [365, 70] on input "876727180" at bounding box center [355, 70] width 76 height 14
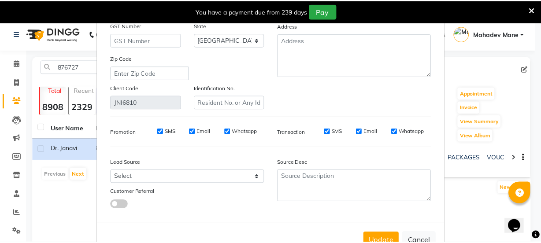
scroll to position [150, 0]
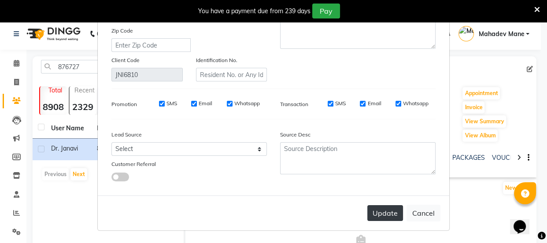
type input "8767271801"
click at [388, 206] on button "Update" at bounding box center [385, 213] width 36 height 16
select select
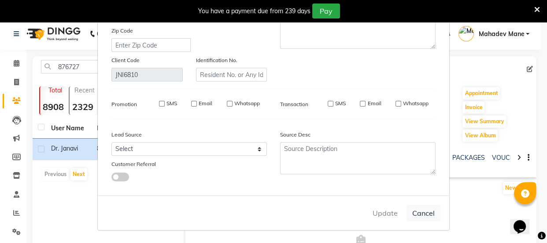
select select "null"
select select
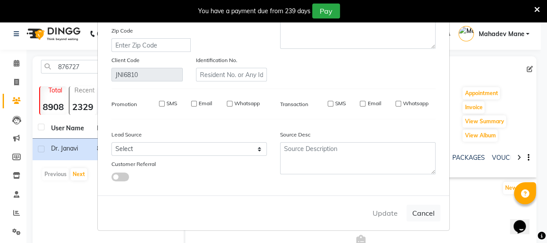
checkbox input "false"
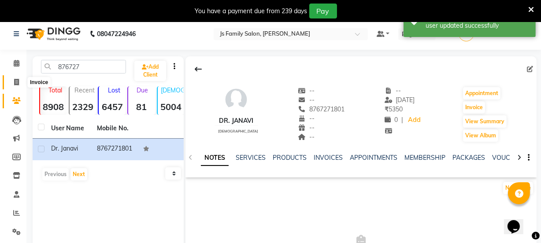
click at [18, 82] on icon at bounding box center [16, 82] width 5 height 7
select select "3729"
select select "service"
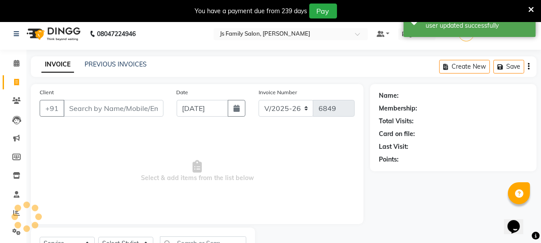
scroll to position [44, 0]
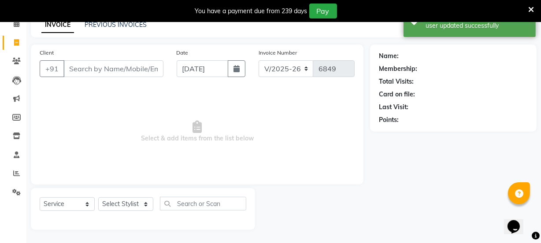
click at [100, 67] on input "Client" at bounding box center [113, 68] width 100 height 17
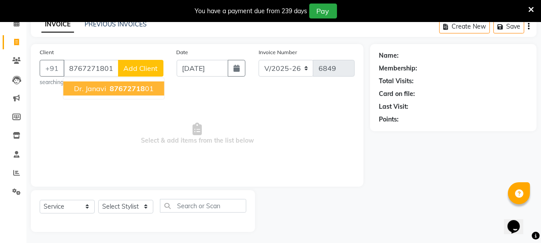
type input "8767271801"
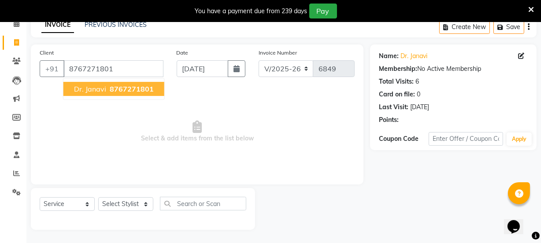
click at [82, 89] on span "Dr. Janavi" at bounding box center [90, 89] width 32 height 9
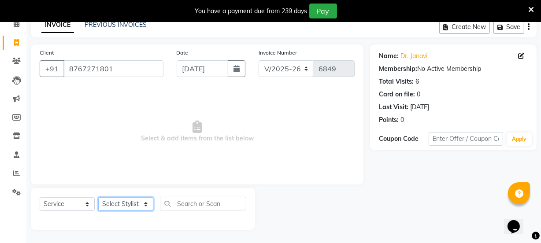
click at [125, 207] on select "Select Stylist [PERSON_NAME] Vaidyakar [PERSON_NAME] [PERSON_NAME] Mane Mosin […" at bounding box center [125, 204] width 55 height 14
select select "22902"
click at [98, 197] on select "Select Stylist [PERSON_NAME] Vaidyakar [PERSON_NAME] [PERSON_NAME] Mane Mosin […" at bounding box center [125, 204] width 55 height 14
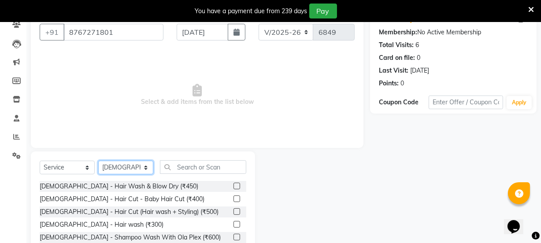
scroll to position [4, 0]
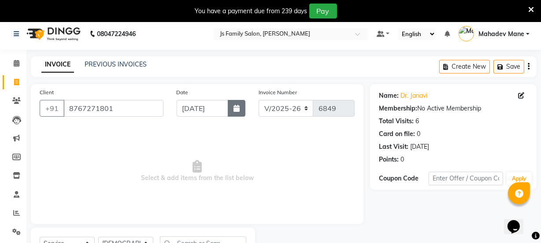
click at [236, 110] on icon "button" at bounding box center [236, 108] width 6 height 7
select select "9"
select select "2025"
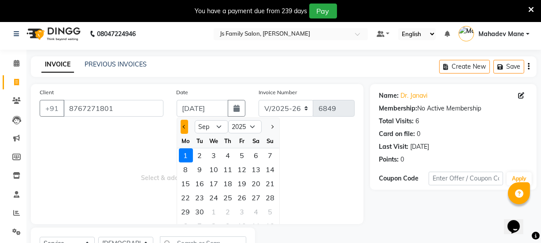
click at [185, 126] on span "Previous month" at bounding box center [184, 127] width 4 height 4
select select "8"
click at [266, 212] on div "31" at bounding box center [270, 212] width 14 height 14
type input "[DATE]"
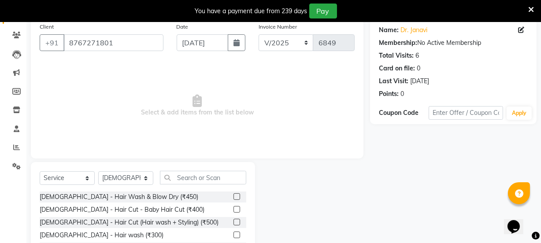
scroll to position [132, 0]
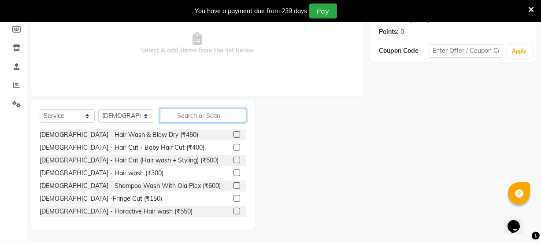
click at [189, 115] on input "text" at bounding box center [203, 116] width 86 height 14
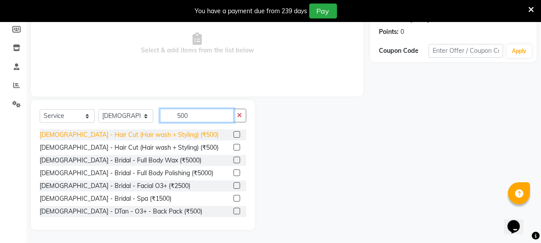
type input "500"
click at [155, 133] on div "[DEMOGRAPHIC_DATA] - Hair Cut (Hair wash + Styling) (₹500)" at bounding box center [129, 134] width 179 height 9
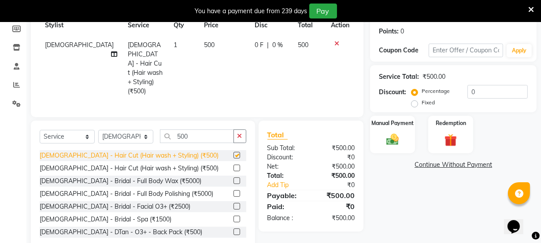
checkbox input "false"
click at [389, 140] on img at bounding box center [392, 139] width 21 height 15
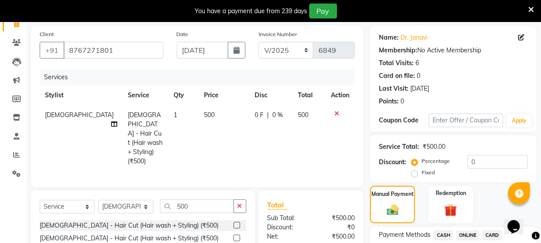
scroll to position [140, 0]
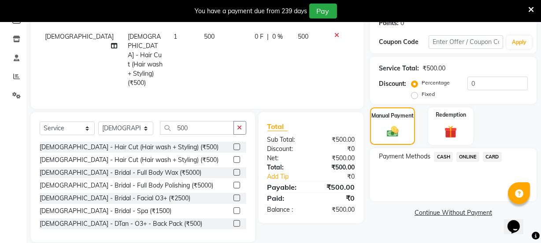
click at [465, 154] on span "ONLINE" at bounding box center [467, 157] width 23 height 10
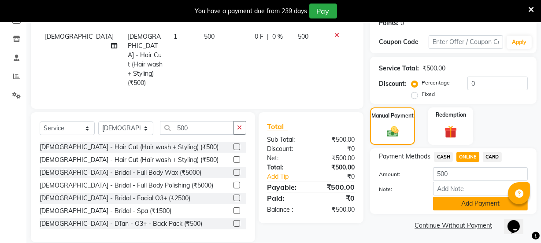
click at [475, 204] on button "Add Payment" at bounding box center [480, 204] width 95 height 14
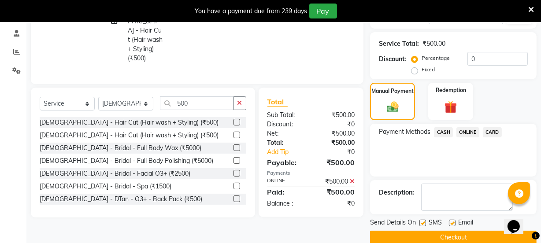
scroll to position [179, 0]
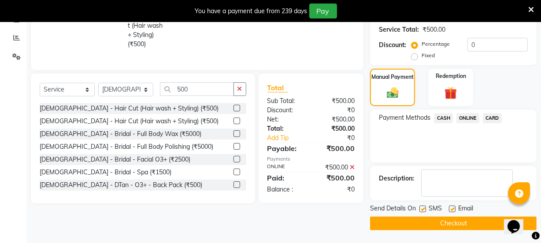
click at [467, 224] on button "Checkout" at bounding box center [453, 224] width 166 height 14
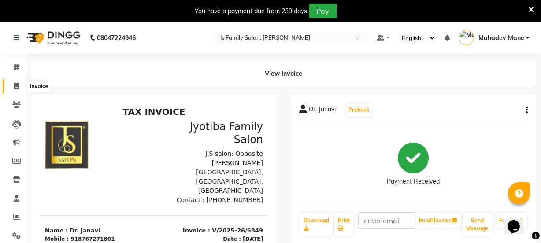
click at [11, 88] on span at bounding box center [16, 86] width 15 height 10
select select "service"
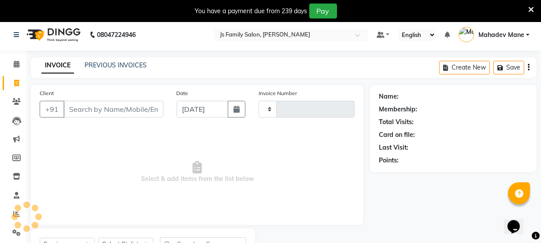
type input "6850"
select select "3729"
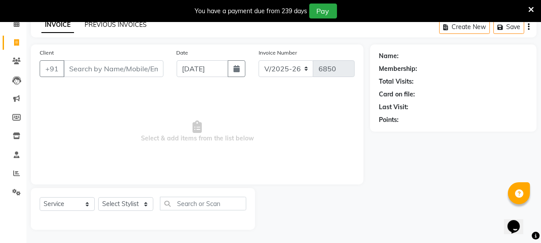
click at [93, 22] on link "PREVIOUS INVOICES" at bounding box center [116, 25] width 62 height 8
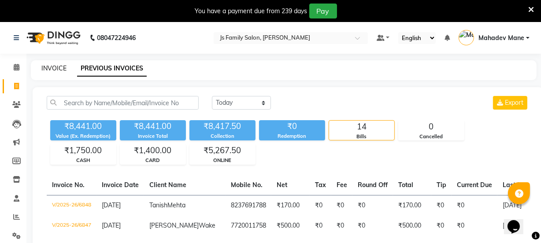
click at [50, 69] on link "INVOICE" at bounding box center [53, 68] width 25 height 8
select select "3729"
select select "service"
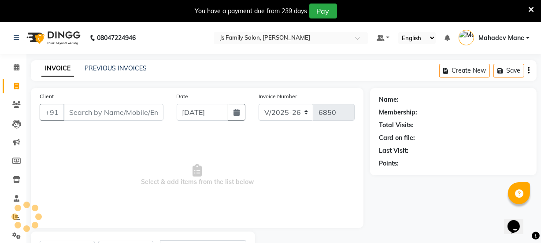
scroll to position [44, 0]
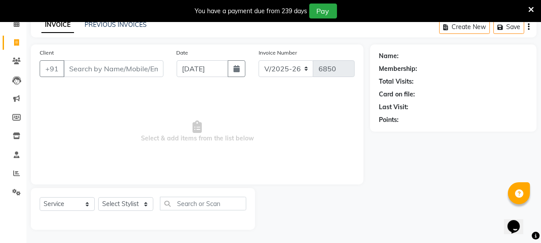
click at [74, 65] on input "Client" at bounding box center [113, 68] width 100 height 17
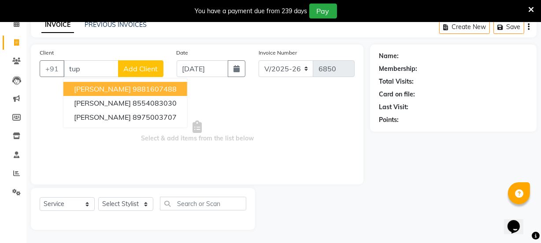
click at [135, 88] on ngb-highlight "9881607488" at bounding box center [155, 89] width 44 height 9
type input "9881607488"
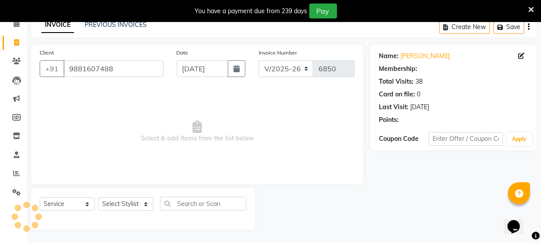
select select "1: Object"
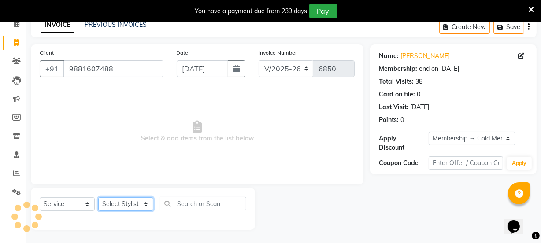
click at [108, 206] on select "Select Stylist [PERSON_NAME] Vaidyakar [PERSON_NAME] [PERSON_NAME] Mane Mosin […" at bounding box center [125, 204] width 55 height 14
select select "33251"
click at [98, 197] on select "Select Stylist [PERSON_NAME] Vaidyakar [PERSON_NAME] [PERSON_NAME] Mane Mosin […" at bounding box center [125, 204] width 55 height 14
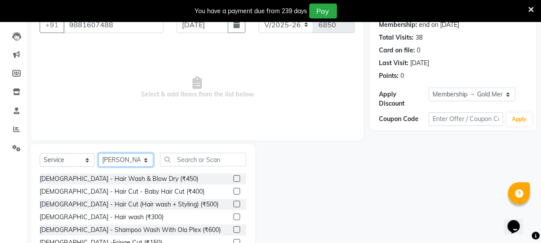
scroll to position [132, 0]
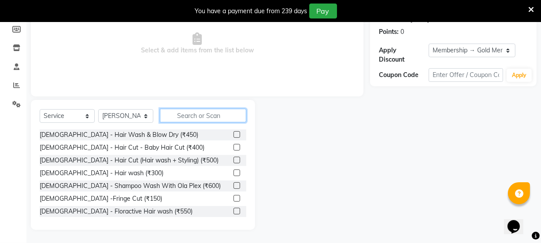
click at [217, 114] on input "text" at bounding box center [203, 116] width 86 height 14
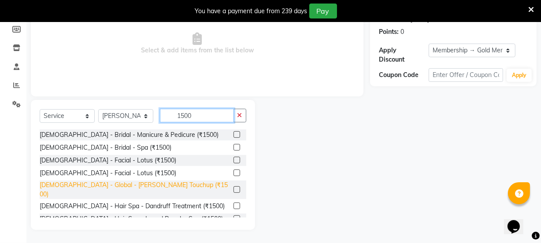
type input "1500"
click at [147, 187] on div "[DEMOGRAPHIC_DATA] - Global - [PERSON_NAME] Touchup (₹1500)" at bounding box center [135, 190] width 190 height 18
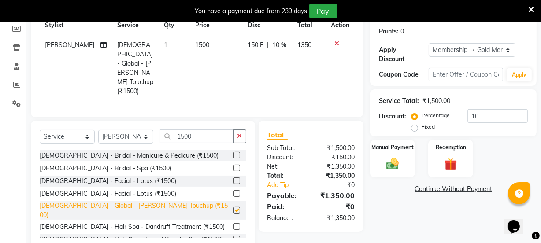
checkbox input "false"
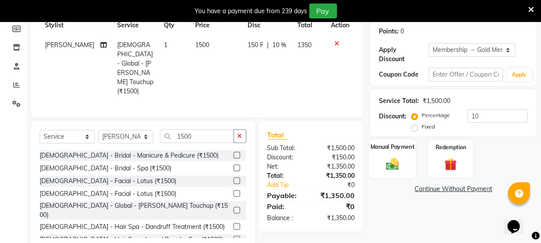
click at [398, 167] on img at bounding box center [392, 163] width 21 height 15
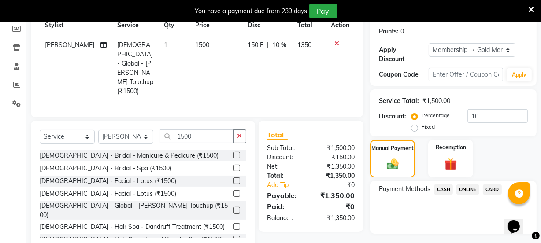
click at [468, 188] on span "ONLINE" at bounding box center [467, 189] width 23 height 10
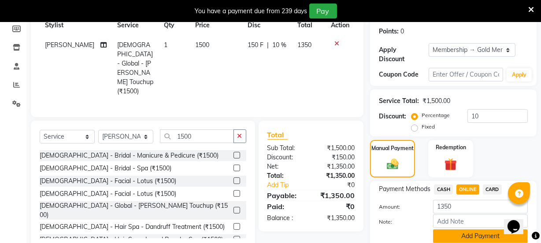
click at [463, 237] on button "Add Payment" at bounding box center [480, 236] width 95 height 14
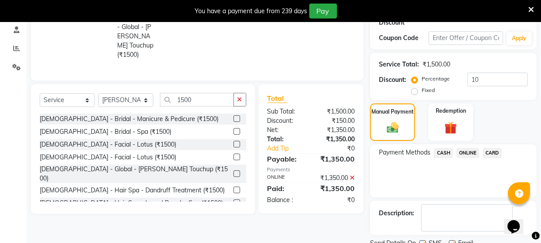
scroll to position [203, 0]
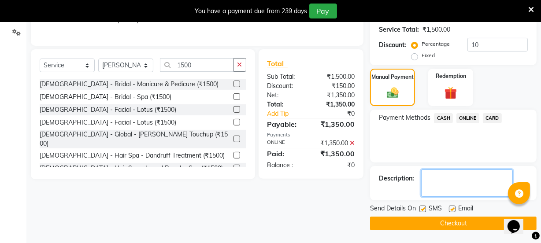
click at [453, 187] on textarea at bounding box center [467, 183] width 92 height 27
click at [448, 179] on textarea at bounding box center [467, 183] width 92 height 27
click at [468, 176] on textarea at bounding box center [467, 183] width 92 height 27
click at [462, 178] on textarea at bounding box center [467, 183] width 92 height 27
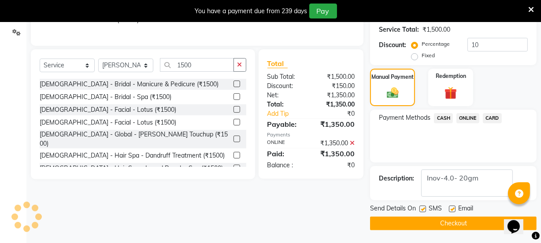
click at [434, 196] on div "Description:" at bounding box center [453, 183] width 166 height 34
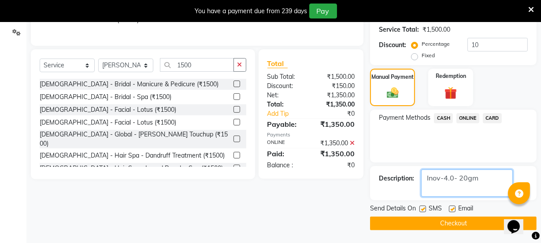
click at [490, 180] on textarea at bounding box center [467, 183] width 92 height 27
click at [452, 192] on textarea at bounding box center [467, 183] width 92 height 27
click at [448, 190] on textarea at bounding box center [467, 183] width 92 height 27
click at [485, 190] on textarea at bounding box center [467, 183] width 92 height 27
type textarea "Inov-4.0- 20gm 3.0 - 10gm 20vol- 3o ml"
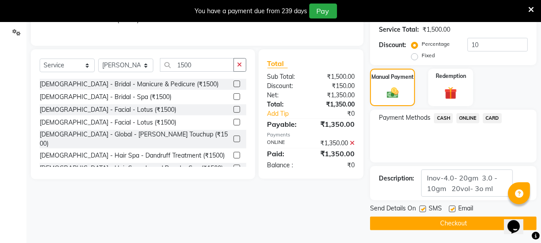
click at [476, 220] on button "Checkout" at bounding box center [453, 224] width 166 height 14
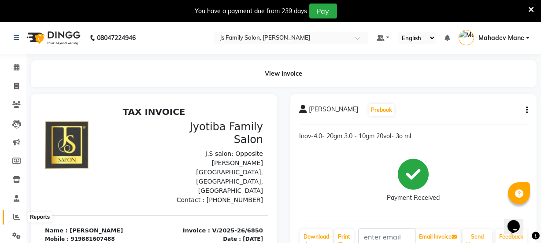
click at [21, 219] on span at bounding box center [16, 217] width 15 height 10
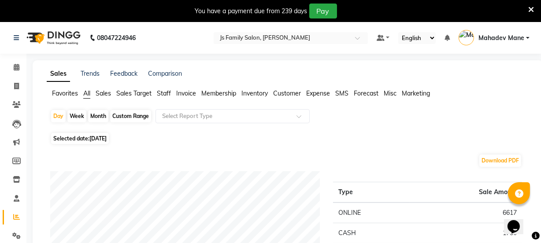
click at [95, 116] on div "Month" at bounding box center [98, 116] width 20 height 12
select select "9"
select select "2025"
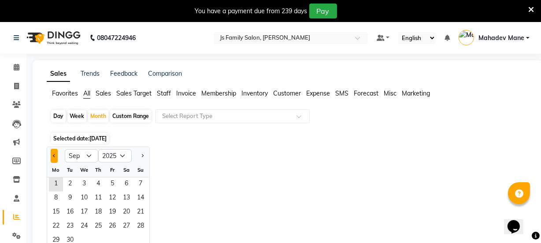
click at [55, 155] on span "Previous month" at bounding box center [54, 155] width 3 height 3
select select "8"
click at [117, 177] on span "1" at bounding box center [112, 184] width 14 height 14
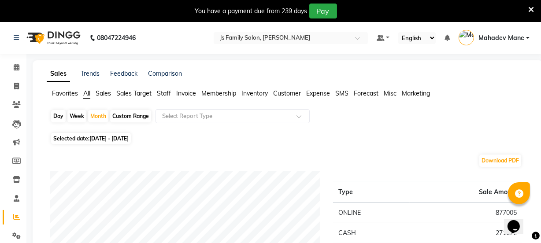
scroll to position [345, 0]
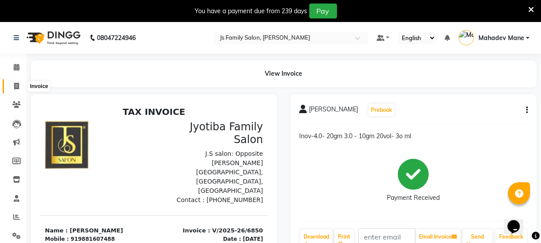
click at [18, 84] on icon at bounding box center [16, 86] width 5 height 7
select select "service"
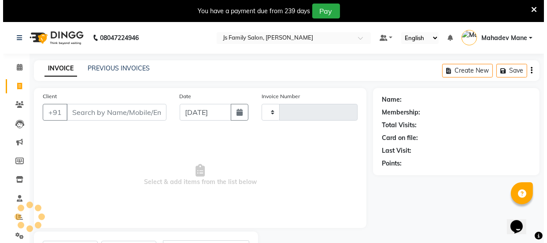
scroll to position [44, 0]
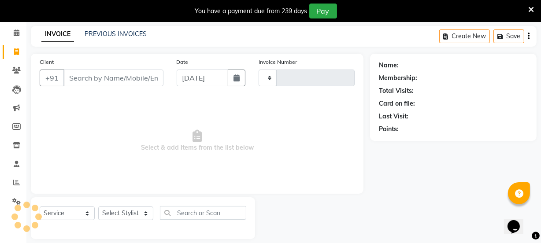
type input "6851"
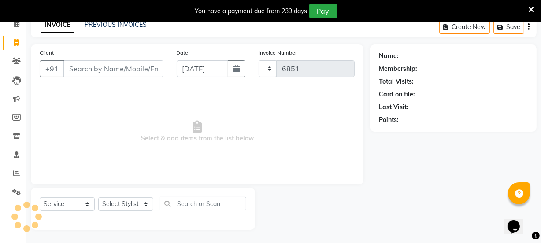
select select "3729"
click at [71, 70] on input "Client" at bounding box center [113, 68] width 100 height 17
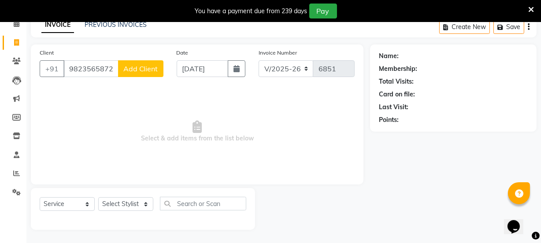
type input "9823565872"
click at [140, 68] on span "Add Client" at bounding box center [140, 68] width 35 height 9
select select "22"
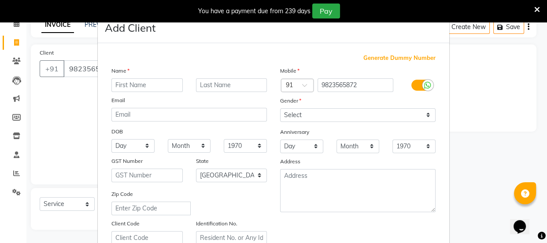
click at [140, 84] on input "text" at bounding box center [146, 85] width 71 height 14
type input "Vaswan"
click at [203, 87] on input "text" at bounding box center [231, 85] width 71 height 14
type input "Renee"
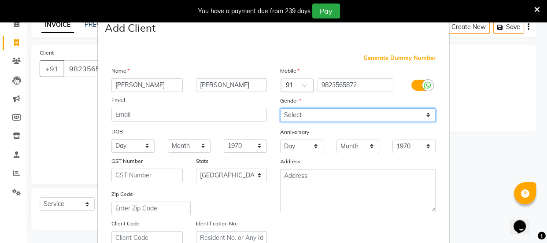
click at [297, 112] on select "Select [DEMOGRAPHIC_DATA] [DEMOGRAPHIC_DATA] Other Prefer Not To Say" at bounding box center [357, 115] width 155 height 14
select select "[DEMOGRAPHIC_DATA]"
click at [280, 108] on select "Select [DEMOGRAPHIC_DATA] [DEMOGRAPHIC_DATA] Other Prefer Not To Say" at bounding box center [357, 115] width 155 height 14
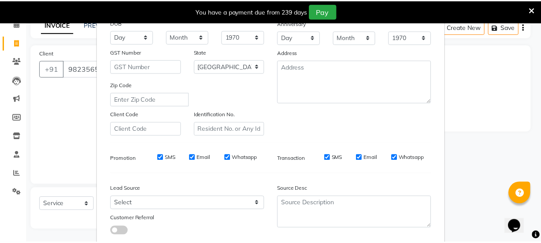
scroll to position [166, 0]
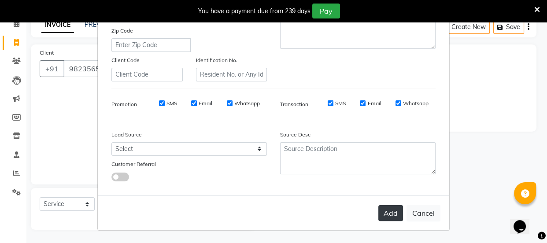
click at [387, 214] on button "Add" at bounding box center [390, 213] width 25 height 16
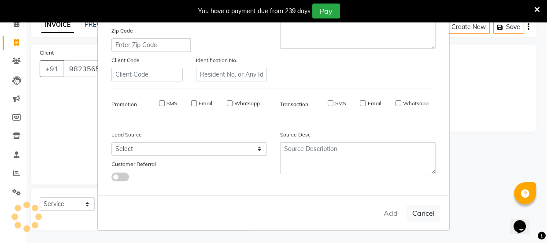
select select
select select "null"
select select
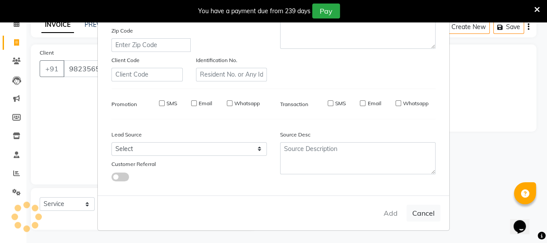
select select
checkbox input "false"
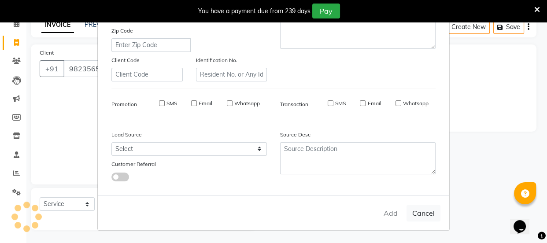
checkbox input "false"
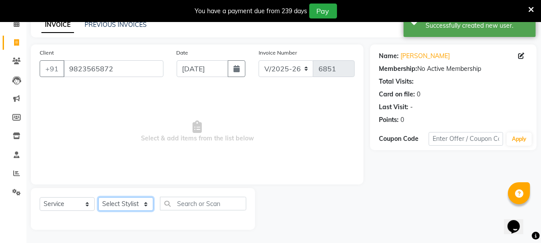
click at [134, 202] on select "Select Stylist [PERSON_NAME] Vaidyakar [PERSON_NAME] [PERSON_NAME] Mane Mosin […" at bounding box center [125, 204] width 55 height 14
select select "87505"
click at [98, 197] on select "Select Stylist [PERSON_NAME] Vaidyakar [PERSON_NAME] [PERSON_NAME] Mane Mosin […" at bounding box center [125, 204] width 55 height 14
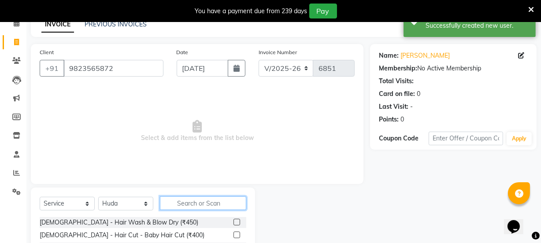
click at [193, 206] on input "text" at bounding box center [203, 203] width 86 height 14
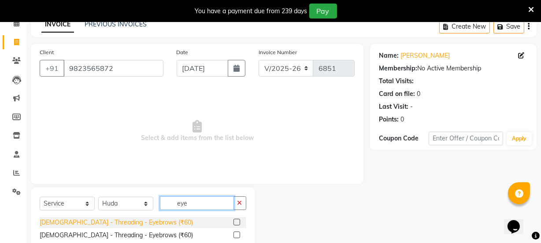
type input "eye"
click at [144, 223] on div "[DEMOGRAPHIC_DATA] - Threading - Eyebrows (₹60)" at bounding box center [116, 222] width 153 height 9
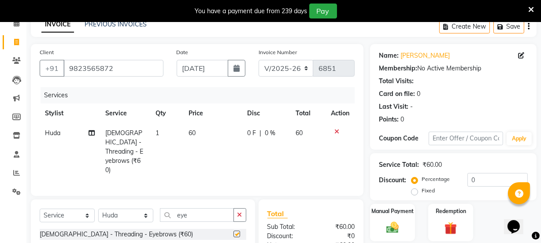
checkbox input "false"
click at [192, 208] on input "eye" at bounding box center [197, 215] width 74 height 14
type input "e"
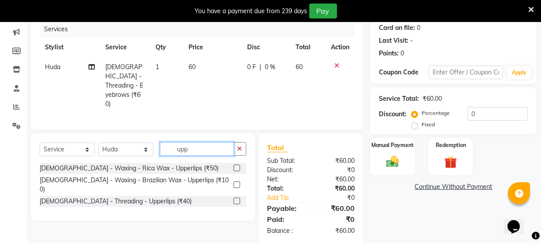
scroll to position [113, 0]
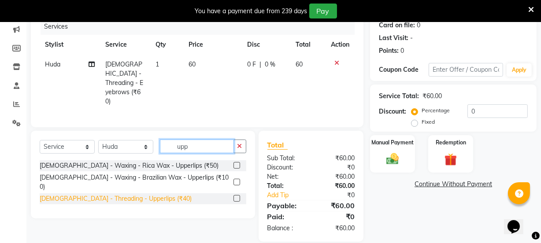
type input "upp"
click at [131, 194] on div "[DEMOGRAPHIC_DATA] - Threading - Upperlips (₹40)" at bounding box center [116, 198] width 152 height 9
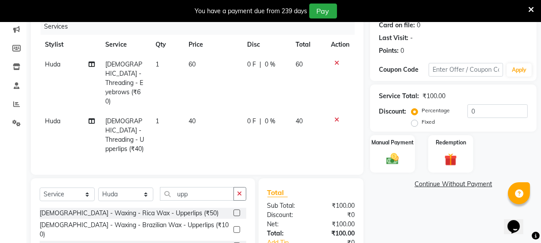
checkbox input "false"
click at [380, 161] on div "Manual Payment" at bounding box center [392, 153] width 47 height 39
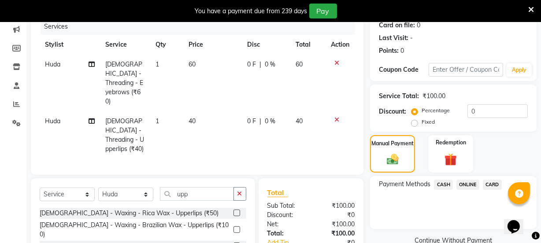
click at [439, 186] on span "CASH" at bounding box center [443, 185] width 19 height 10
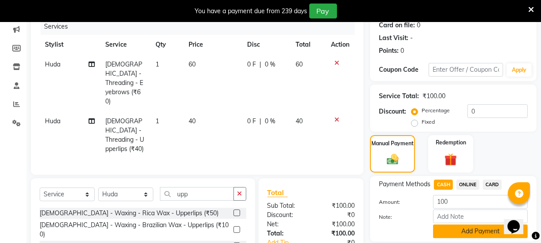
click at [455, 225] on button "Add Payment" at bounding box center [480, 232] width 95 height 14
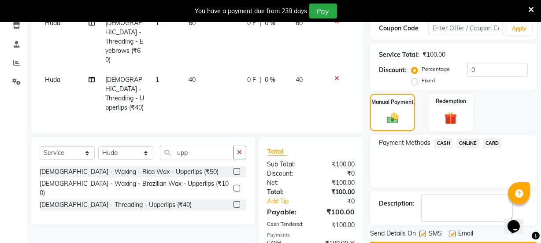
scroll to position [181, 0]
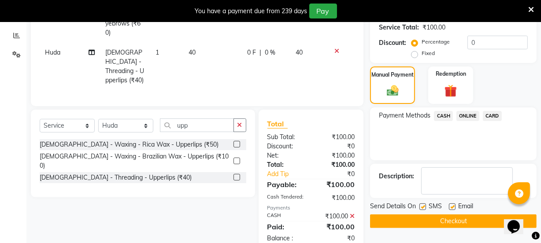
click at [457, 225] on button "Checkout" at bounding box center [453, 221] width 166 height 14
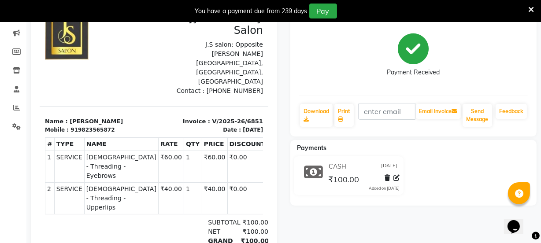
scroll to position [36, 0]
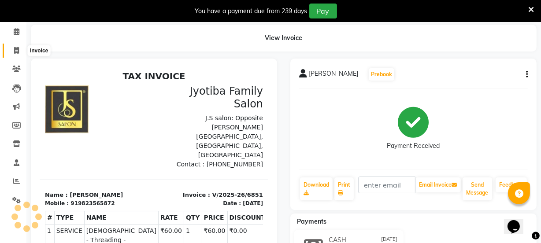
click at [14, 49] on icon at bounding box center [16, 50] width 5 height 7
select select "3729"
select select "service"
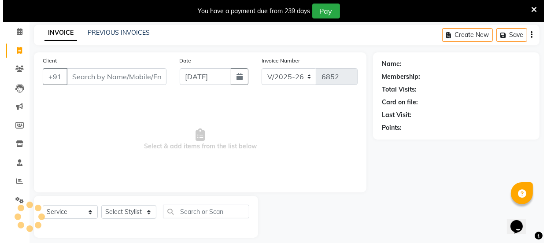
scroll to position [44, 0]
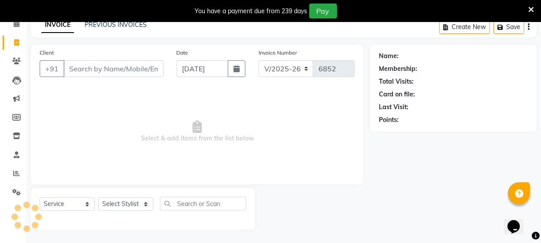
click at [82, 67] on input "Client" at bounding box center [113, 68] width 100 height 17
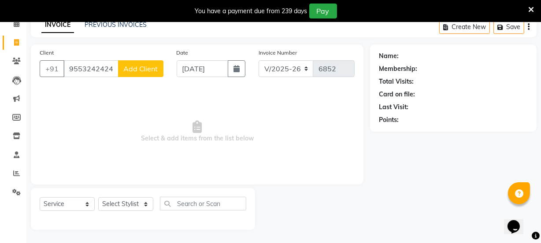
type input "9553242424"
click at [145, 59] on div "Client +91 9553242424 Add Client" at bounding box center [101, 66] width 137 height 36
click at [150, 69] on span "Add Client" at bounding box center [140, 68] width 35 height 9
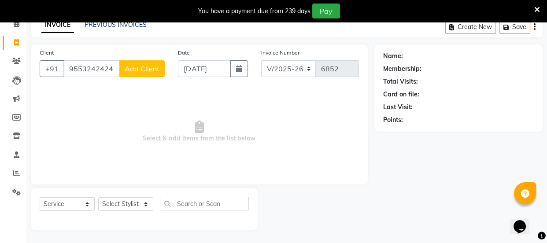
select select "22"
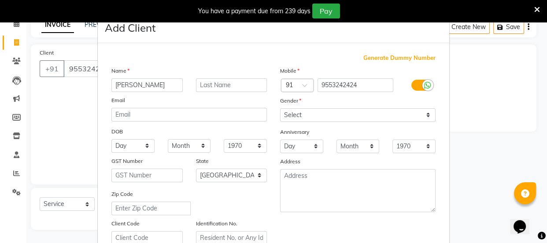
type input "Pavan"
click at [202, 87] on input "text" at bounding box center [231, 85] width 71 height 14
type input "Teja"
click at [301, 108] on div "Gender" at bounding box center [357, 102] width 169 height 12
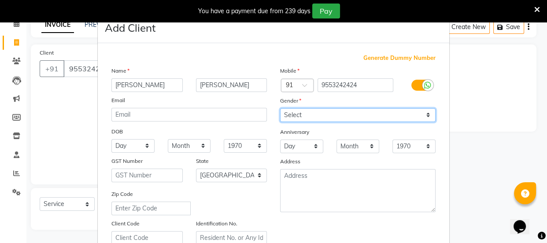
click at [303, 115] on select "Select [DEMOGRAPHIC_DATA] [DEMOGRAPHIC_DATA] Other Prefer Not To Say" at bounding box center [357, 115] width 155 height 14
select select "[DEMOGRAPHIC_DATA]"
click at [280, 108] on select "Select [DEMOGRAPHIC_DATA] [DEMOGRAPHIC_DATA] Other Prefer Not To Say" at bounding box center [357, 115] width 155 height 14
click at [319, 115] on select "Select [DEMOGRAPHIC_DATA] [DEMOGRAPHIC_DATA] Other Prefer Not To Say" at bounding box center [357, 115] width 155 height 14
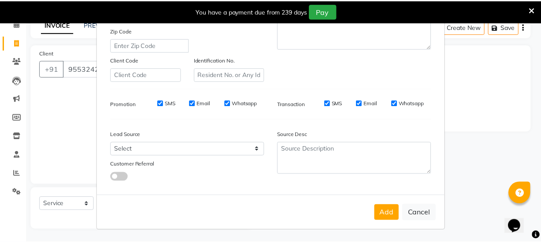
scroll to position [166, 0]
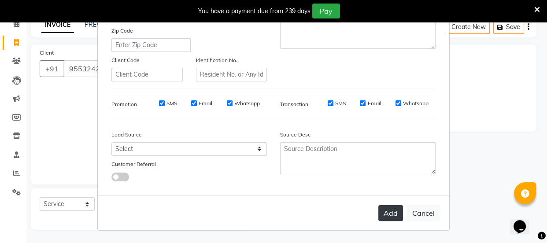
click at [387, 213] on button "Add" at bounding box center [390, 213] width 25 height 16
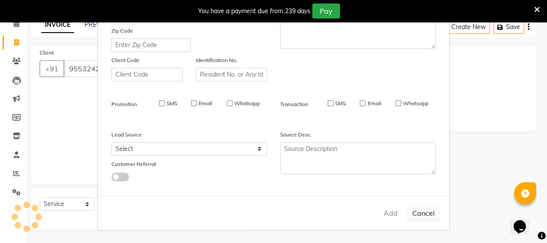
select select
select select "null"
select select
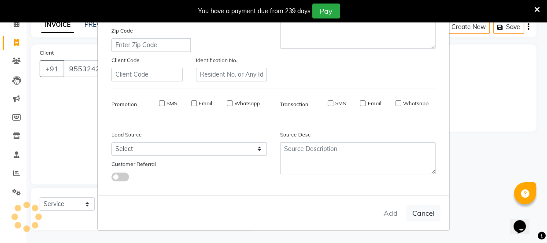
select select
checkbox input "false"
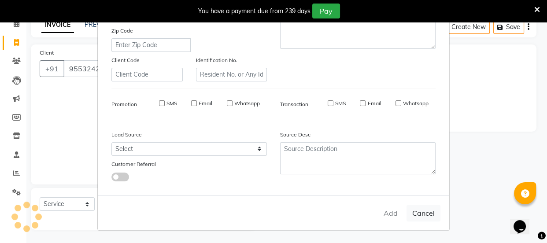
checkbox input "false"
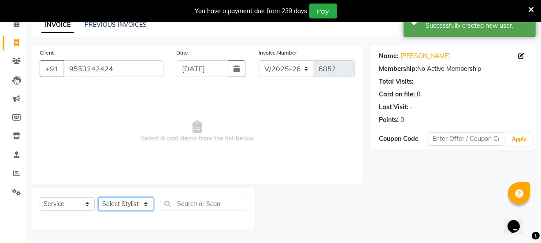
click at [111, 206] on select "Select Stylist [PERSON_NAME] Vaidyakar [PERSON_NAME] [PERSON_NAME] Mane Mosin […" at bounding box center [125, 204] width 55 height 14
click at [149, 206] on select "Select Stylist [PERSON_NAME] Vaidyakar [PERSON_NAME] [PERSON_NAME] Mane Mosin […" at bounding box center [125, 204] width 55 height 14
select select "34315"
click at [98, 197] on select "Select Stylist [PERSON_NAME] Vaidyakar [PERSON_NAME] [PERSON_NAME] Mane Mosin […" at bounding box center [125, 204] width 55 height 14
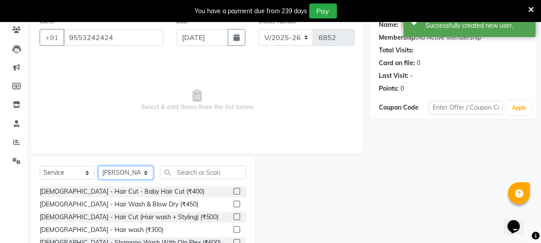
scroll to position [124, 0]
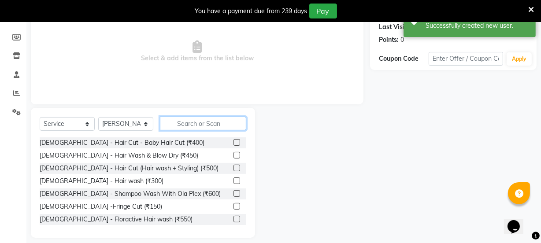
click at [193, 125] on input "text" at bounding box center [203, 124] width 86 height 14
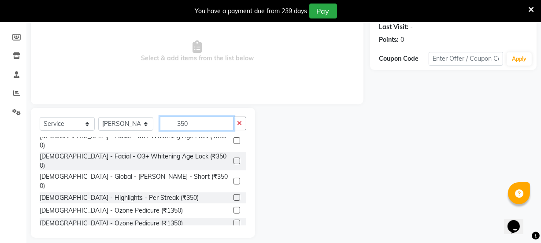
scroll to position [40, 0]
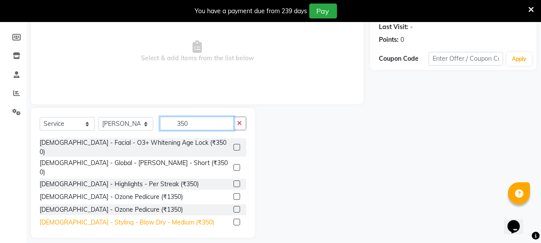
type input "350"
click at [138, 218] on div "[DEMOGRAPHIC_DATA] - Styling - Blow Dry - Medium (₹350)" at bounding box center [127, 222] width 174 height 9
checkbox input "false"
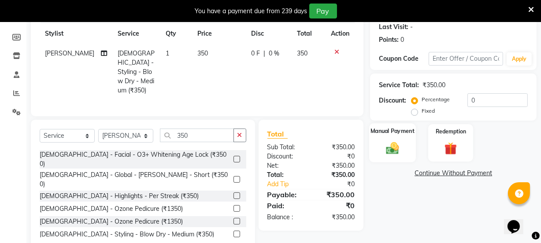
click at [390, 148] on img at bounding box center [392, 147] width 21 height 15
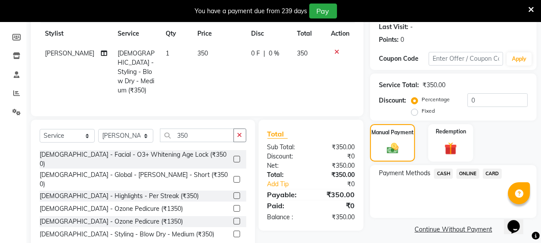
click at [454, 171] on div "ONLINE" at bounding box center [466, 175] width 26 height 12
click at [468, 172] on span "ONLINE" at bounding box center [467, 174] width 23 height 10
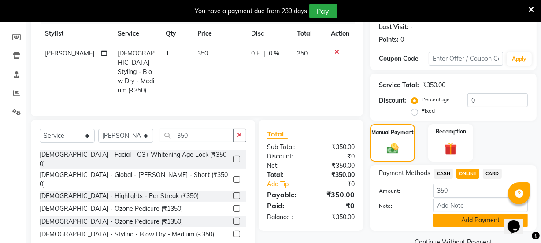
click at [466, 221] on button "Add Payment" at bounding box center [480, 221] width 95 height 14
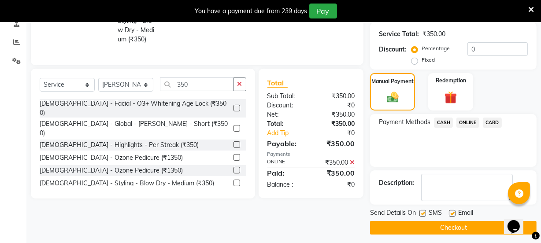
scroll to position [179, 0]
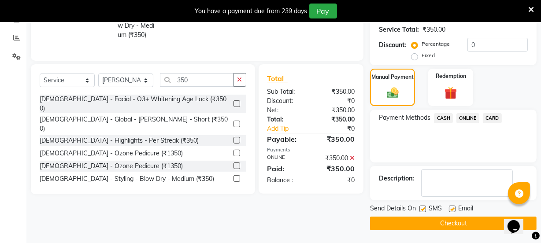
click at [461, 223] on button "Checkout" at bounding box center [453, 224] width 166 height 14
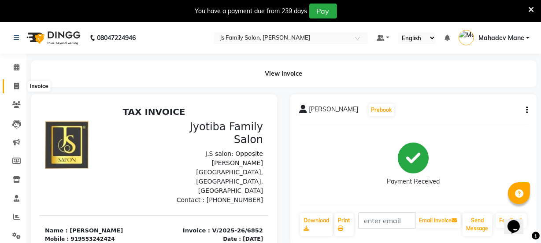
click at [15, 88] on icon at bounding box center [16, 86] width 5 height 7
select select "3729"
select select "service"
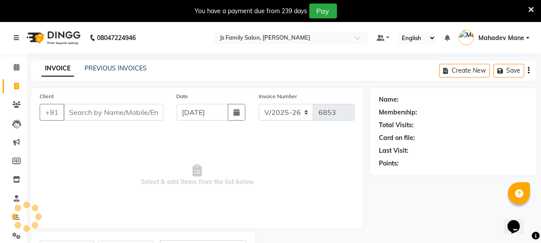
scroll to position [44, 0]
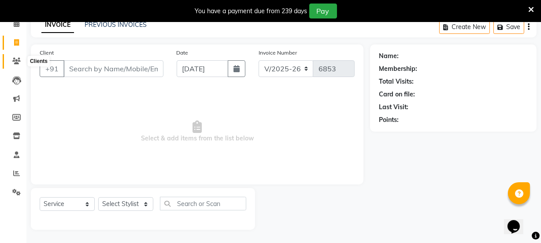
click at [15, 56] on span at bounding box center [16, 61] width 15 height 10
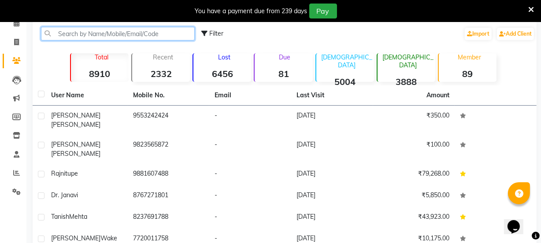
click at [119, 33] on input "text" at bounding box center [118, 34] width 154 height 14
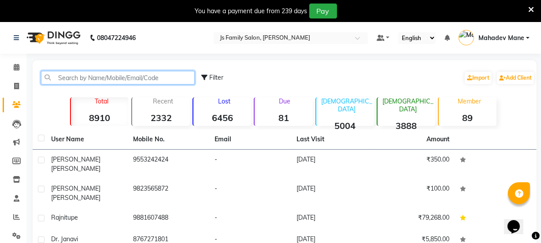
click at [84, 76] on input "text" at bounding box center [118, 78] width 154 height 14
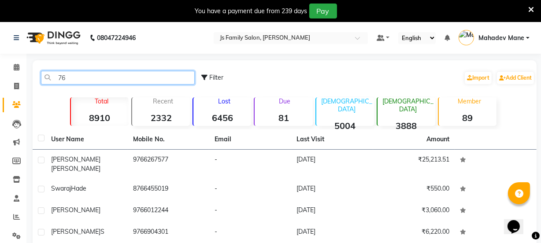
type input "7"
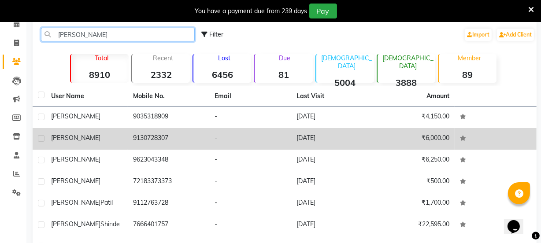
scroll to position [80, 0]
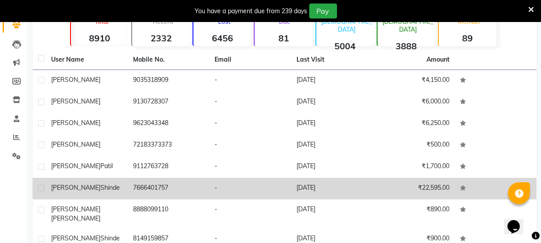
type input "madhuri"
click at [150, 190] on td "7666401757" at bounding box center [169, 189] width 82 height 22
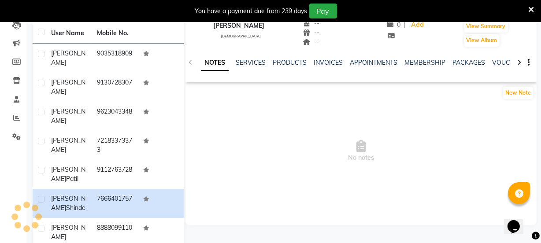
scroll to position [80, 0]
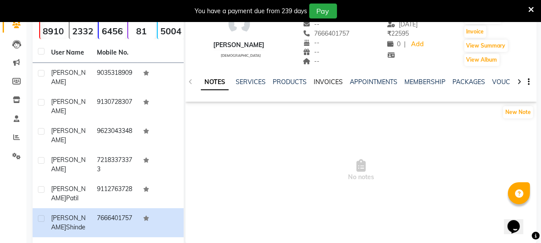
click at [329, 81] on link "INVOICES" at bounding box center [327, 82] width 29 height 8
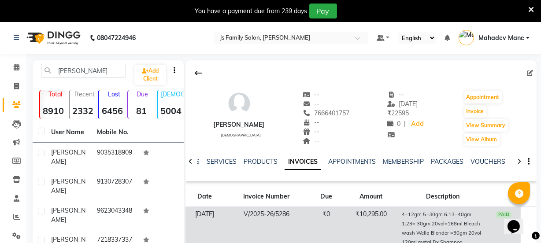
scroll to position [80, 0]
